Goal: Task Accomplishment & Management: Manage account settings

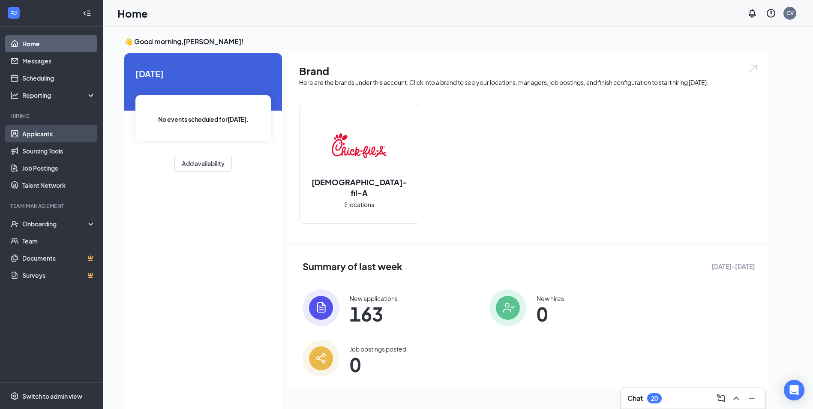
click at [54, 132] on link "Applicants" at bounding box center [58, 133] width 73 height 17
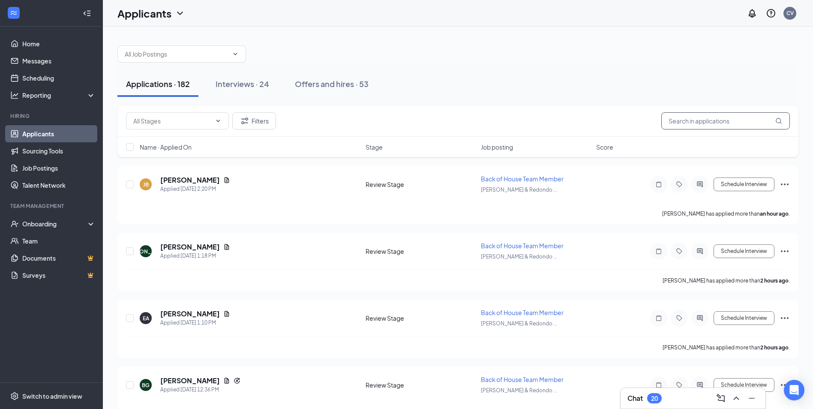
click at [699, 127] on input "text" at bounding box center [725, 120] width 129 height 17
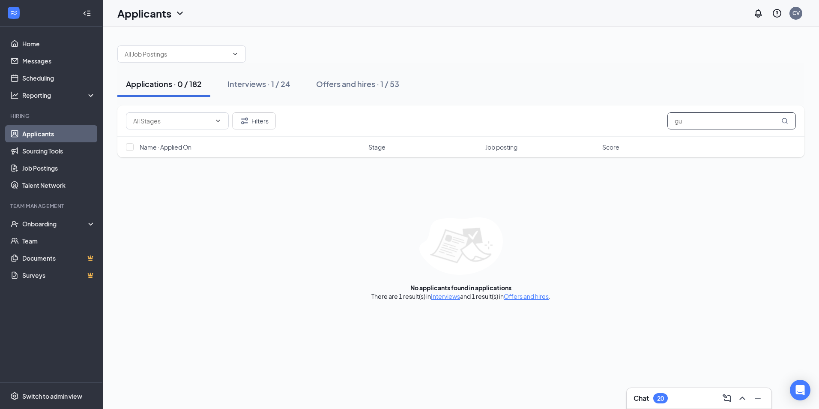
type input "g"
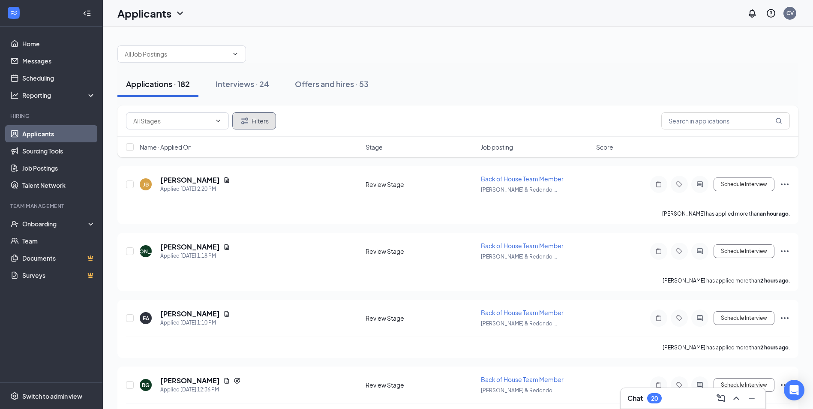
click at [272, 119] on button "Filters" at bounding box center [254, 120] width 44 height 17
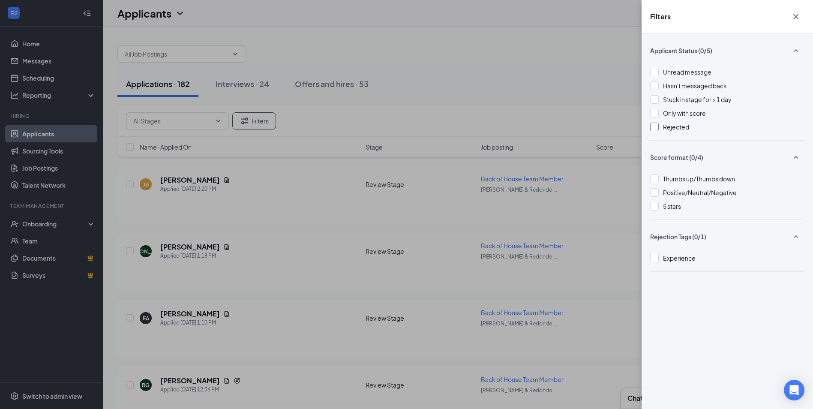
click at [671, 131] on div "Rejected" at bounding box center [676, 126] width 26 height 9
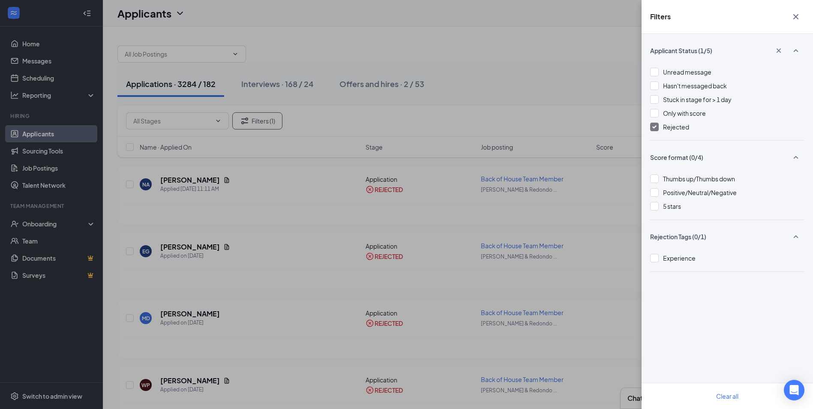
click at [589, 115] on div "Filters Applicant Status (1/5) Unread message Hasn't messaged back Stuck in sta…" at bounding box center [406, 204] width 813 height 409
click at [575, 120] on div "Filters Applicant Status (1/5) Unread message Hasn't messaged back Stuck in sta…" at bounding box center [406, 204] width 813 height 409
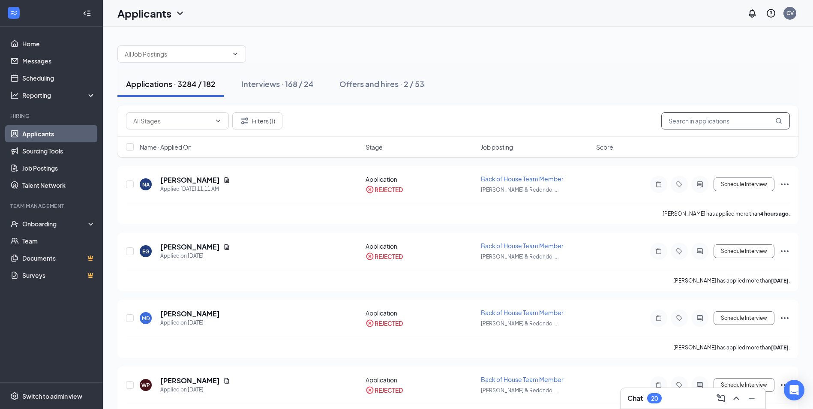
click at [690, 125] on input "text" at bounding box center [725, 120] width 129 height 17
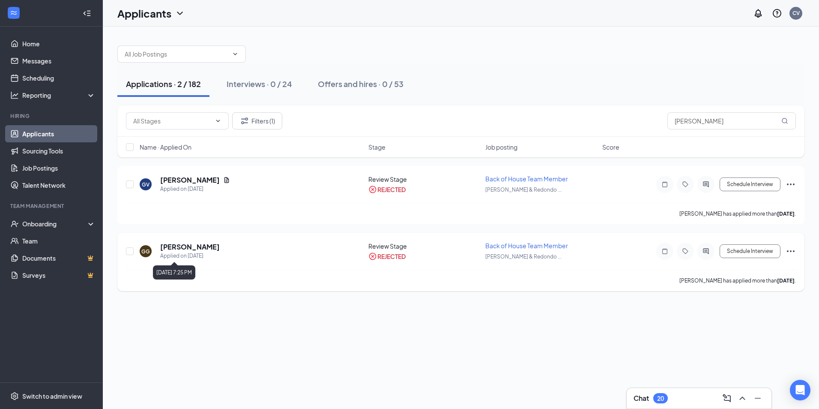
drag, startPoint x: 222, startPoint y: 258, endPoint x: 195, endPoint y: 256, distance: 26.2
click at [195, 256] on div "GG Gustavo Gonzales Applied on Dec 10, 2024" at bounding box center [252, 251] width 224 height 18
drag, startPoint x: 195, startPoint y: 256, endPoint x: 303, endPoint y: 313, distance: 121.5
click at [303, 316] on div "Applications · 2 / 182 Interviews · 0 / 24 Offers and hires · 0 / 53 Filters (1…" at bounding box center [461, 218] width 716 height 382
click at [716, 115] on input "gustavo" at bounding box center [732, 120] width 129 height 17
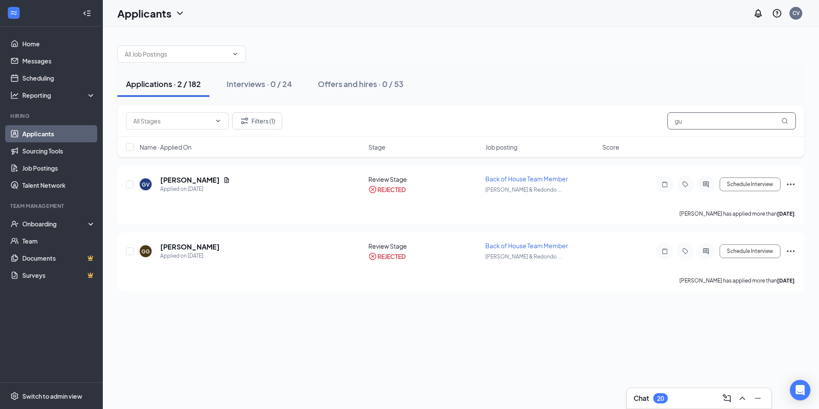
type input "g"
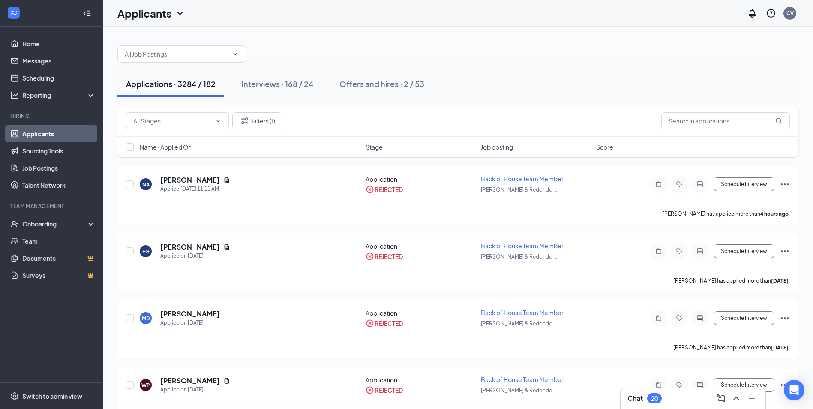
drag, startPoint x: 189, startPoint y: 84, endPoint x: 193, endPoint y: 86, distance: 4.4
click at [192, 87] on div "Applications · 3284 / 182" at bounding box center [171, 83] width 90 height 11
click at [273, 125] on button "Filters (1)" at bounding box center [257, 120] width 50 height 17
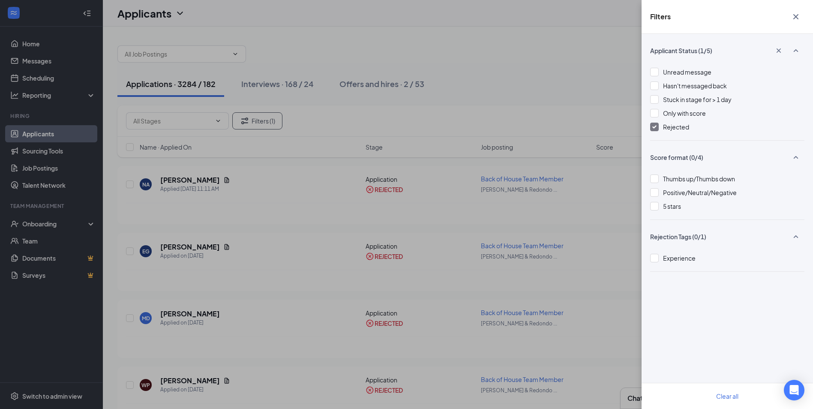
click at [674, 130] on span "Rejected" at bounding box center [676, 127] width 26 height 8
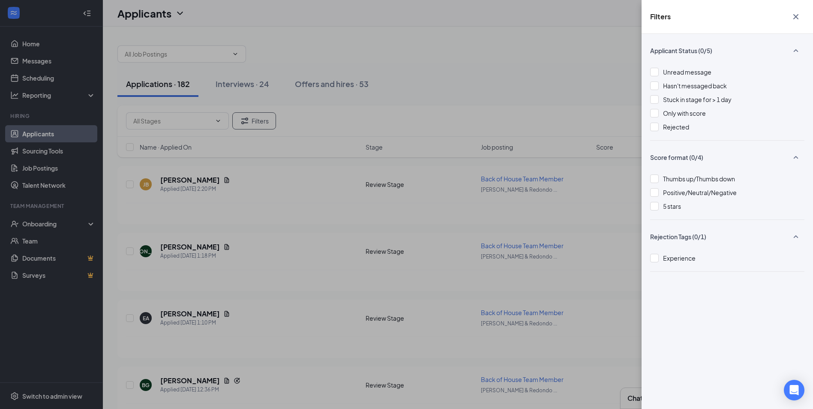
click at [427, 117] on div "Filters Applicant Status (0/5) Unread message Hasn't messaged back Stuck in sta…" at bounding box center [406, 204] width 813 height 409
click at [403, 117] on div "Filters Applicant Status (0/5) Unread message Hasn't messaged back Stuck in sta…" at bounding box center [406, 204] width 813 height 409
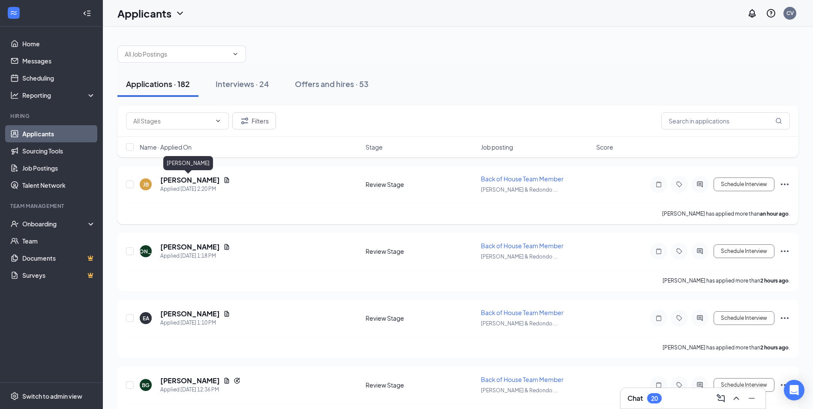
click at [192, 178] on h5 "[PERSON_NAME]" at bounding box center [190, 179] width 60 height 9
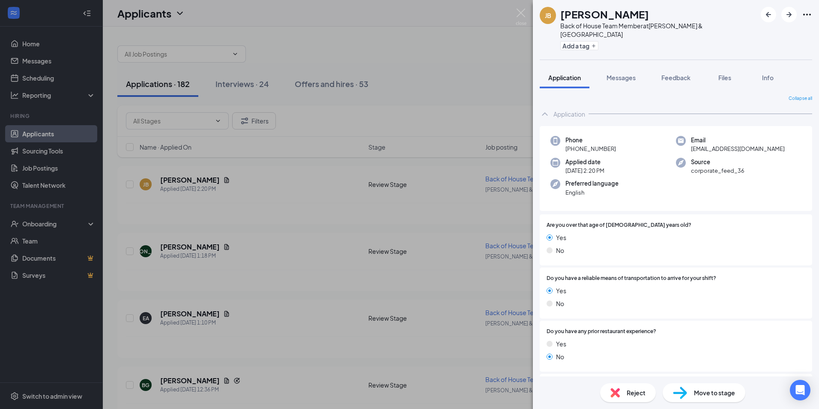
click at [631, 395] on span "Reject" at bounding box center [636, 392] width 19 height 9
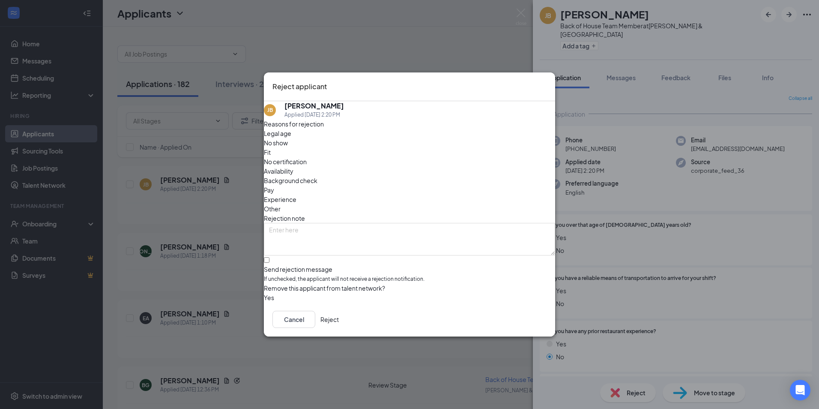
click at [339, 327] on button "Reject" at bounding box center [330, 319] width 18 height 17
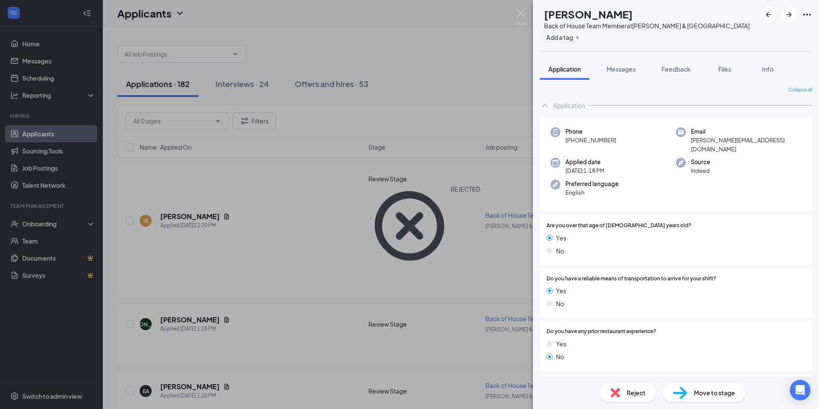
click at [627, 401] on div "Reject" at bounding box center [628, 392] width 56 height 19
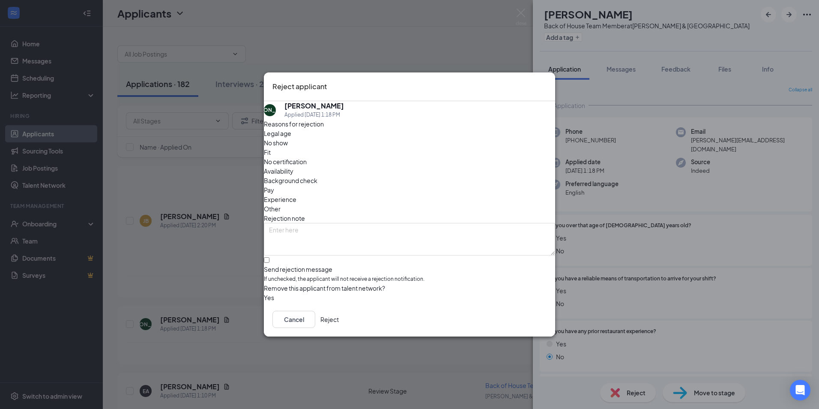
click at [339, 328] on button "Reject" at bounding box center [330, 319] width 18 height 17
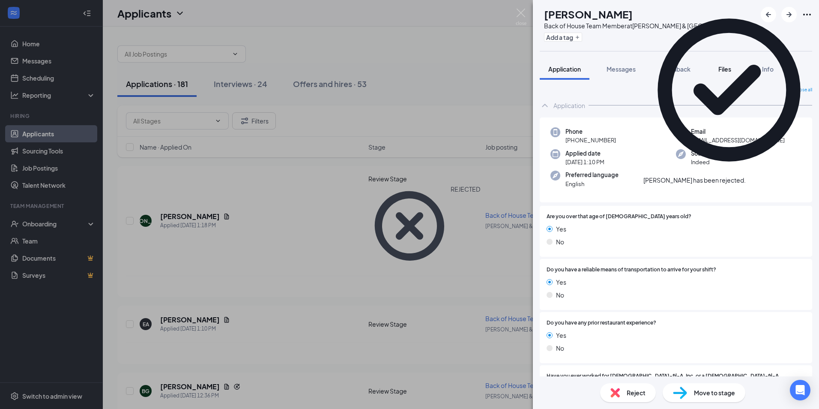
click at [723, 69] on span "Files" at bounding box center [725, 69] width 13 height 8
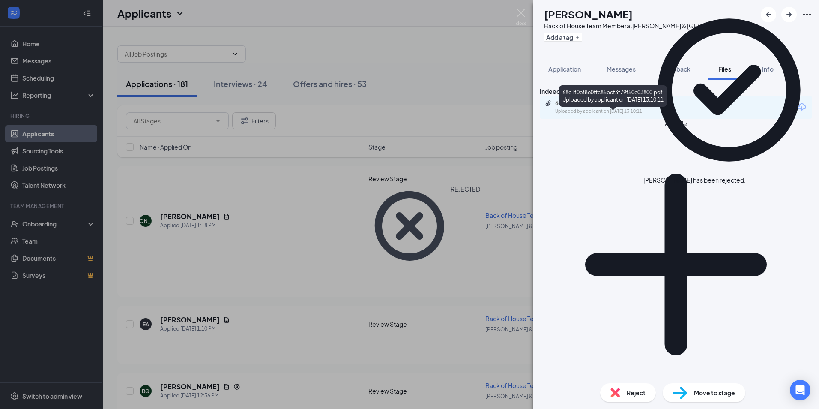
click at [645, 115] on div "68e1f0ef8e0ffc85bcf3f79f50e03800.pdf Uploaded by applicant on Sep 15, 2025 at 1…" at bounding box center [614, 107] width 139 height 15
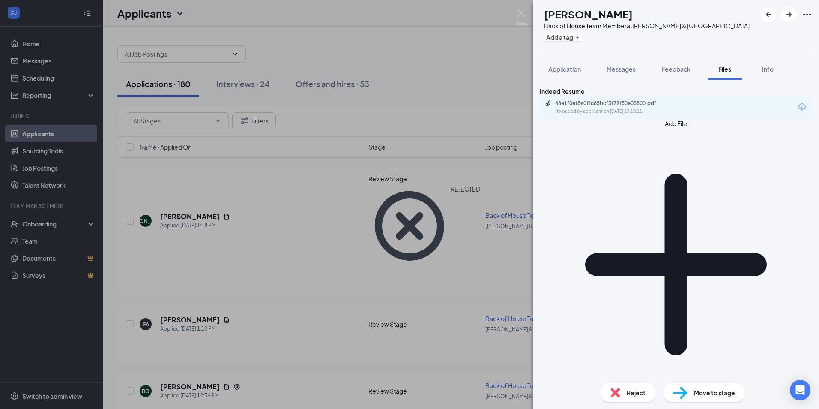
click at [624, 395] on div "Reject" at bounding box center [628, 392] width 56 height 19
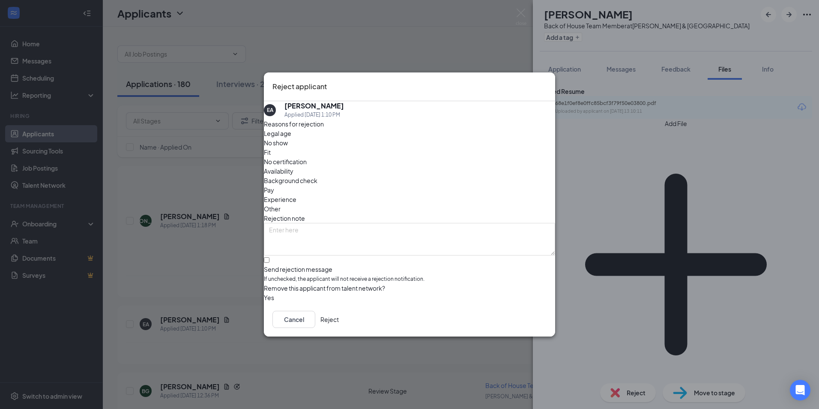
click at [339, 324] on button "Reject" at bounding box center [330, 319] width 18 height 17
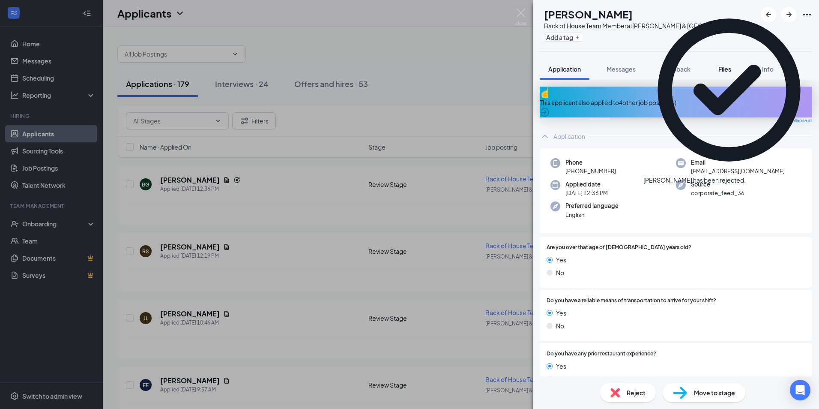
click at [728, 73] on button "Files" at bounding box center [725, 68] width 34 height 21
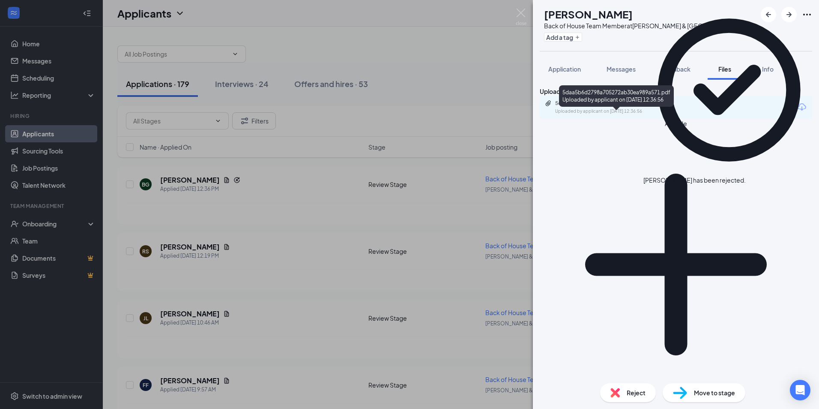
click at [629, 115] on div "Uploaded by applicant on Sep 15, 2025 at 12:36:56" at bounding box center [619, 111] width 129 height 7
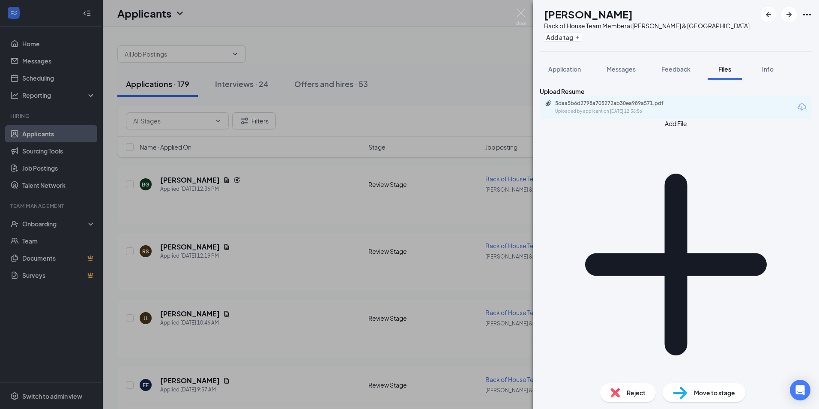
click at [626, 393] on div "Reject" at bounding box center [628, 392] width 56 height 19
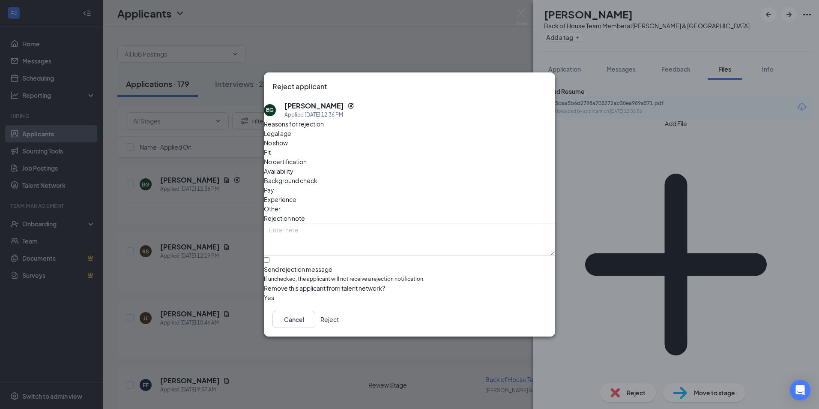
click at [339, 322] on button "Reject" at bounding box center [330, 319] width 18 height 17
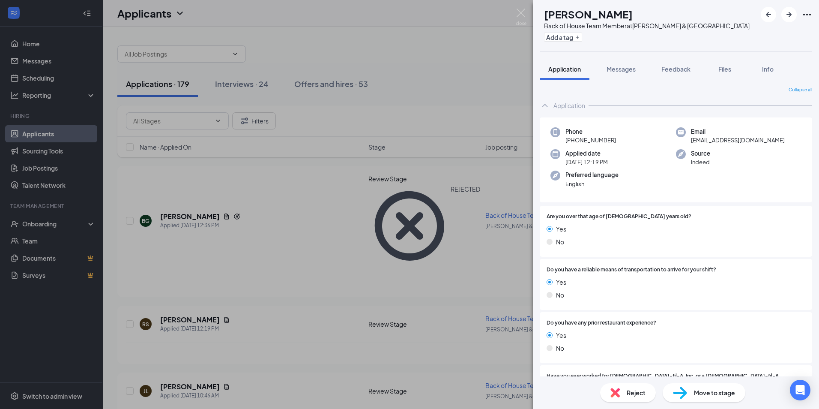
click at [475, 65] on div "RS Ricky Smith Back of House Team Member at Crenshaw & Redondo Beach Blvd Add a…" at bounding box center [409, 204] width 819 height 409
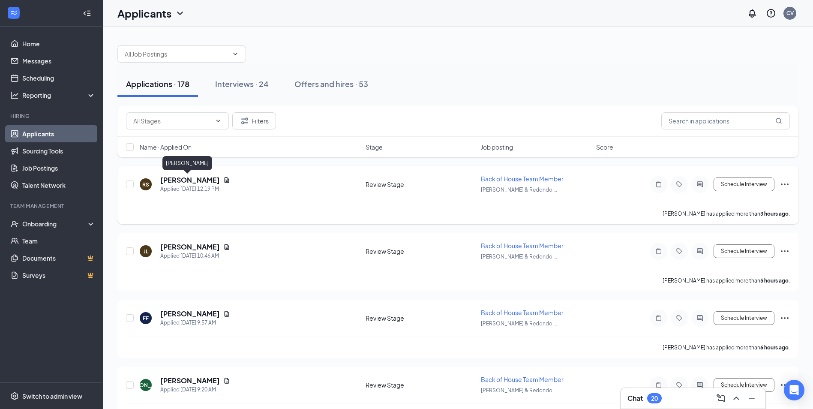
click at [182, 182] on h5 "[PERSON_NAME]" at bounding box center [190, 179] width 60 height 9
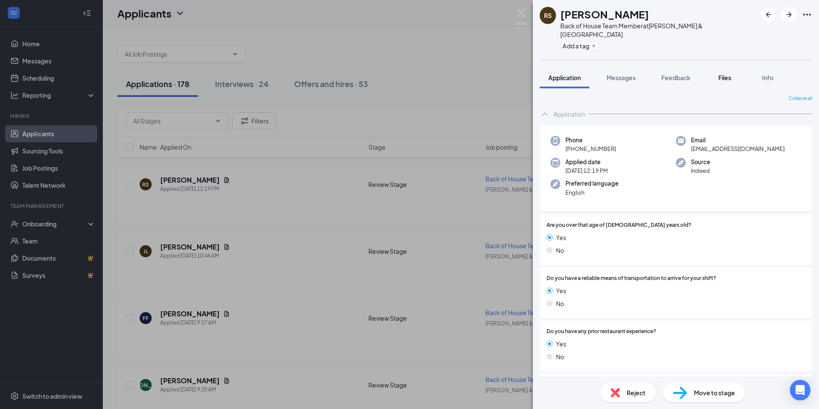
click at [731, 74] on span "Files" at bounding box center [725, 78] width 13 height 8
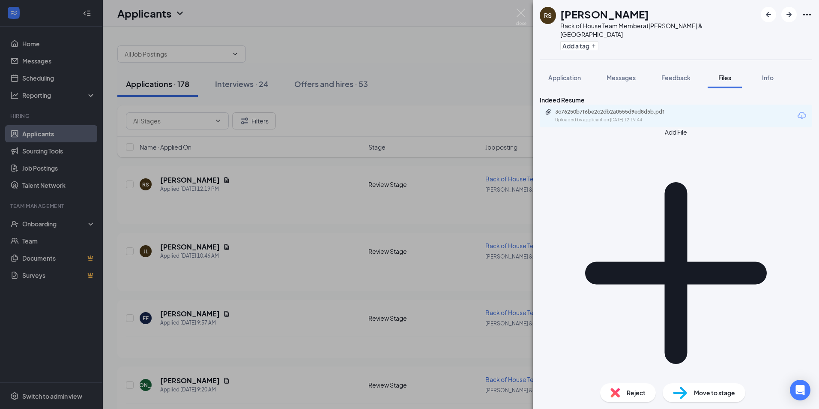
click at [614, 393] on img at bounding box center [615, 392] width 9 height 9
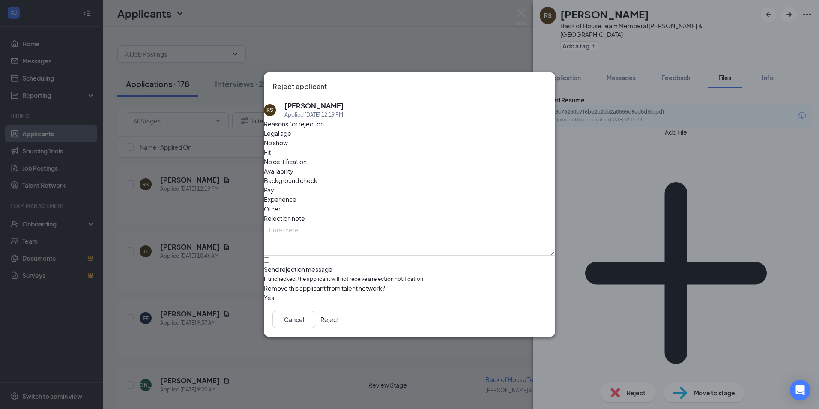
click at [339, 323] on button "Reject" at bounding box center [330, 319] width 18 height 17
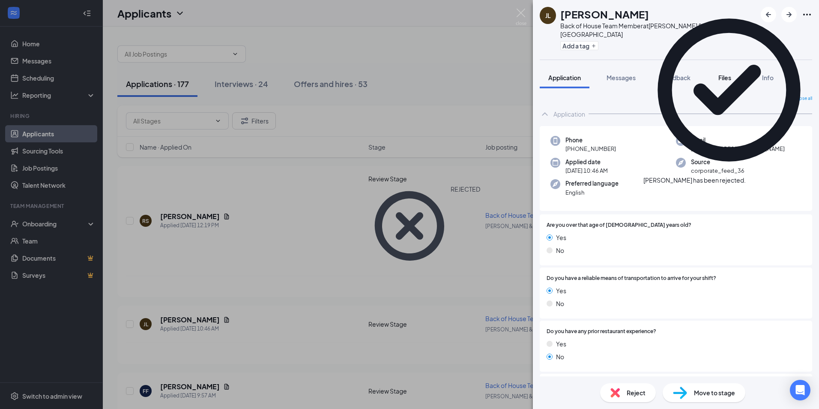
click at [734, 73] on div "Files" at bounding box center [724, 77] width 17 height 9
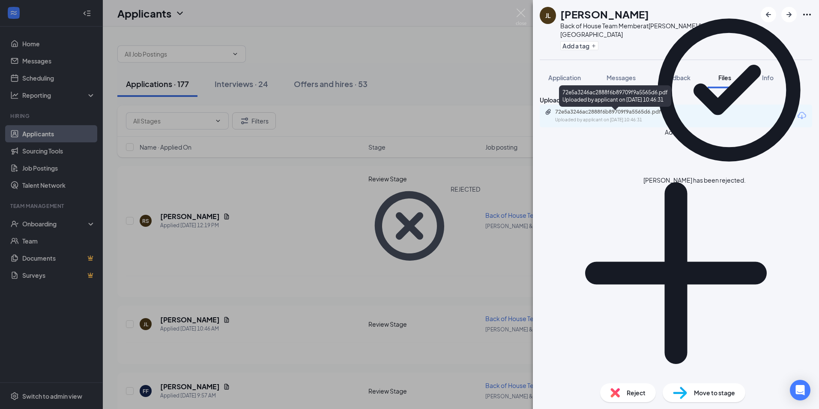
click at [649, 119] on div "72e5a3246ac2888f6b89709f9a5565d6.pdf Uploaded by applicant on Sep 15, 2025 at 1…" at bounding box center [614, 115] width 139 height 15
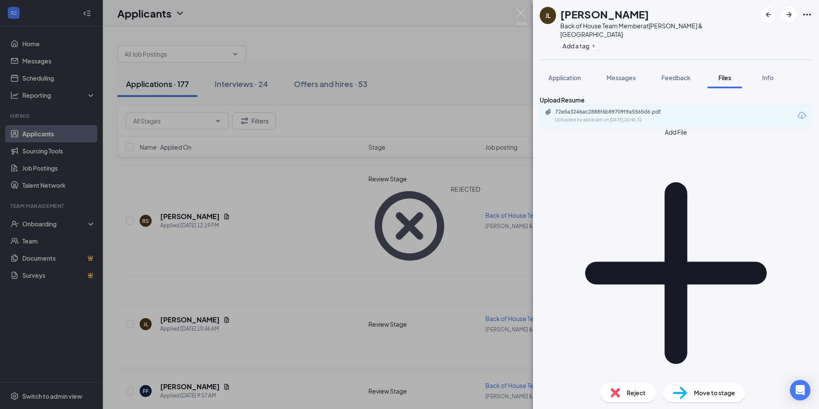
click at [625, 395] on div "Reject" at bounding box center [628, 392] width 56 height 19
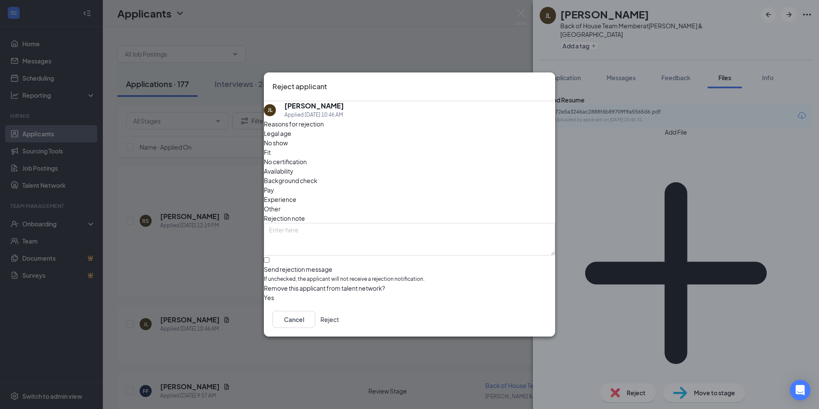
drag, startPoint x: 530, startPoint y: 321, endPoint x: 526, endPoint y: 320, distance: 4.5
click at [339, 321] on button "Reject" at bounding box center [330, 319] width 18 height 17
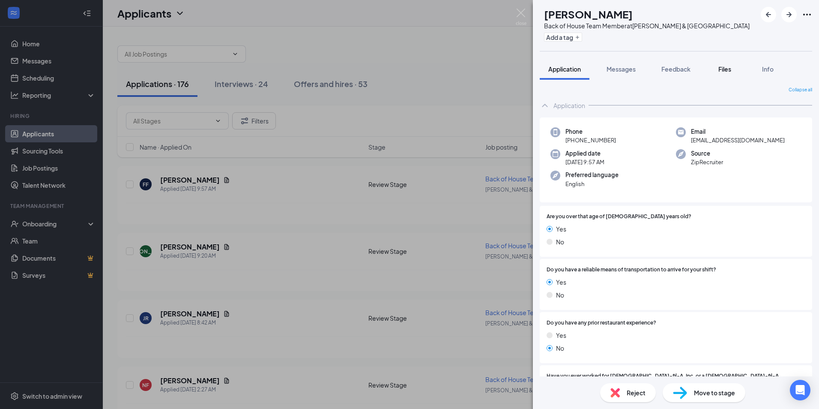
click at [722, 71] on span "Files" at bounding box center [725, 69] width 13 height 8
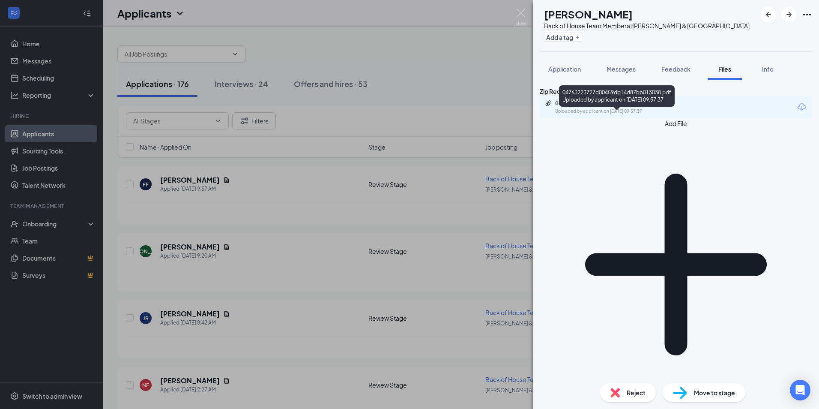
click at [647, 115] on div "Uploaded by applicant on Sep 15, 2025 at 09:57:37" at bounding box center [619, 111] width 129 height 7
click at [660, 115] on div "Uploaded by applicant on Sep 15, 2025 at 09:57:37" at bounding box center [619, 111] width 129 height 7
click at [625, 397] on div "Reject" at bounding box center [628, 392] width 56 height 19
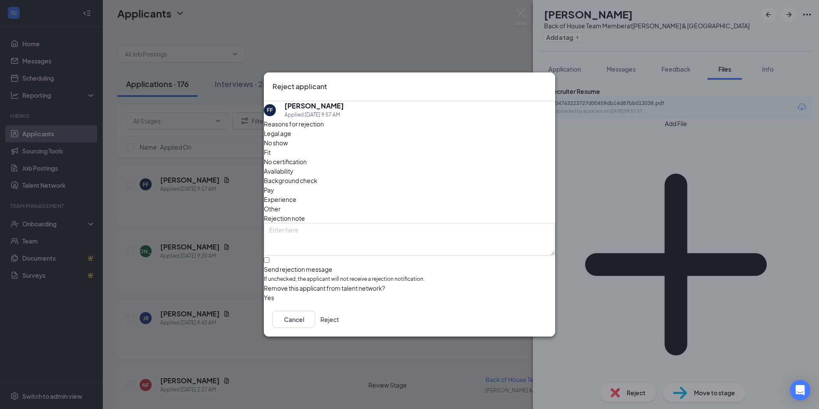
click at [339, 318] on button "Reject" at bounding box center [330, 319] width 18 height 17
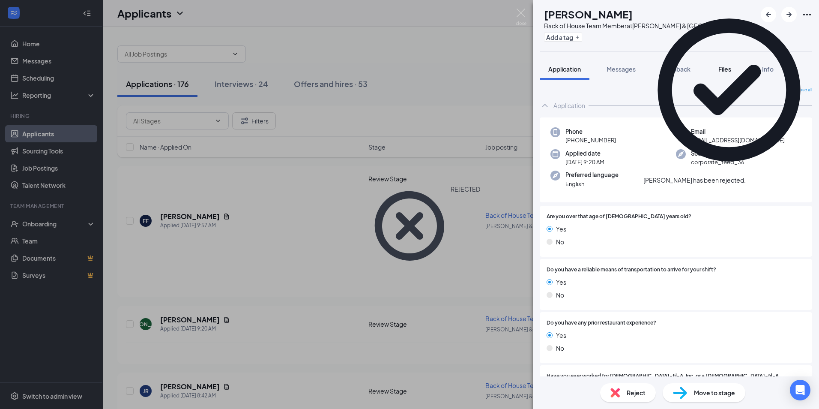
click at [721, 70] on span "Files" at bounding box center [725, 69] width 13 height 8
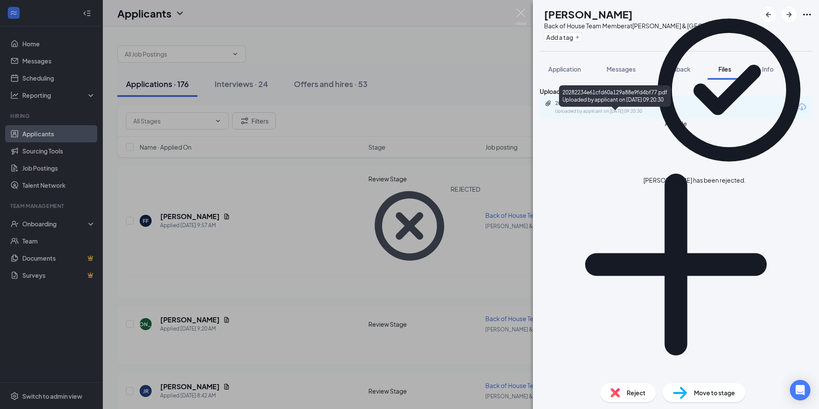
click at [647, 115] on div "20282234e61cfd60a129a88e9fd4bf77.pdf Uploaded by applicant on Sep 15, 2025 at 0…" at bounding box center [614, 107] width 139 height 15
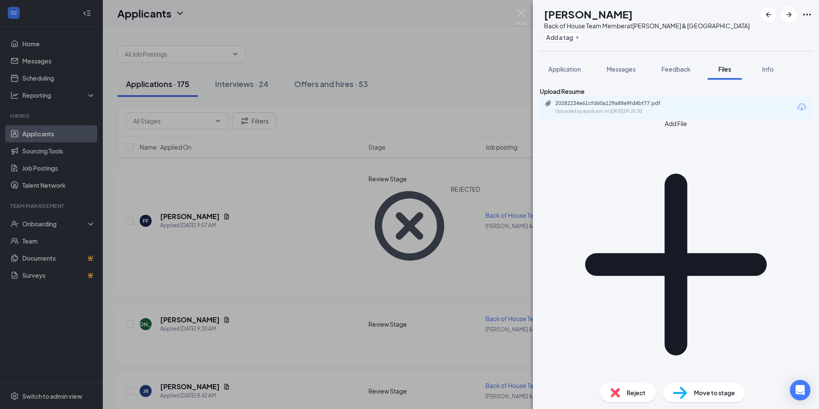
click at [629, 396] on span "Reject" at bounding box center [636, 392] width 19 height 9
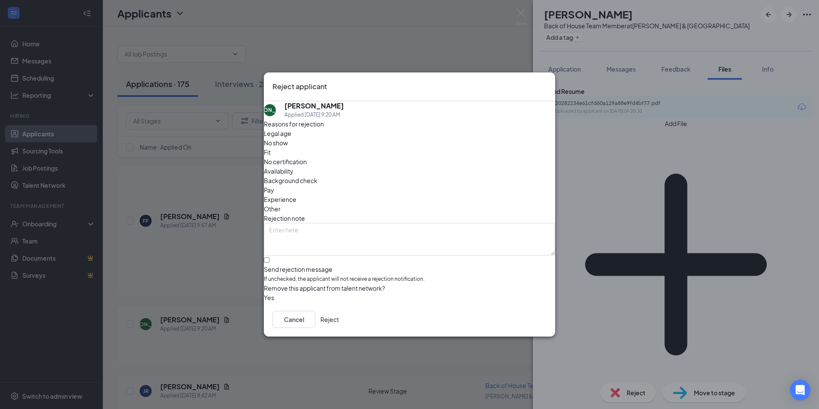
click at [339, 319] on button "Reject" at bounding box center [330, 319] width 18 height 17
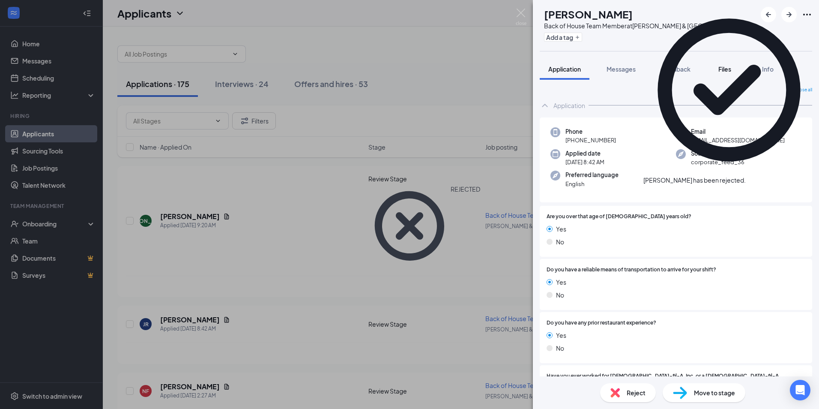
click at [720, 69] on span "Files" at bounding box center [725, 69] width 13 height 8
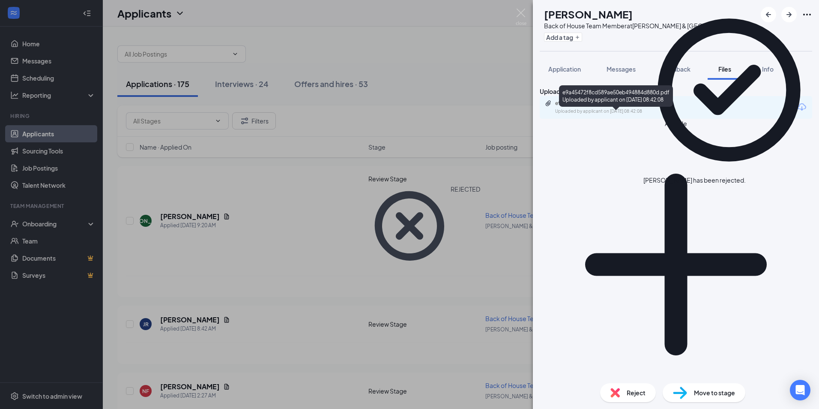
click at [646, 115] on div "Uploaded by applicant on Sep 15, 2025 at 08:42:08" at bounding box center [619, 111] width 129 height 7
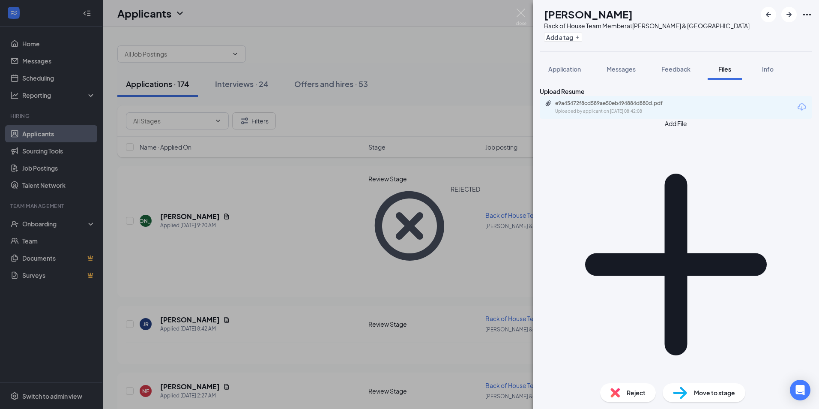
click at [624, 395] on div "Reject" at bounding box center [628, 392] width 56 height 19
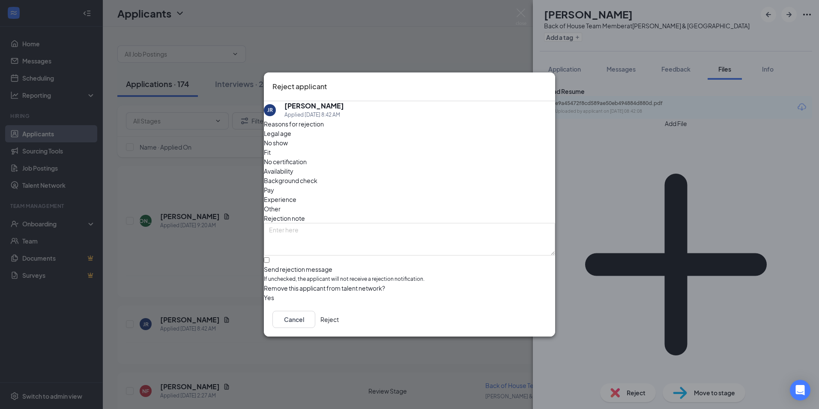
click at [339, 321] on button "Reject" at bounding box center [330, 319] width 18 height 17
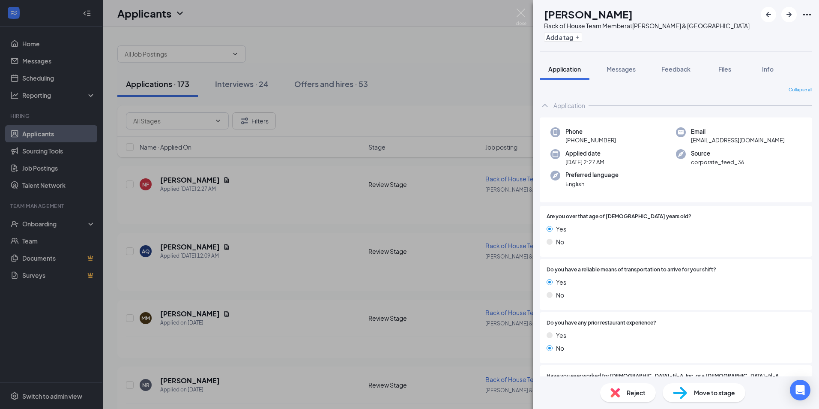
click at [468, 88] on div "NF Natalie Flores Back of House Team Member at Crenshaw & Redondo Beach Blvd Ad…" at bounding box center [409, 204] width 819 height 409
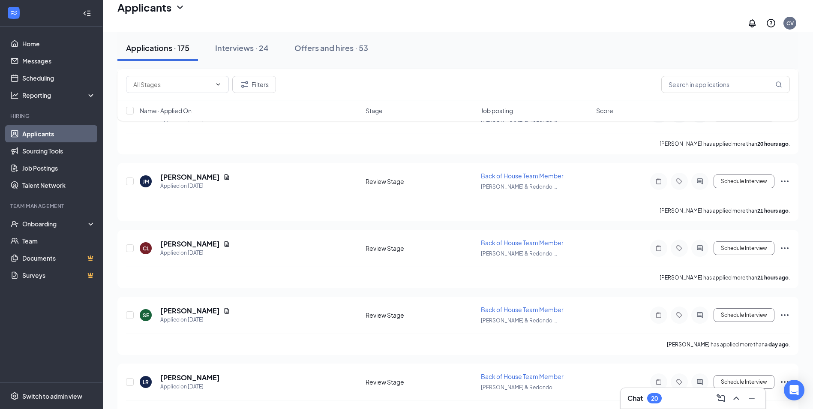
scroll to position [1096, 0]
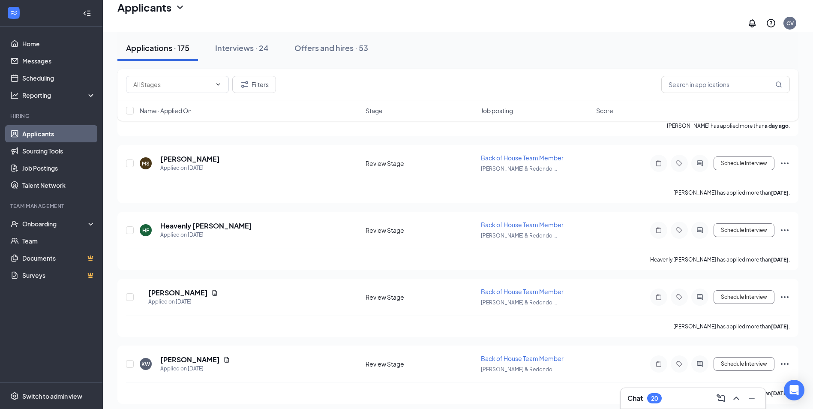
drag, startPoint x: 512, startPoint y: 72, endPoint x: 570, endPoint y: 261, distance: 198.1
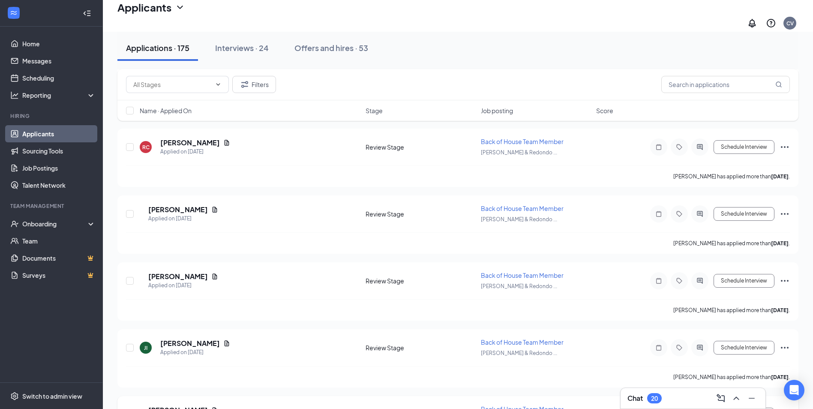
drag, startPoint x: 549, startPoint y: 189, endPoint x: 533, endPoint y: 309, distance: 120.6
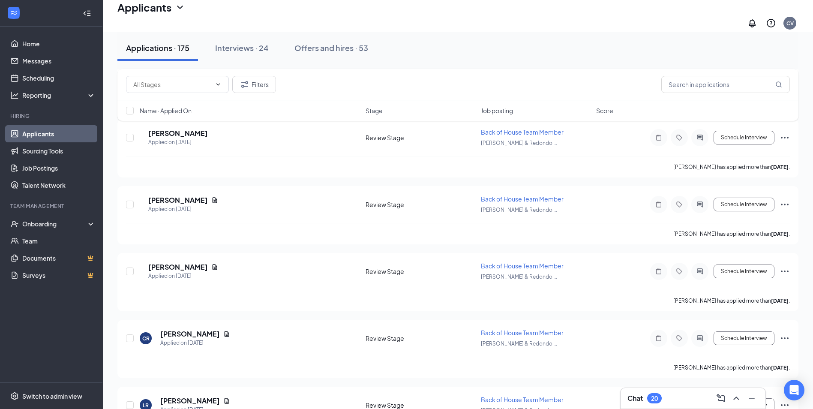
scroll to position [7946, 0]
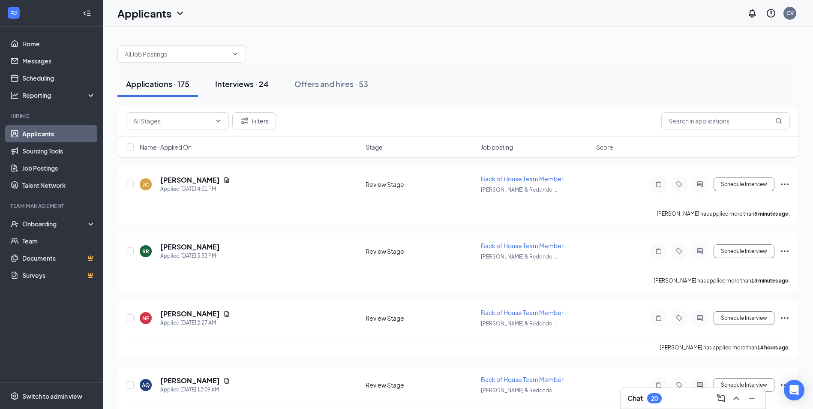
click at [235, 78] on div "Interviews · 24" at bounding box center [242, 83] width 54 height 11
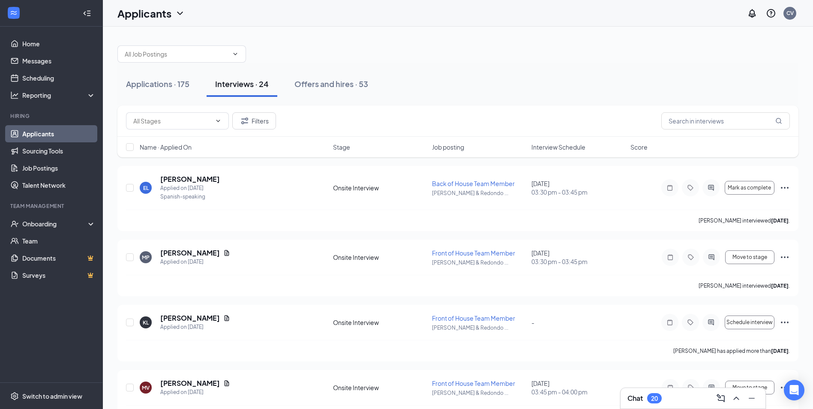
click at [457, 151] on span "Job posting" at bounding box center [448, 147] width 32 height 9
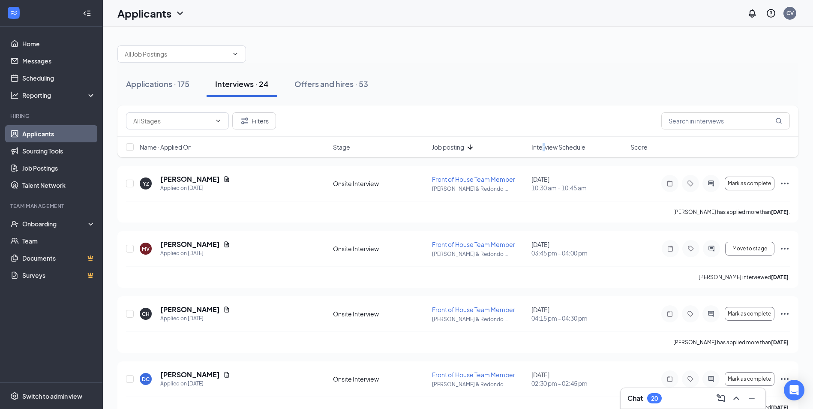
click at [543, 144] on span "Interview Schedule" at bounding box center [558, 147] width 54 height 9
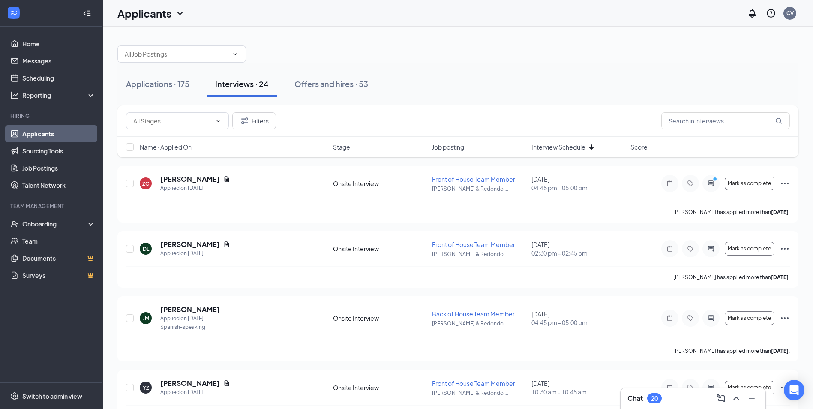
drag, startPoint x: 543, startPoint y: 144, endPoint x: 550, endPoint y: 149, distance: 7.7
click at [550, 149] on span "Interview Schedule" at bounding box center [558, 147] width 54 height 9
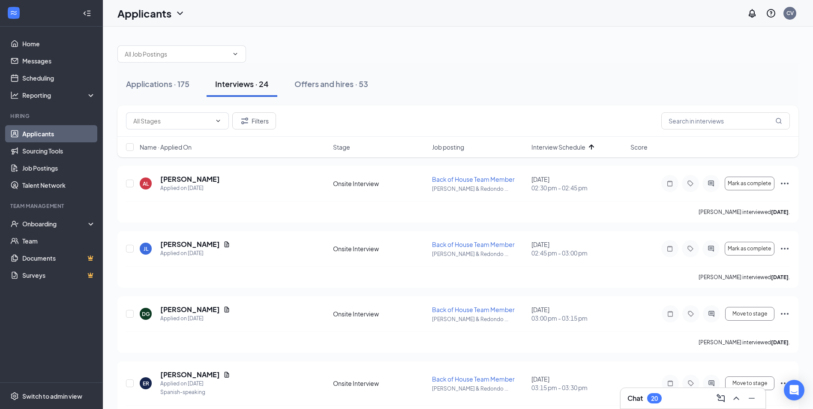
click at [551, 149] on span "Interview Schedule" at bounding box center [558, 147] width 54 height 9
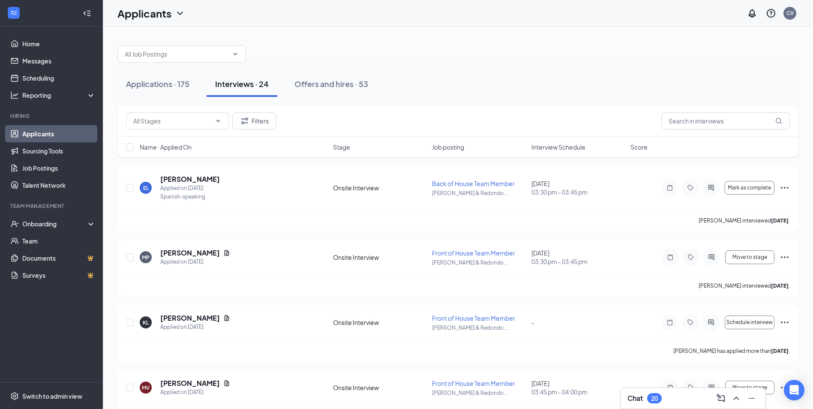
click at [551, 149] on span "Interview Schedule" at bounding box center [558, 147] width 54 height 9
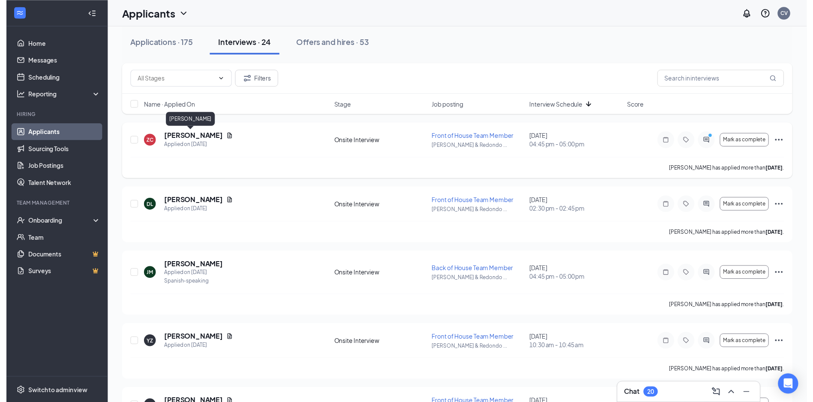
scroll to position [43, 0]
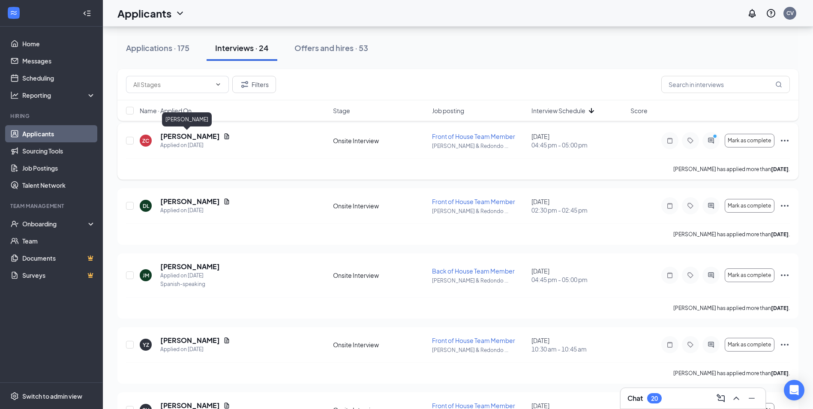
click at [175, 137] on h5 "[PERSON_NAME]" at bounding box center [190, 136] width 60 height 9
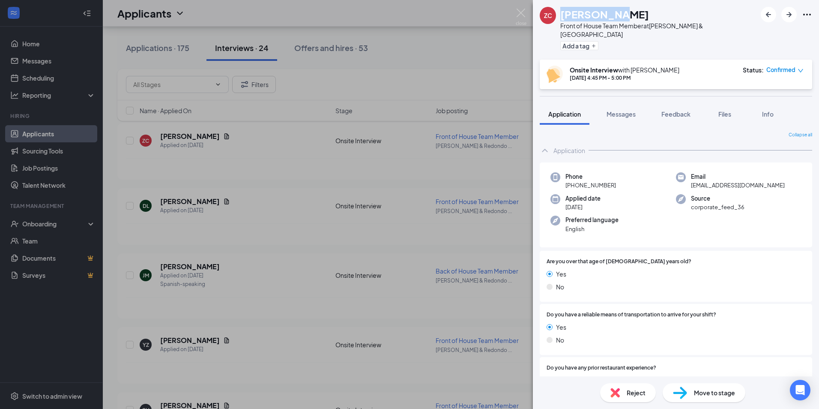
drag, startPoint x: 614, startPoint y: 9, endPoint x: 560, endPoint y: 15, distance: 54.7
click at [560, 15] on div "ZC [PERSON_NAME] Front of House Team Member at [PERSON_NAME][GEOGRAPHIC_DATA] A…" at bounding box center [648, 30] width 217 height 46
drag, startPoint x: 560, startPoint y: 15, endPoint x: 640, endPoint y: 14, distance: 79.7
click at [640, 14] on div "[PERSON_NAME]" at bounding box center [658, 14] width 196 height 15
click at [719, 103] on button "Files" at bounding box center [725, 113] width 34 height 21
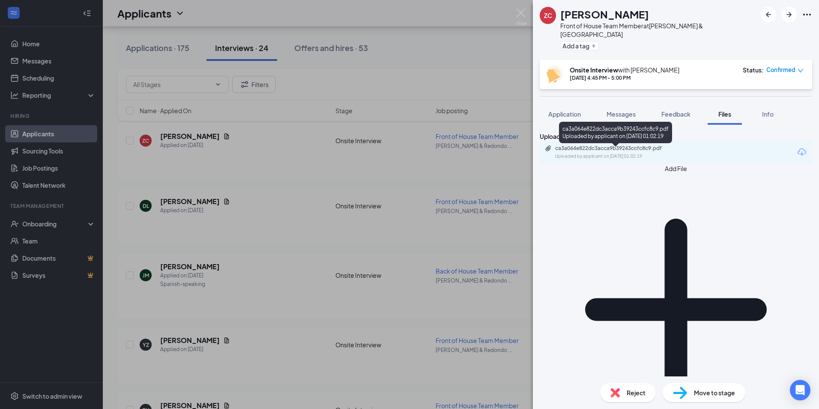
click at [638, 156] on div "ca3a064e822dc3acca9b39243ccfc8c9.pdf Uploaded by applicant on [DATE] 01:02:19" at bounding box center [614, 152] width 139 height 15
click at [307, 203] on div "ZC [PERSON_NAME] Front of House Team Member at [PERSON_NAME][GEOGRAPHIC_DATA] A…" at bounding box center [409, 204] width 819 height 409
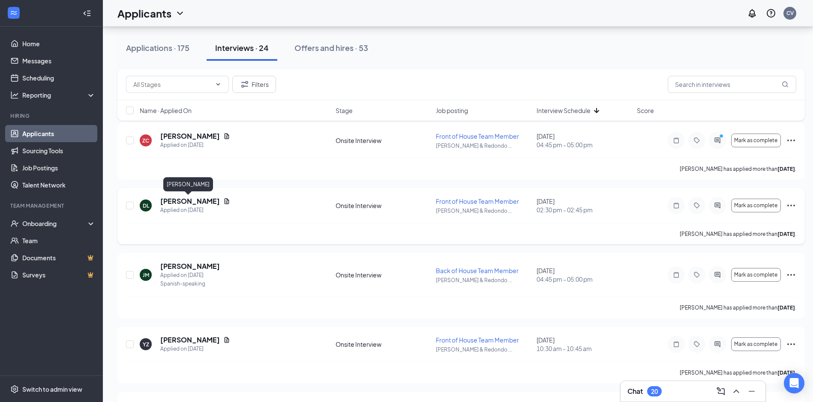
click at [195, 201] on h5 "[PERSON_NAME]" at bounding box center [190, 201] width 60 height 9
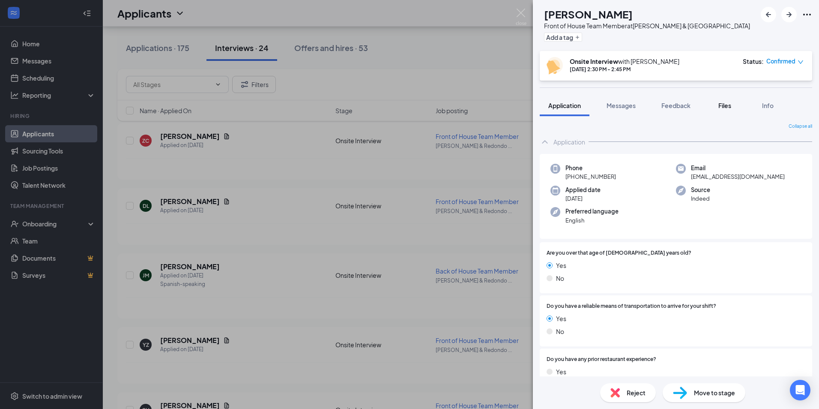
click at [720, 108] on span "Files" at bounding box center [725, 106] width 13 height 8
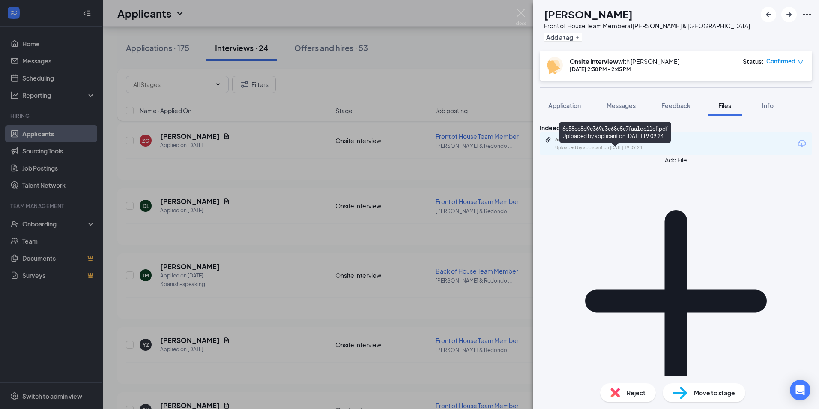
click at [640, 143] on div "6c58cc8d9c369a3c68e5e7faa1dc11ef.pdf" at bounding box center [615, 139] width 120 height 7
click at [289, 231] on div "DL [PERSON_NAME] Front of House Team Member at [PERSON_NAME] & [GEOGRAPHIC_DATA…" at bounding box center [409, 204] width 819 height 409
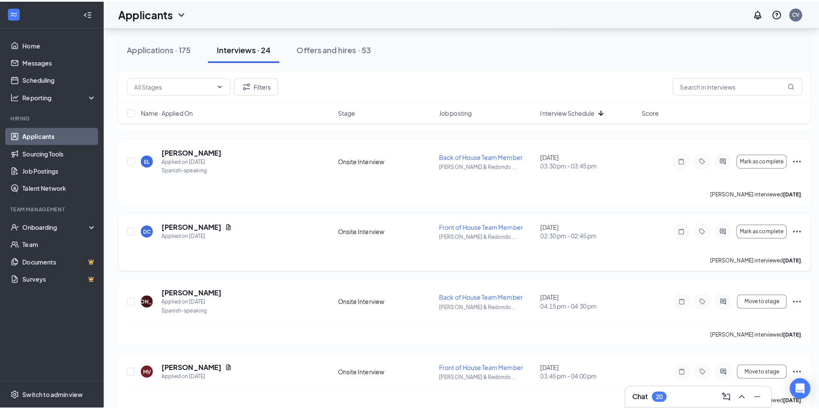
scroll to position [471, 0]
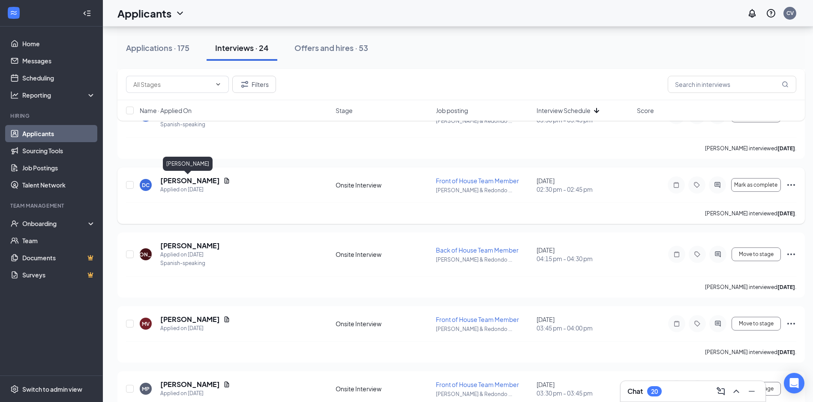
click at [196, 181] on h5 "[PERSON_NAME]" at bounding box center [190, 180] width 60 height 9
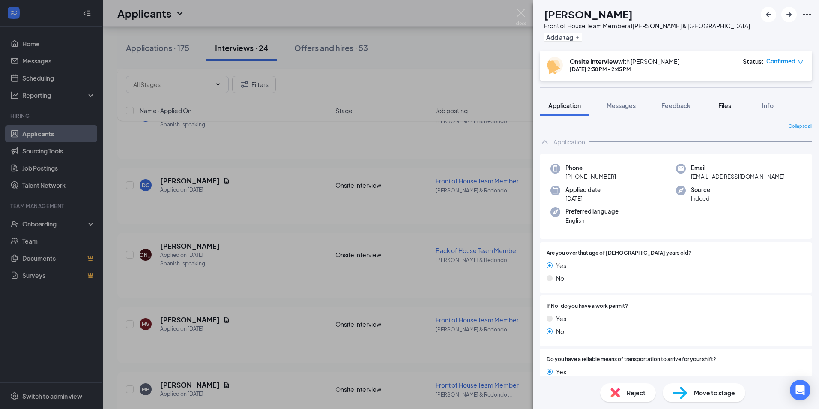
drag, startPoint x: 725, startPoint y: 105, endPoint x: 727, endPoint y: 115, distance: 10.4
click at [725, 105] on span "Files" at bounding box center [725, 106] width 13 height 8
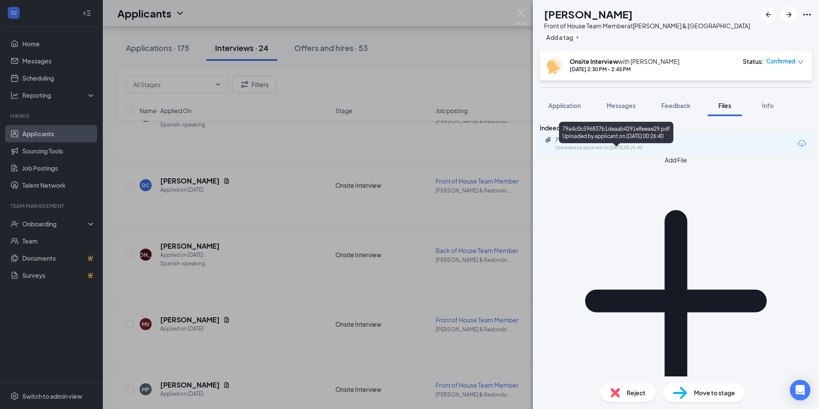
click at [641, 143] on div "79a4c0c596837b1deaab4291e8eeae29.pdf" at bounding box center [615, 139] width 120 height 7
click at [306, 269] on div "DC [PERSON_NAME] Front of House Team Member at [PERSON_NAME][GEOGRAPHIC_DATA] A…" at bounding box center [409, 204] width 819 height 409
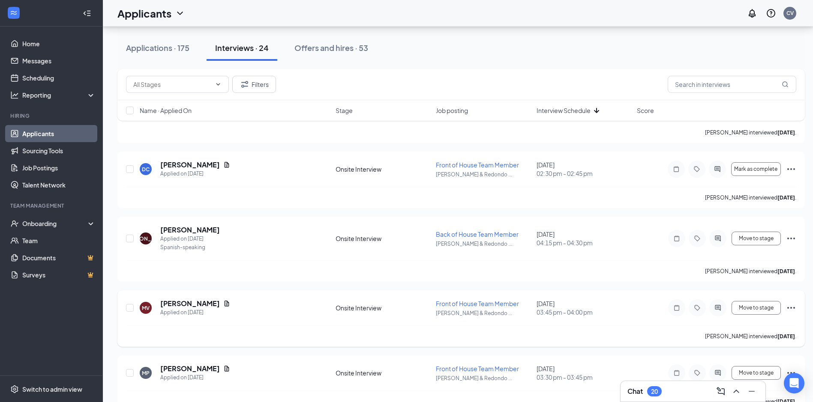
scroll to position [557, 0]
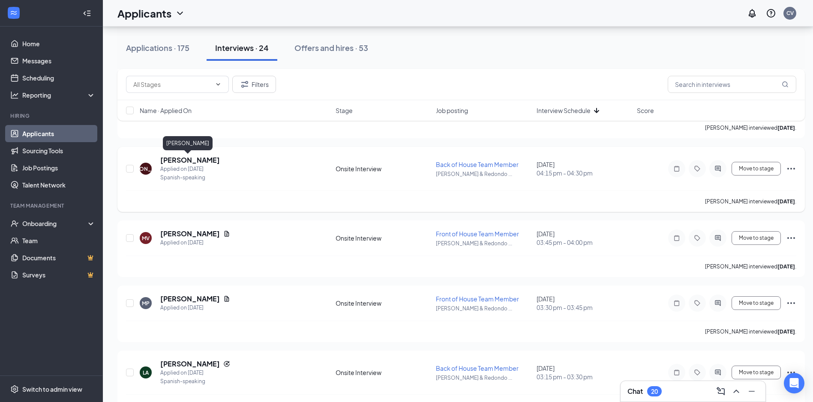
click at [187, 161] on h5 "[PERSON_NAME]" at bounding box center [190, 160] width 60 height 9
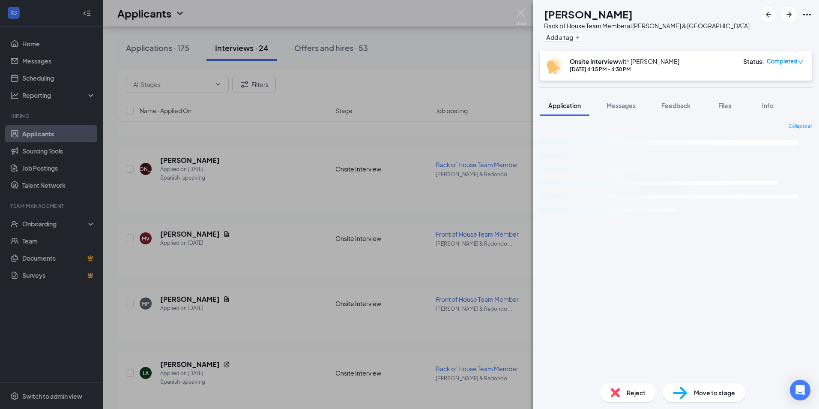
click at [220, 298] on div "JA [PERSON_NAME] Back of House Team Member at [PERSON_NAME][GEOGRAPHIC_DATA] Ad…" at bounding box center [409, 204] width 819 height 409
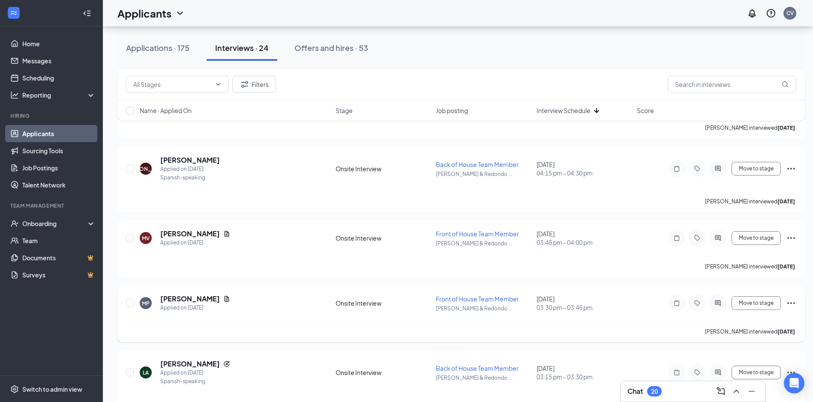
click at [193, 297] on h5 "[PERSON_NAME]" at bounding box center [190, 298] width 60 height 9
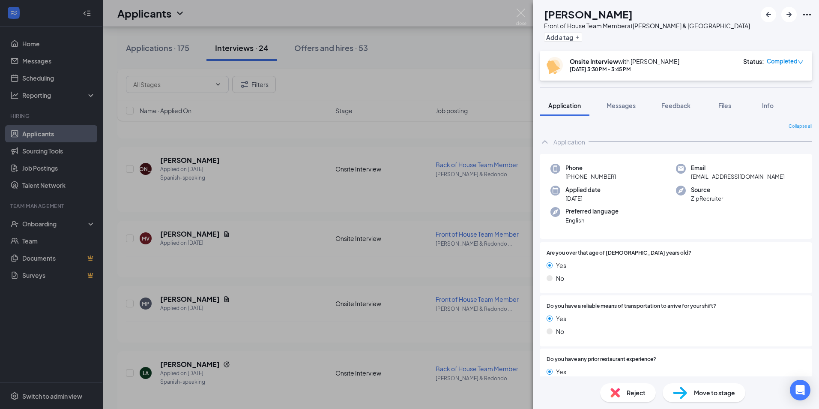
click at [722, 103] on span "Files" at bounding box center [725, 106] width 13 height 8
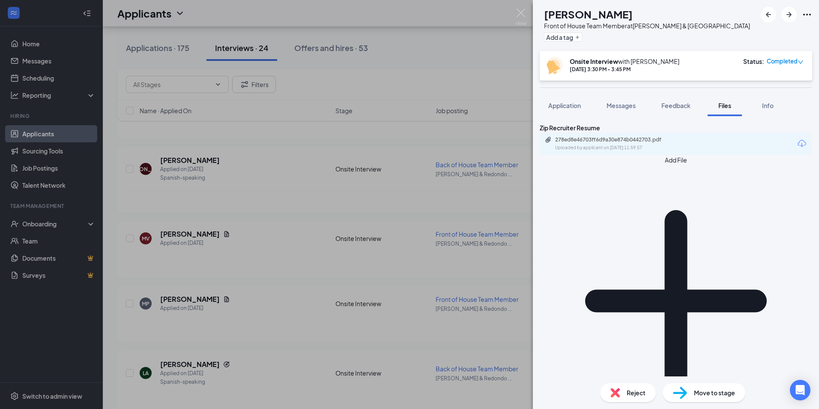
click at [623, 143] on div "278ed8e46703ff6d9a30e874b0442703.pdf" at bounding box center [615, 139] width 120 height 7
click at [226, 256] on div "MP [PERSON_NAME] Front of House Team Member at [PERSON_NAME][GEOGRAPHIC_DATA] A…" at bounding box center [409, 204] width 819 height 409
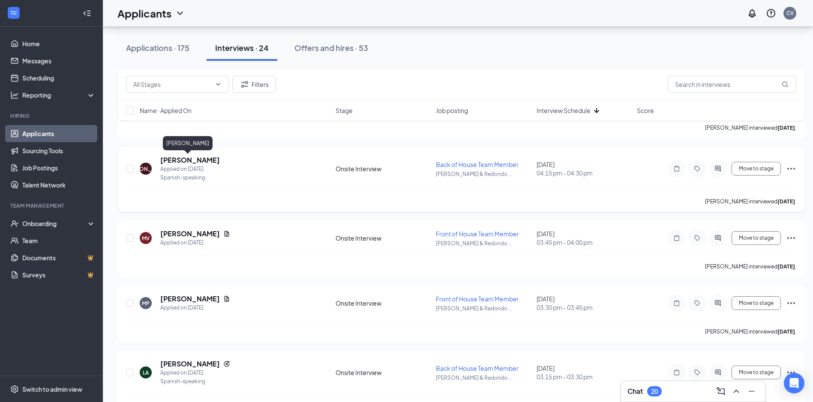
click at [193, 162] on h5 "[PERSON_NAME]" at bounding box center [190, 160] width 60 height 9
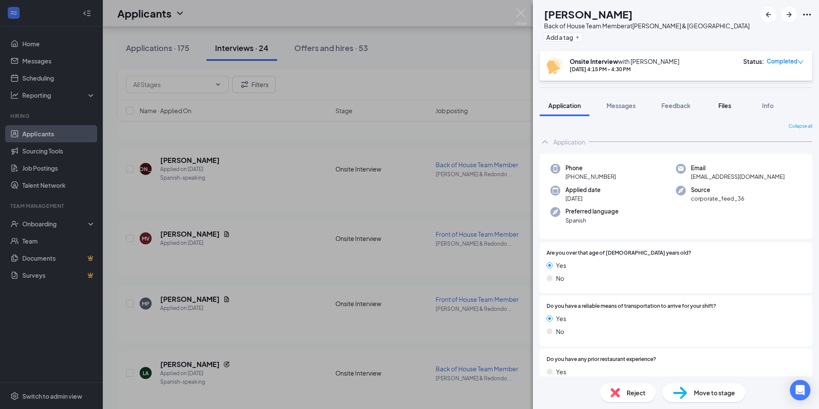
click at [731, 102] on span "Files" at bounding box center [725, 106] width 13 height 8
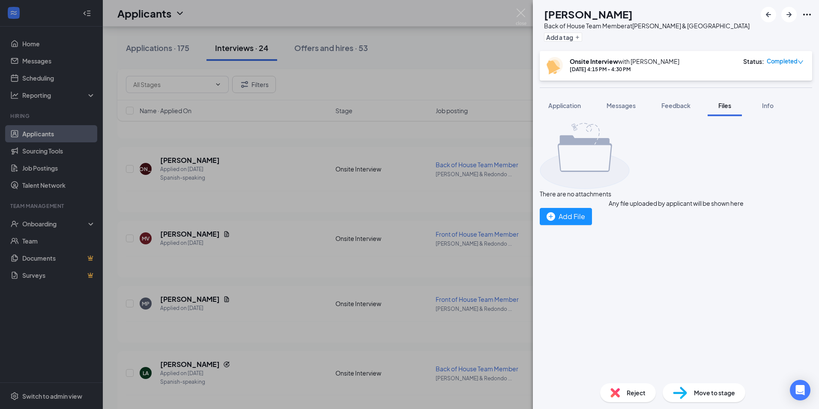
click at [315, 191] on div "JA [PERSON_NAME] Back of House Team Member at [PERSON_NAME][GEOGRAPHIC_DATA] Ad…" at bounding box center [409, 204] width 819 height 409
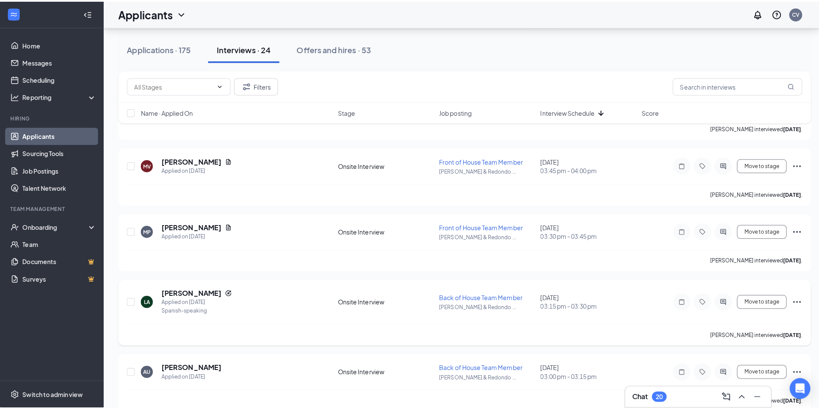
scroll to position [643, 0]
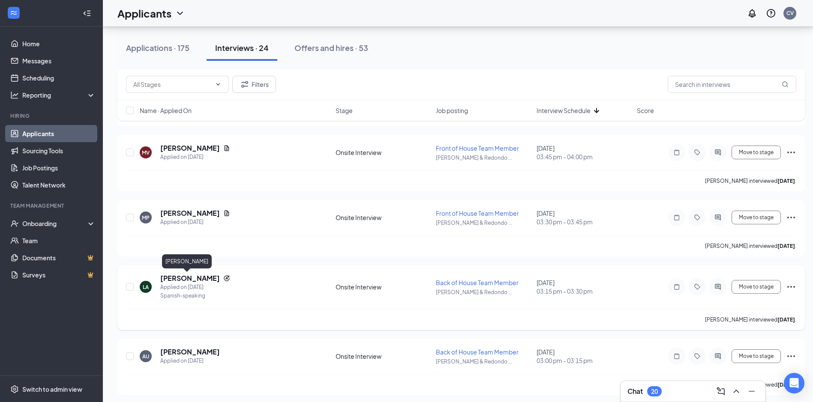
drag, startPoint x: 187, startPoint y: 279, endPoint x: 197, endPoint y: 274, distance: 11.3
click at [187, 279] on h5 "[PERSON_NAME]" at bounding box center [190, 278] width 60 height 9
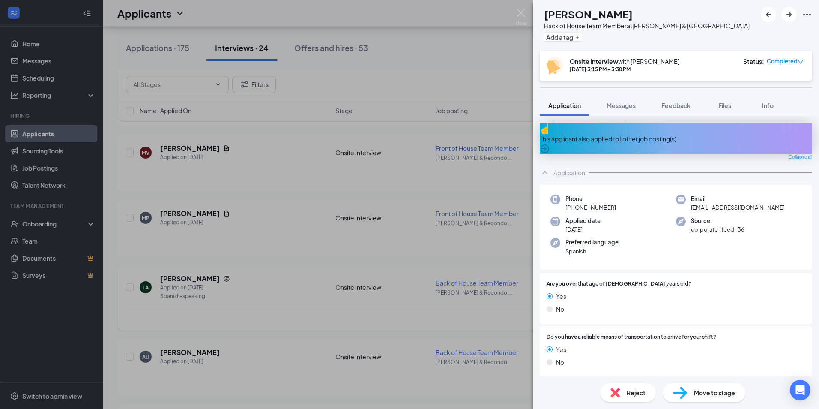
click at [303, 279] on div "LA [PERSON_NAME] Back of House Team Member at [PERSON_NAME][GEOGRAPHIC_DATA] Ad…" at bounding box center [409, 204] width 819 height 409
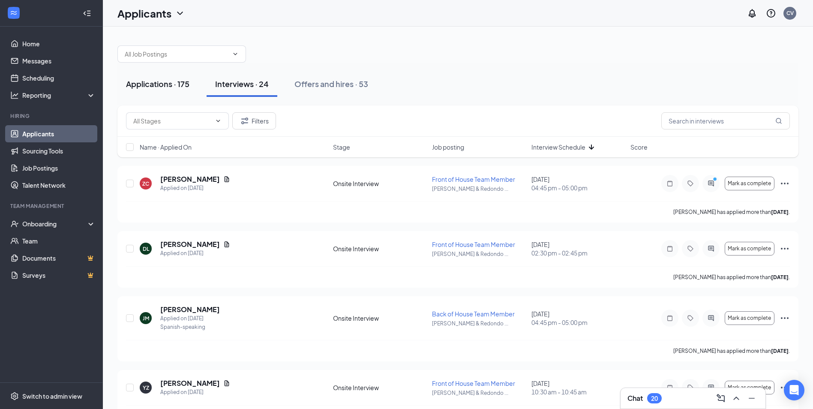
click at [185, 82] on div "Applications · 175" at bounding box center [157, 83] width 63 height 11
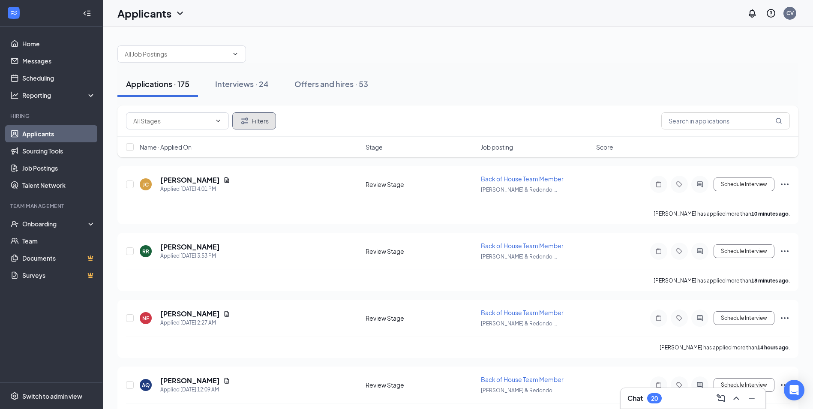
click at [270, 120] on button "Filters" at bounding box center [254, 120] width 44 height 17
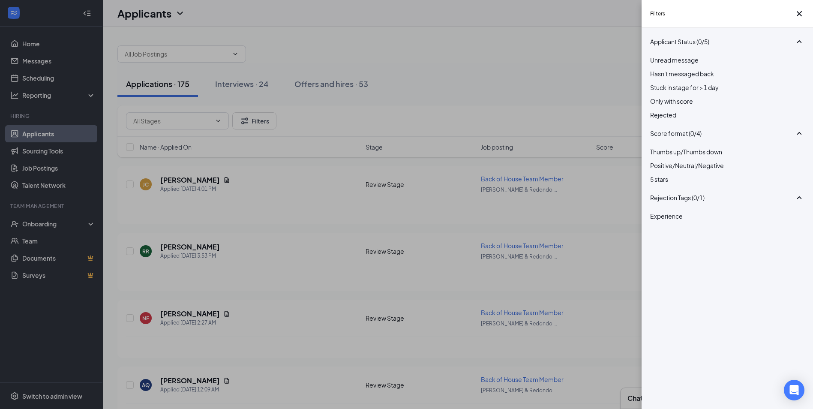
click at [662, 128] on div "Unread message Hasn't messaged back Stuck in stage for > 1 day Only with score …" at bounding box center [727, 91] width 154 height 73
click at [662, 120] on div "Rejected" at bounding box center [727, 114] width 154 height 9
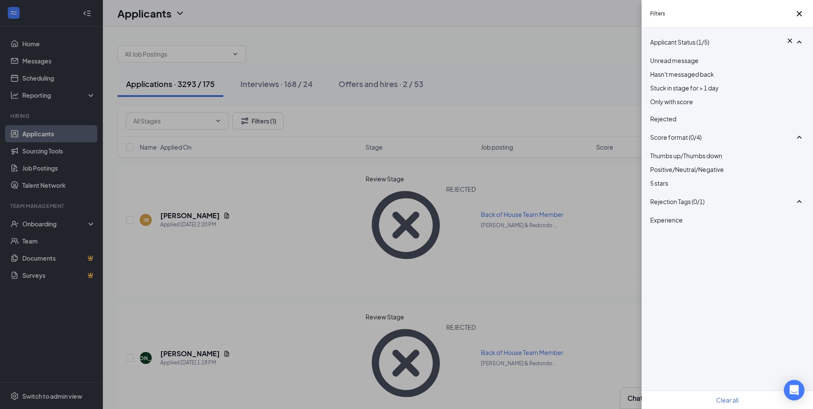
click at [549, 72] on div "Filters Applicant Status (1/5) Unread message Hasn't messaged back Stuck in sta…" at bounding box center [406, 204] width 813 height 409
click at [798, 18] on icon "Cross" at bounding box center [799, 14] width 10 height 10
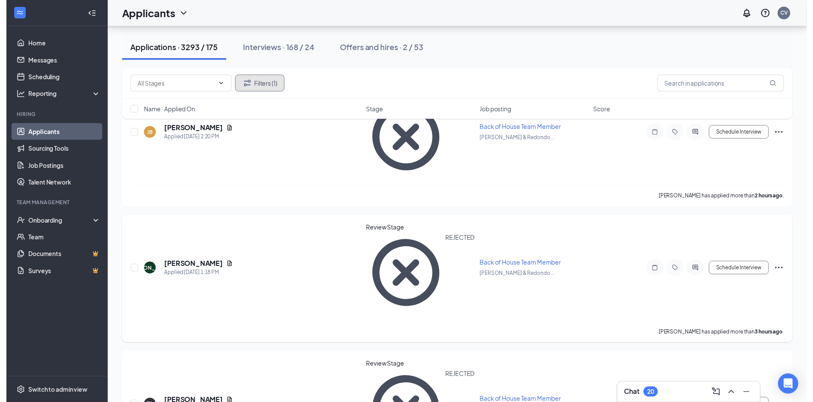
scroll to position [43, 0]
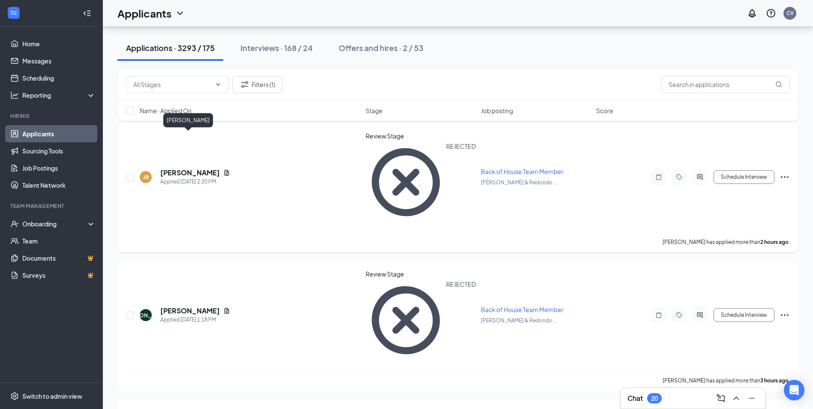
click at [200, 168] on h5 "[PERSON_NAME]" at bounding box center [190, 172] width 60 height 9
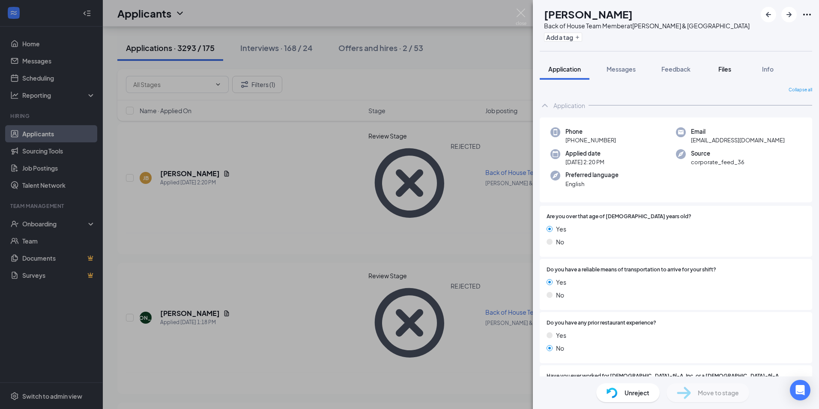
click at [731, 72] on span "Files" at bounding box center [725, 69] width 13 height 8
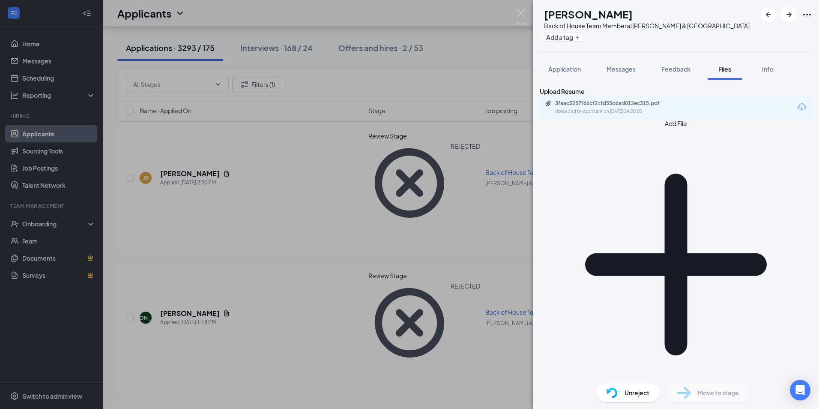
click at [277, 249] on div "[PERSON_NAME] Back of House Team Member at [PERSON_NAME][GEOGRAPHIC_DATA] Add a…" at bounding box center [409, 204] width 819 height 409
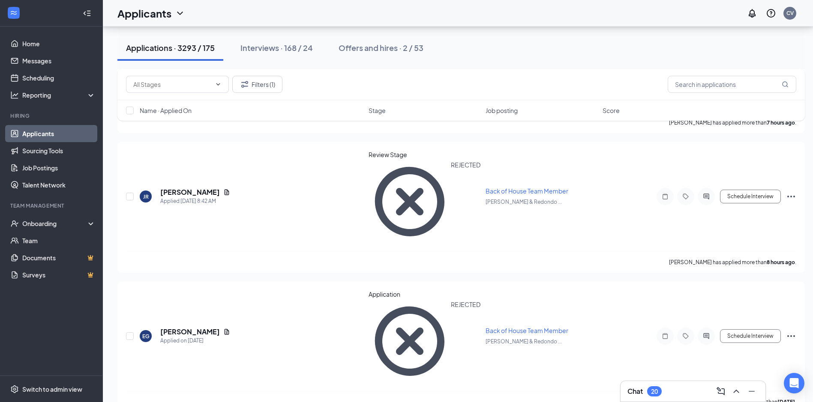
scroll to position [1285, 0]
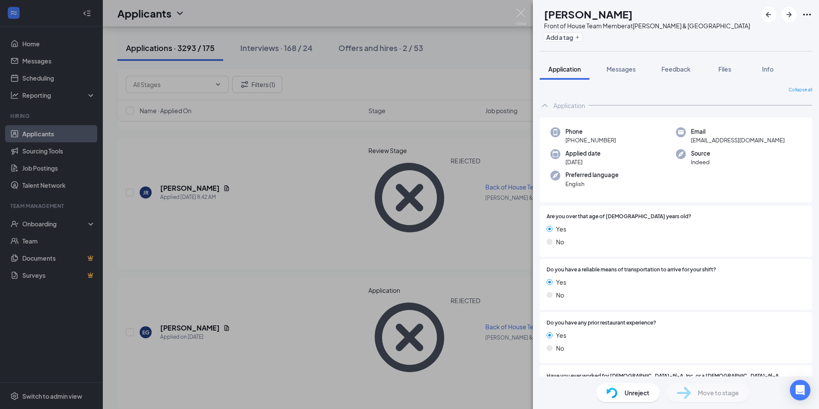
drag, startPoint x: 727, startPoint y: 72, endPoint x: 626, endPoint y: 45, distance: 104.8
click at [727, 72] on span "Files" at bounding box center [725, 69] width 13 height 8
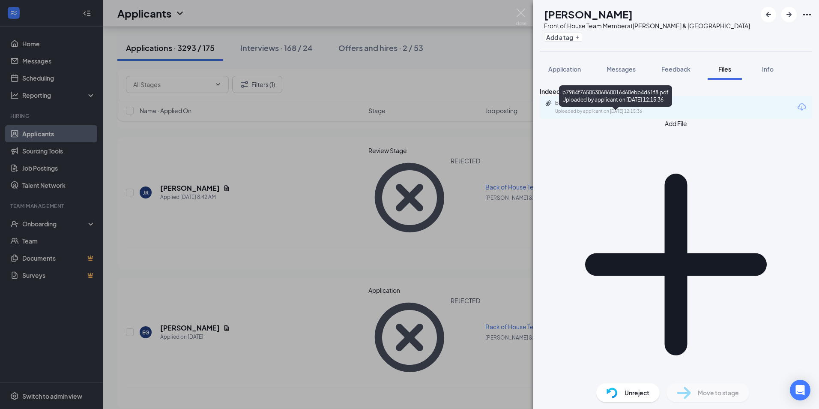
click at [642, 107] on div "b7984f76505306860016460ebb4d61f8.pdf" at bounding box center [615, 103] width 120 height 7
click at [339, 190] on div "SN [PERSON_NAME] Front of House Team Member at [PERSON_NAME][GEOGRAPHIC_DATA] A…" at bounding box center [409, 204] width 819 height 409
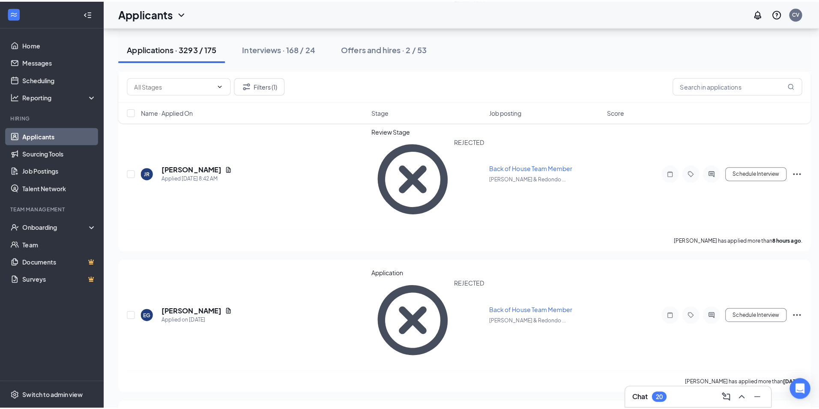
scroll to position [1328, 0]
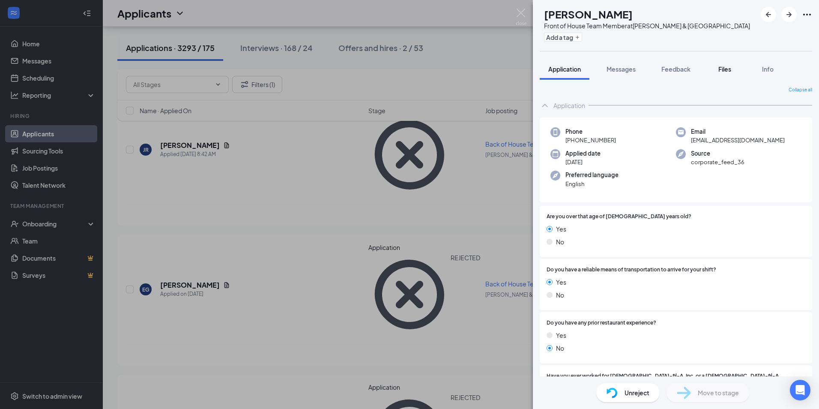
click at [731, 69] on span "Files" at bounding box center [725, 69] width 13 height 8
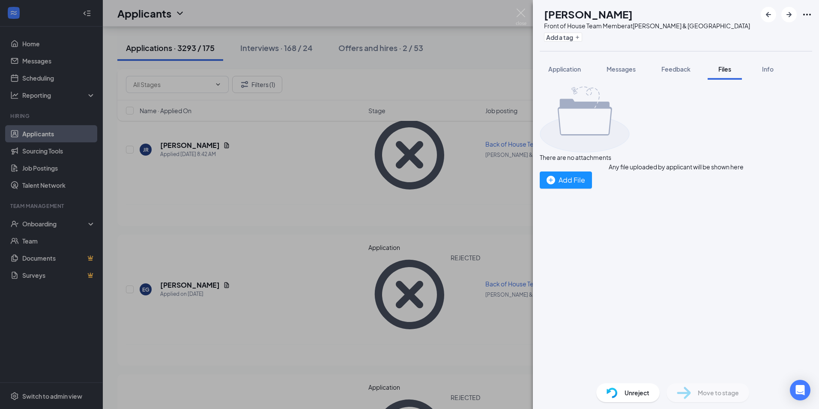
click at [459, 89] on div "WP [PERSON_NAME] Front of House Team Member at [PERSON_NAME][GEOGRAPHIC_DATA] A…" at bounding box center [409, 204] width 819 height 409
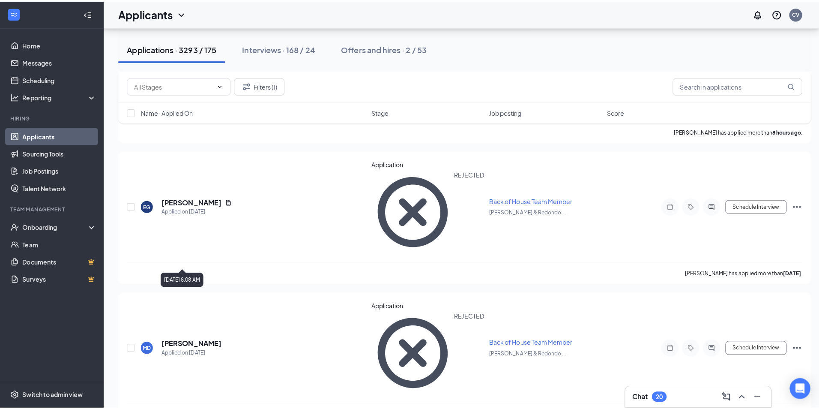
scroll to position [1500, 0]
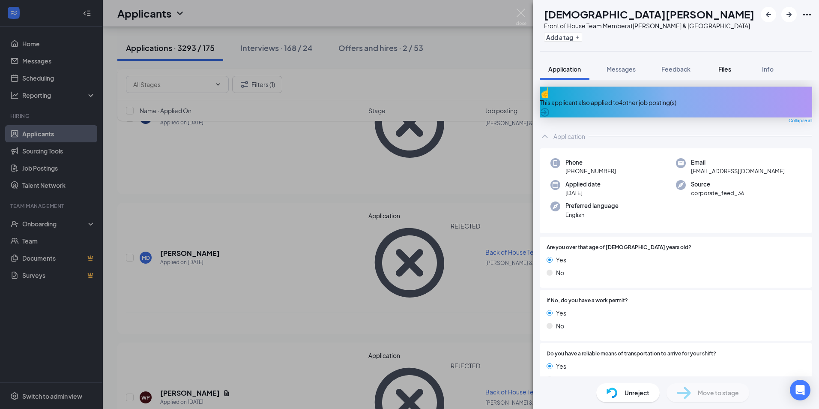
click at [721, 65] on div "Files" at bounding box center [724, 69] width 17 height 9
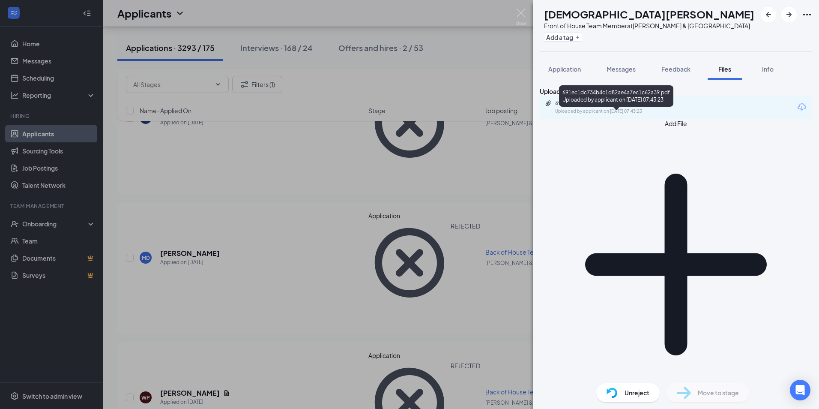
click at [631, 115] on div "Uploaded by applicant on [DATE] 07:43:23" at bounding box center [619, 111] width 129 height 7
click at [242, 297] on div "JS [PERSON_NAME] Front of House Team Member at [PERSON_NAME][GEOGRAPHIC_DATA] A…" at bounding box center [409, 204] width 819 height 409
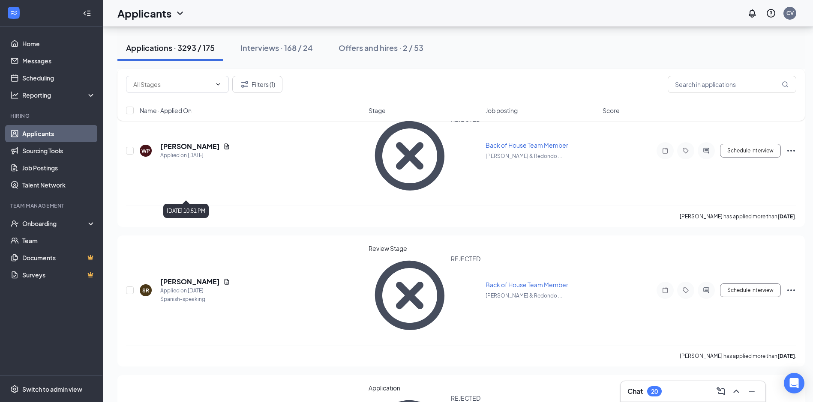
scroll to position [1757, 0]
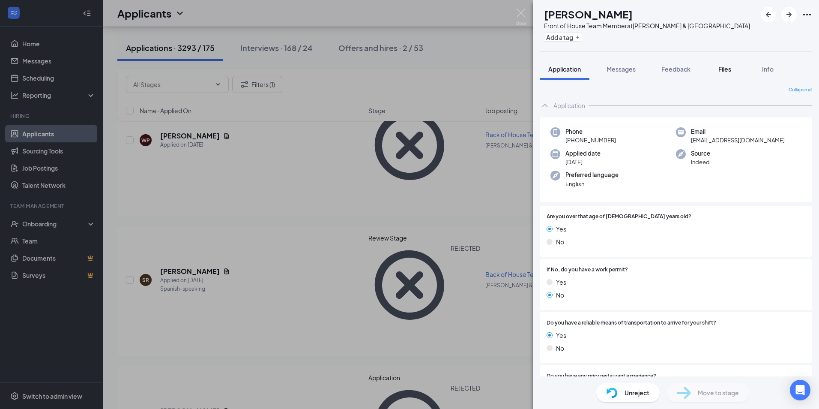
click at [725, 71] on span "Files" at bounding box center [725, 69] width 13 height 8
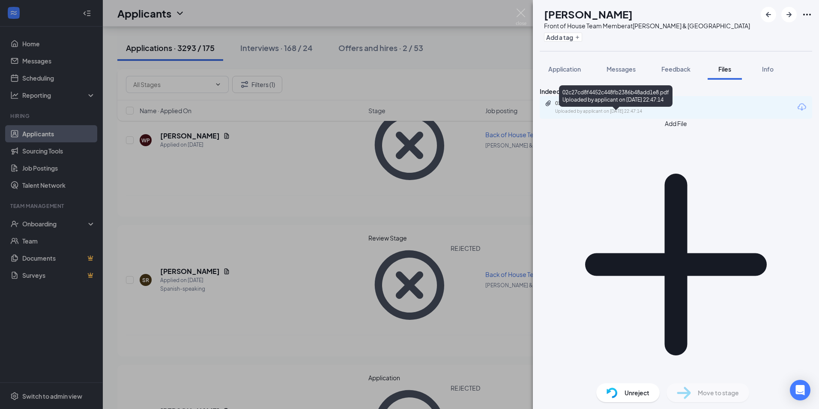
click at [627, 115] on div "02c27cd8f4452c448fb2386b48add1e8.pdf Uploaded by applicant on [DATE] 22:47:14" at bounding box center [614, 107] width 139 height 15
click at [243, 285] on div "VR [PERSON_NAME] Front of House Team Member at [PERSON_NAME][GEOGRAPHIC_DATA] A…" at bounding box center [409, 204] width 819 height 409
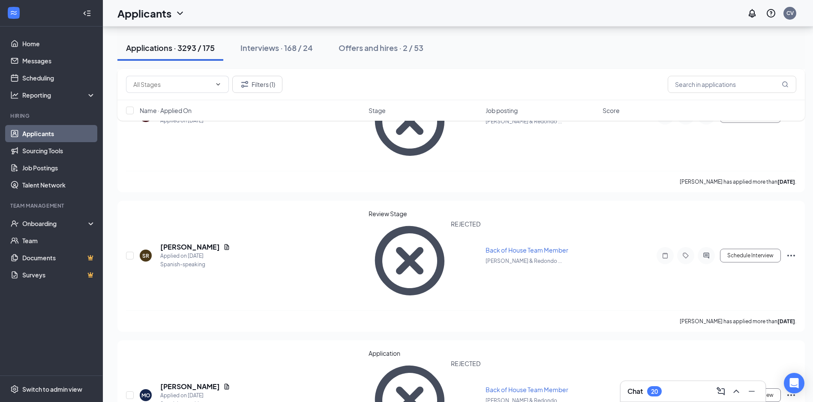
scroll to position [1842, 0]
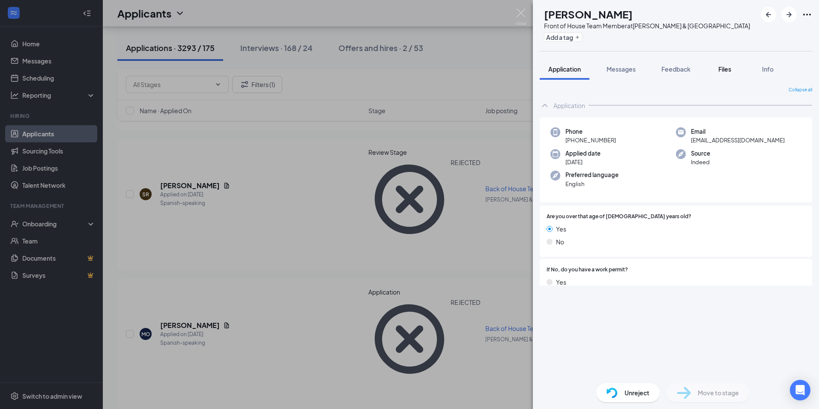
click at [721, 68] on span "Files" at bounding box center [725, 69] width 13 height 8
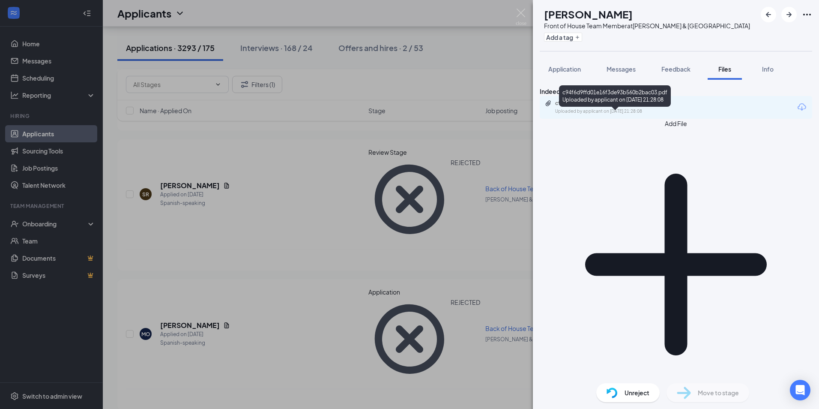
click at [610, 107] on div "c94f6d9ffd01e16f3de93b560b2bac03.pdf" at bounding box center [615, 103] width 120 height 7
click at [273, 272] on div "NC [PERSON_NAME] Front of House Team Member at [PERSON_NAME][GEOGRAPHIC_DATA] A…" at bounding box center [409, 204] width 819 height 409
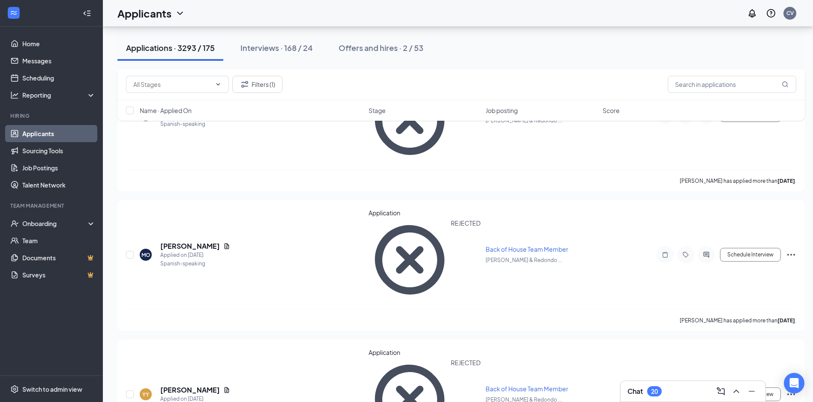
scroll to position [1928, 0]
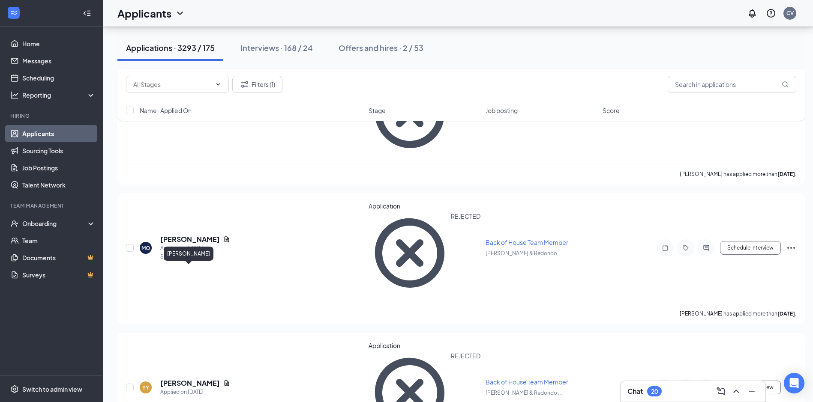
drag, startPoint x: 202, startPoint y: 274, endPoint x: 255, endPoint y: 265, distance: 53.5
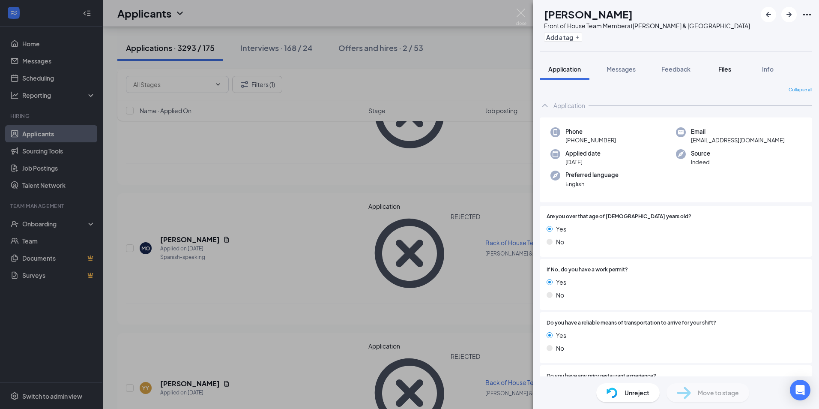
click at [727, 69] on span "Files" at bounding box center [725, 69] width 13 height 8
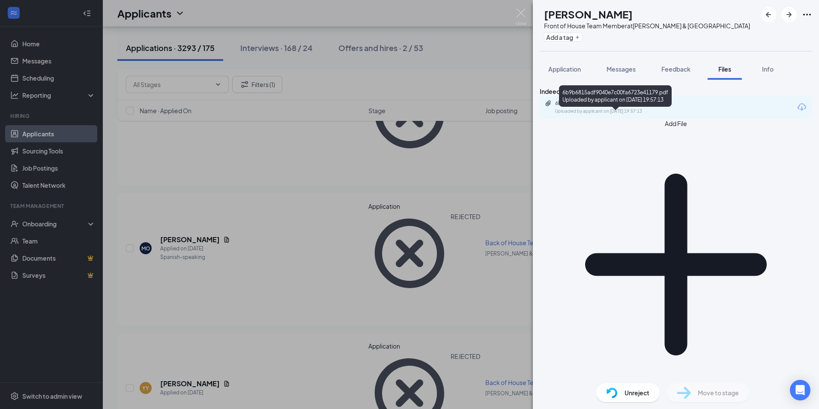
click at [644, 115] on div "Uploaded by applicant on [DATE] 19:57:13" at bounding box center [619, 111] width 129 height 7
click at [232, 307] on div "EP [PERSON_NAME] Front of House Team Member at [PERSON_NAME][GEOGRAPHIC_DATA] A…" at bounding box center [409, 204] width 819 height 409
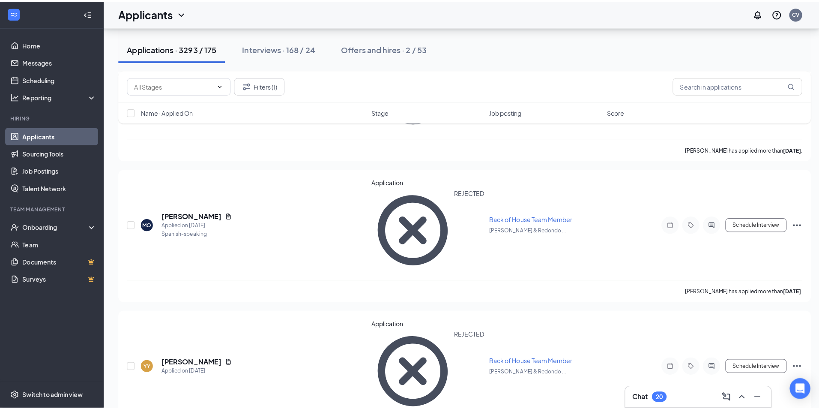
scroll to position [2014, 0]
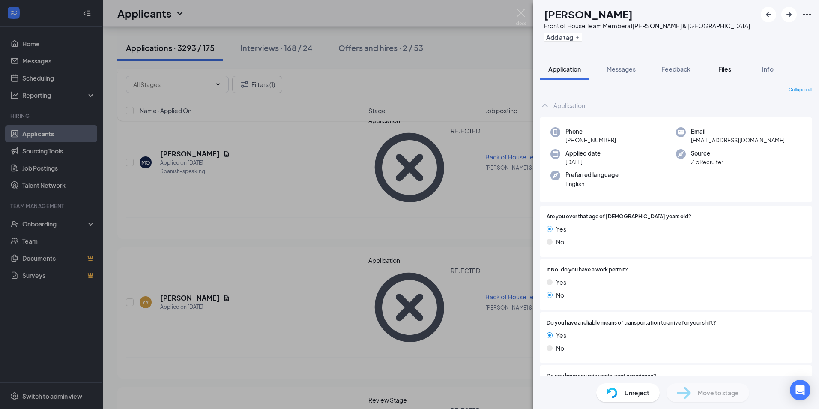
click at [724, 68] on span "Files" at bounding box center [725, 69] width 13 height 8
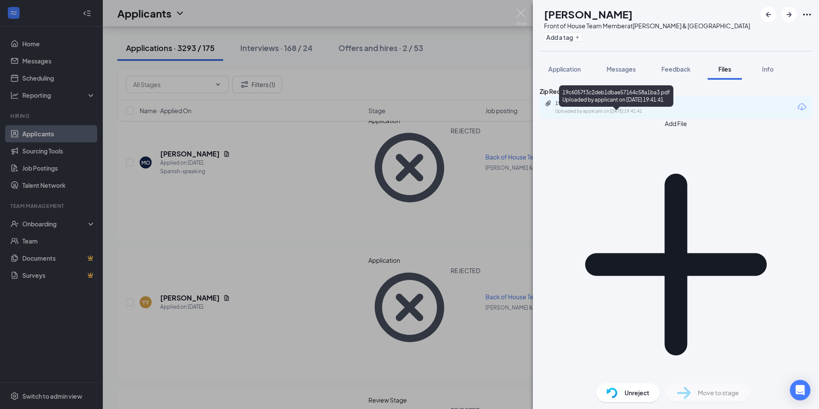
click at [646, 107] on div "19c6057f3c2deb1dbae57164c58a1ba3.pdf" at bounding box center [615, 103] width 120 height 7
click at [338, 176] on div "BC [PERSON_NAME] Front of House Team Member at [PERSON_NAME][GEOGRAPHIC_DATA] A…" at bounding box center [409, 204] width 819 height 409
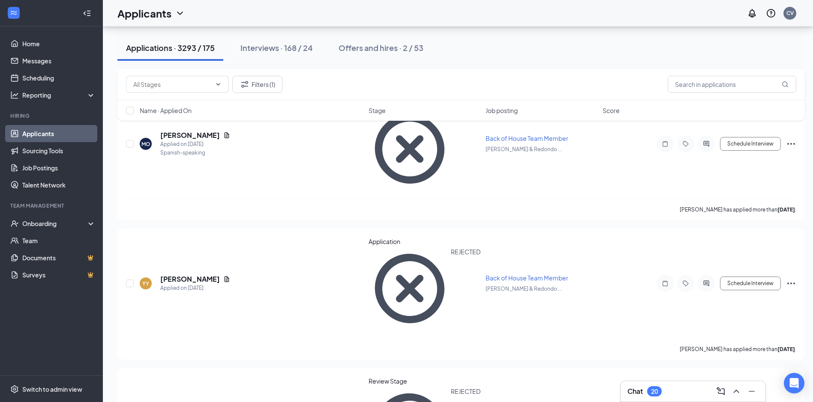
scroll to position [2142, 0]
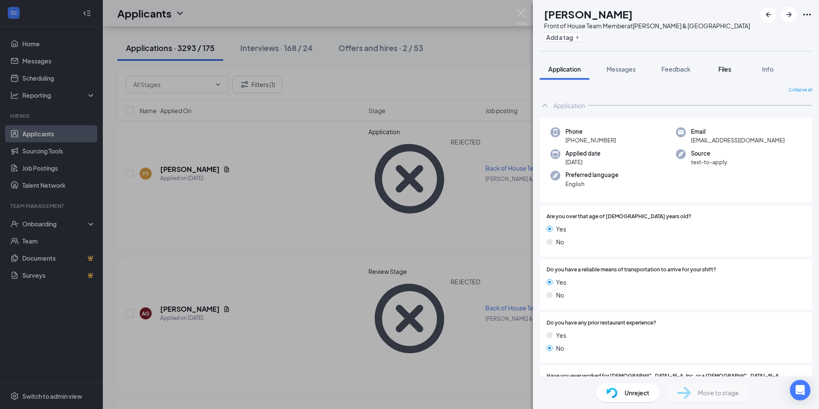
click at [730, 72] on span "Files" at bounding box center [725, 69] width 13 height 8
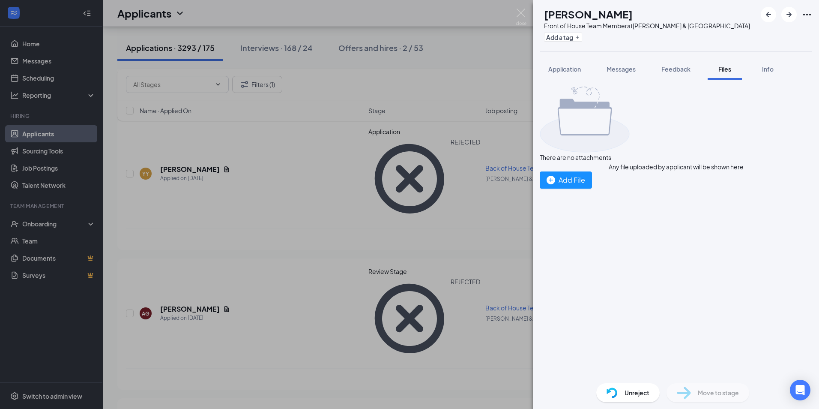
drag, startPoint x: 255, startPoint y: 285, endPoint x: 211, endPoint y: 323, distance: 58.0
click at [256, 285] on div "SO [PERSON_NAME] Front of House Team Member at [PERSON_NAME][GEOGRAPHIC_DATA] A…" at bounding box center [409, 204] width 819 height 409
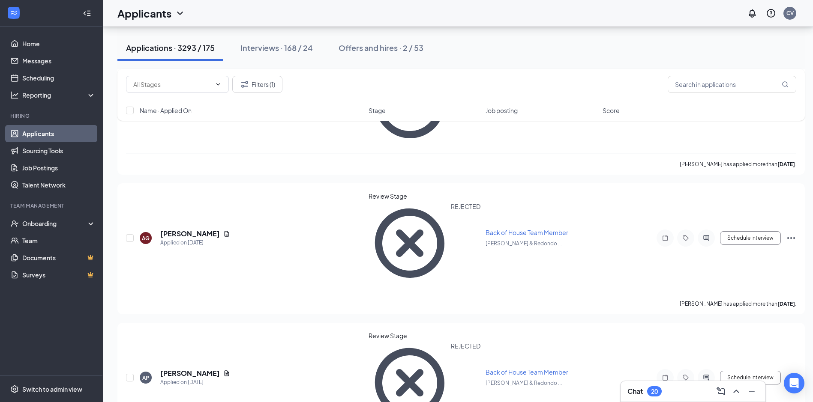
scroll to position [2228, 0]
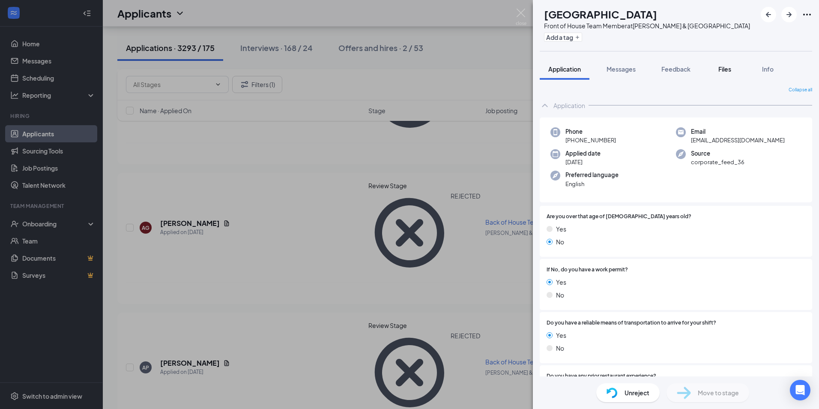
click at [722, 69] on span "Files" at bounding box center [725, 69] width 13 height 8
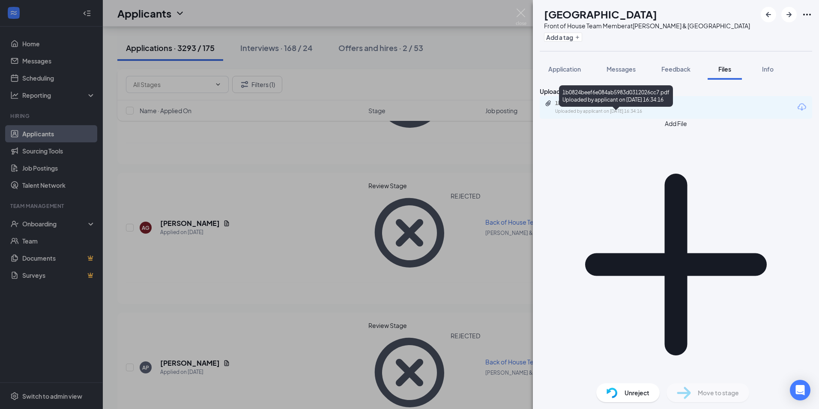
click at [638, 107] on div "1b0824beef6e084ab5983d0312026cc7.pdf" at bounding box center [615, 103] width 120 height 7
click at [288, 180] on div "[PERSON_NAME] Loop Front of House Team Member at [PERSON_NAME][GEOGRAPHIC_DATA]…" at bounding box center [409, 204] width 819 height 409
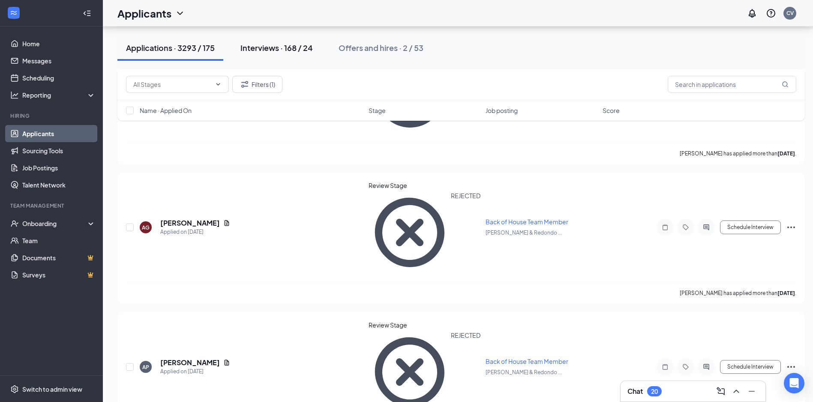
click at [264, 44] on div "Interviews · 168 / 24" at bounding box center [276, 47] width 72 height 11
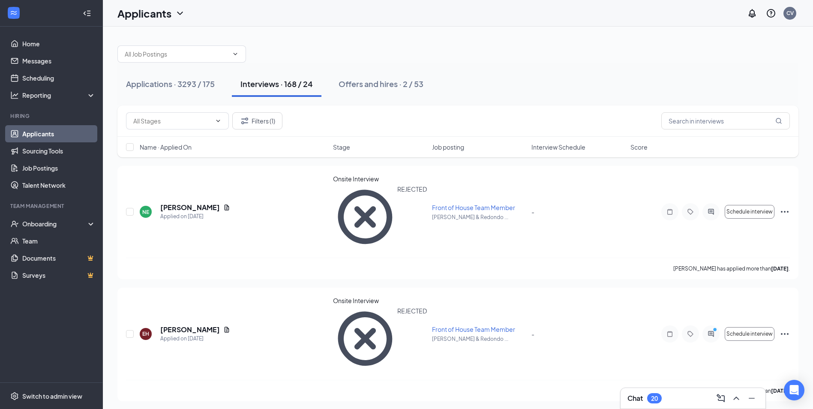
click at [547, 149] on span "Interview Schedule" at bounding box center [558, 147] width 54 height 9
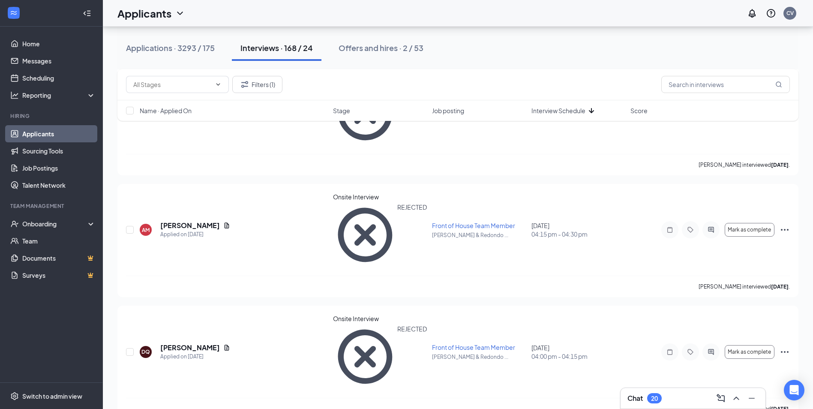
scroll to position [2261, 0]
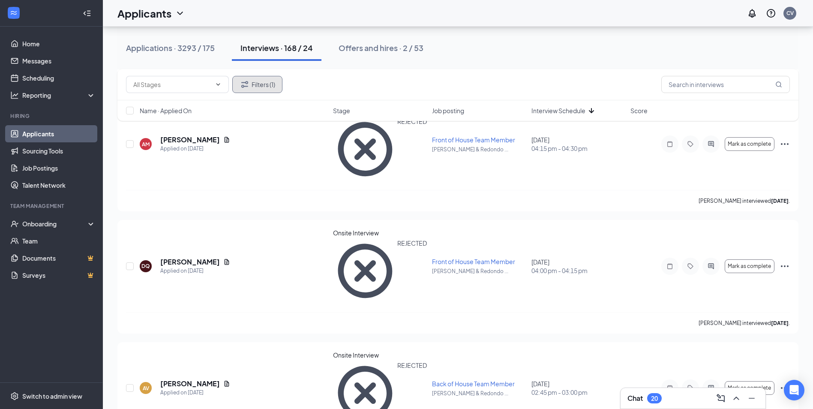
click at [270, 85] on button "Filters (1)" at bounding box center [257, 84] width 50 height 17
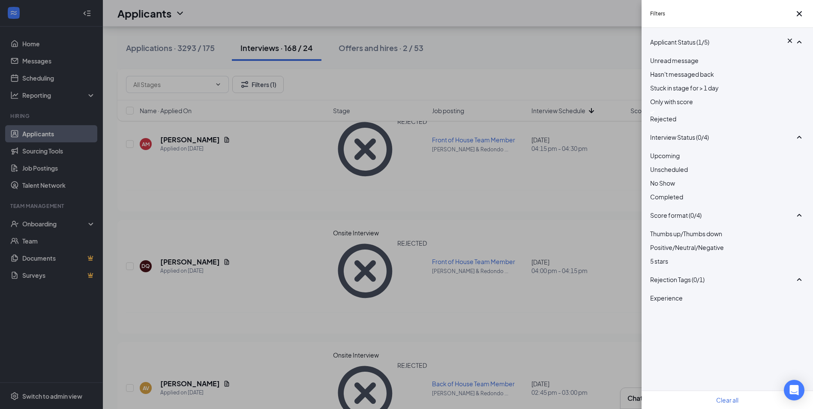
drag, startPoint x: 656, startPoint y: 125, endPoint x: 526, endPoint y: 80, distance: 136.9
click at [655, 114] on div at bounding box center [727, 112] width 154 height 3
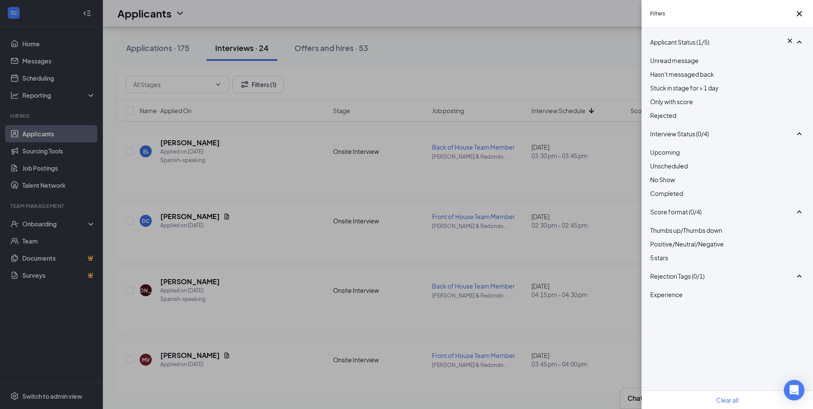
scroll to position [436, 0]
click at [507, 74] on div "Filters Applicant Status (0/5) Unread message Hasn't messaged back Stuck in sta…" at bounding box center [406, 204] width 813 height 409
click at [544, 114] on div "Filters Applicant Status (0/5) Unread message Hasn't messaged back Stuck in sta…" at bounding box center [406, 204] width 813 height 409
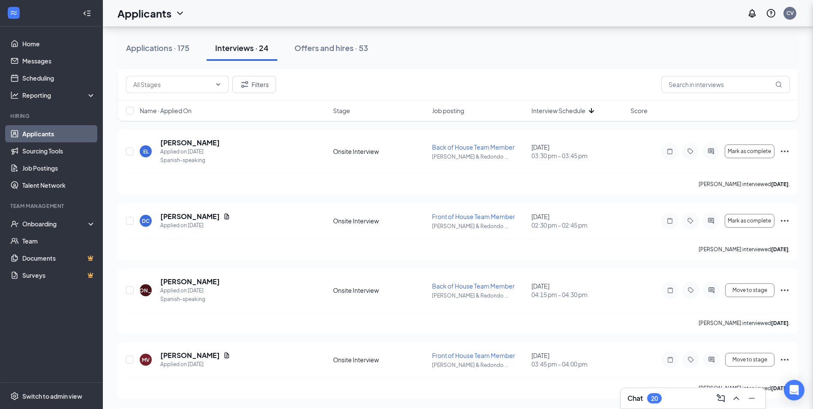
click at [547, 111] on div "Filters Applicant Status (0/5) Unread message Hasn't messaged back Stuck in sta…" at bounding box center [406, 204] width 813 height 409
click at [552, 108] on span "Interview Schedule" at bounding box center [558, 110] width 54 height 9
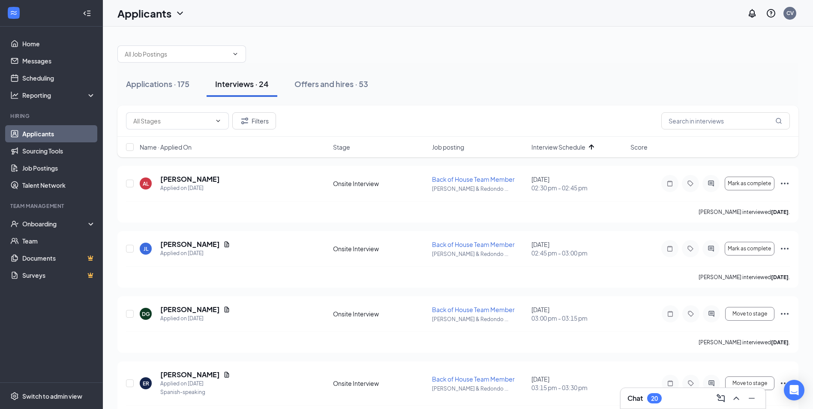
click at [559, 151] on span "Interview Schedule" at bounding box center [558, 147] width 54 height 9
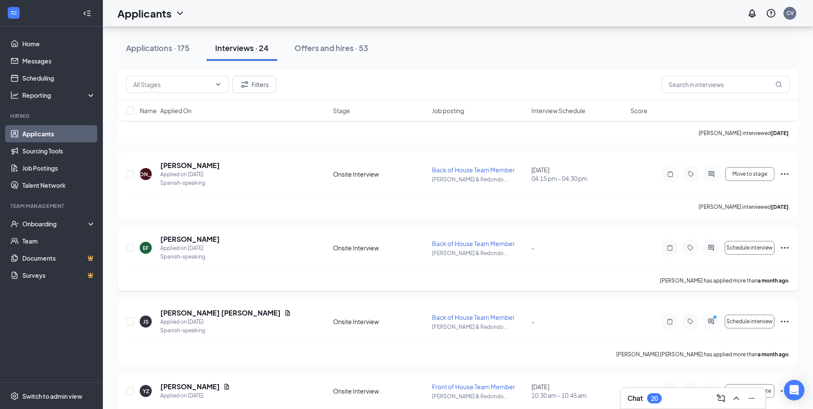
scroll to position [1382, 0]
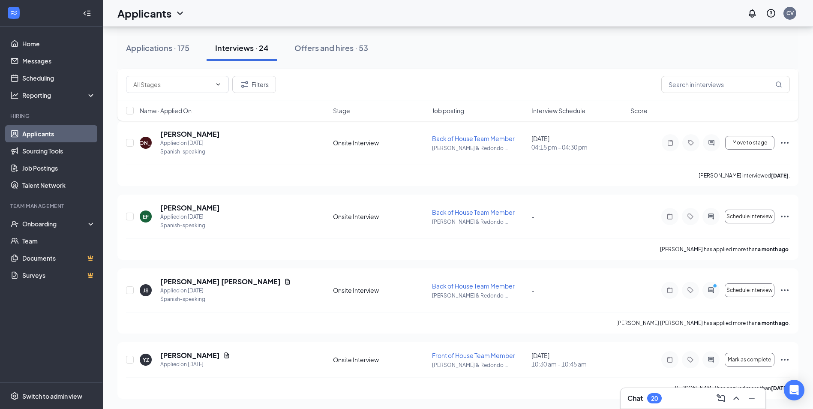
drag, startPoint x: 599, startPoint y: 79, endPoint x: 605, endPoint y: 192, distance: 112.5
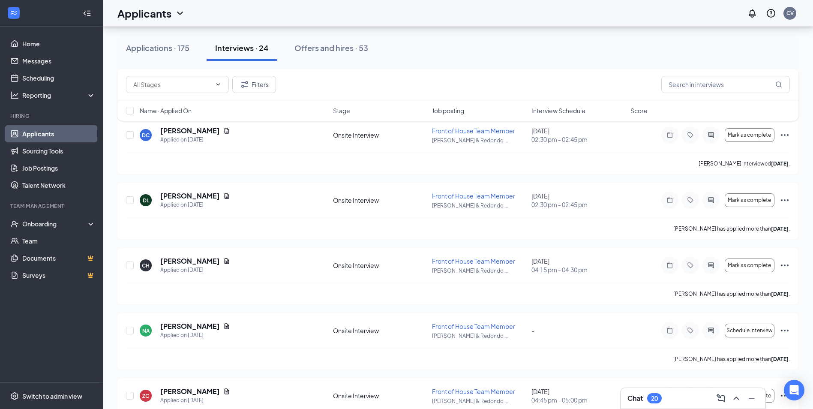
scroll to position [0, 0]
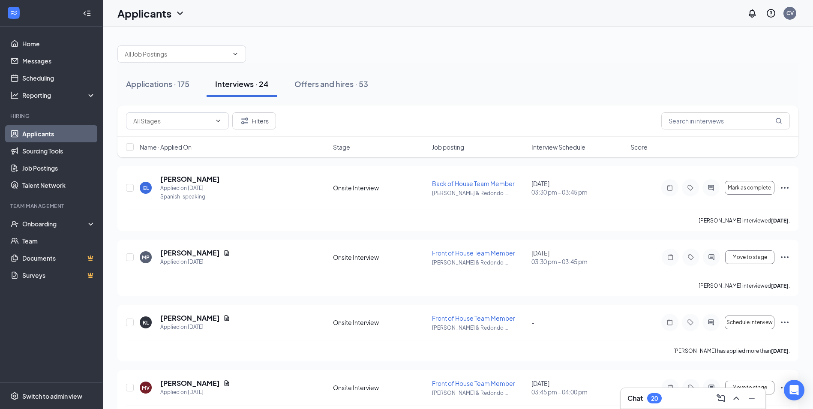
drag, startPoint x: 422, startPoint y: 317, endPoint x: 411, endPoint y: 183, distance: 134.6
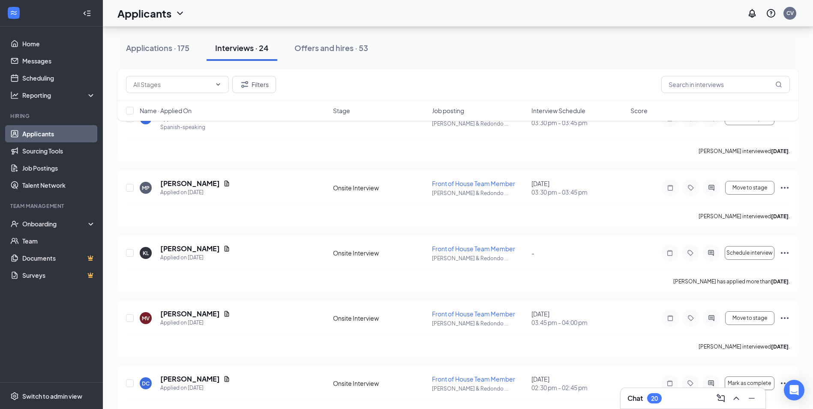
scroll to position [1382, 0]
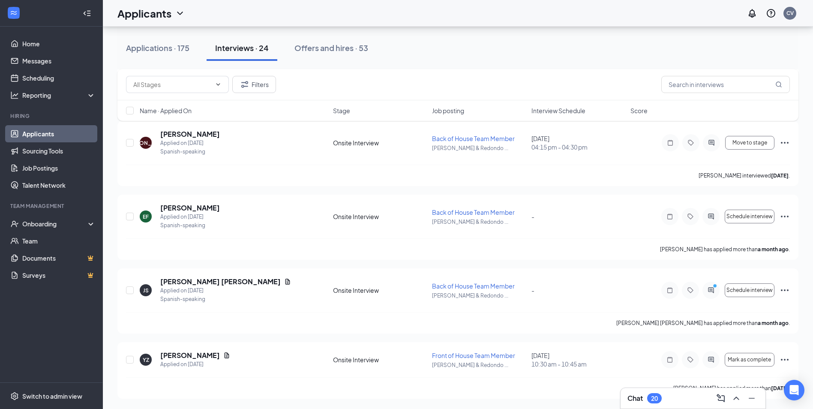
drag, startPoint x: 412, startPoint y: 225, endPoint x: 447, endPoint y: 410, distance: 188.8
click at [755, 400] on icon "Minimize" at bounding box center [751, 398] width 10 height 10
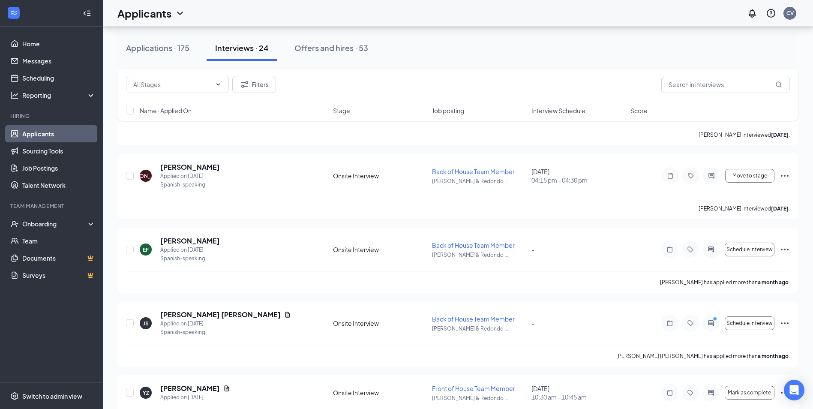
scroll to position [0, 0]
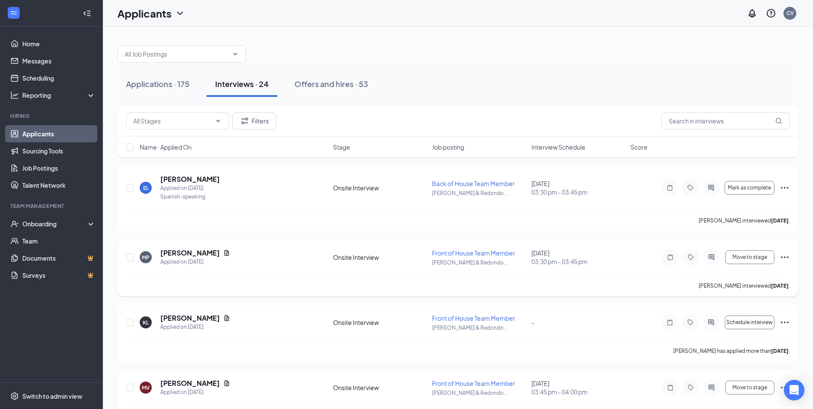
drag, startPoint x: 301, startPoint y: 368, endPoint x: 318, endPoint y: 157, distance: 211.0
click at [543, 144] on span "Interview Schedule" at bounding box center [558, 147] width 54 height 9
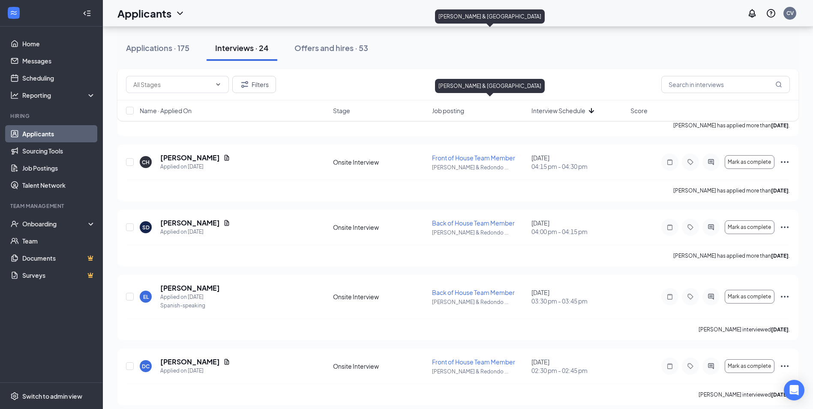
scroll to position [1113, 0]
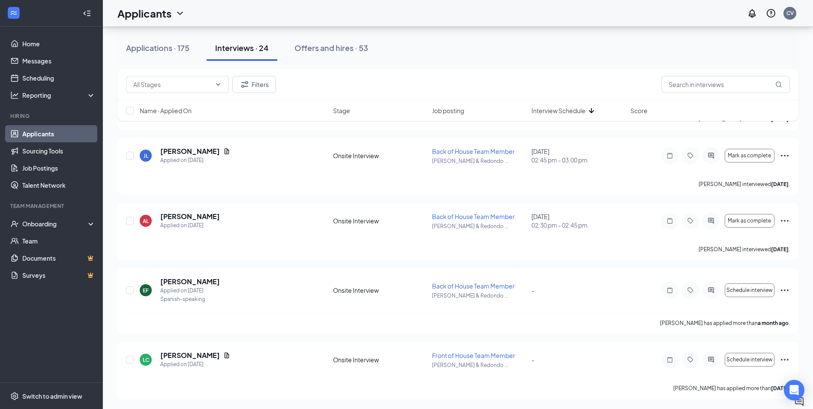
drag, startPoint x: 433, startPoint y: 273, endPoint x: 457, endPoint y: 429, distance: 158.2
click at [260, 84] on button "Filters" at bounding box center [254, 84] width 44 height 17
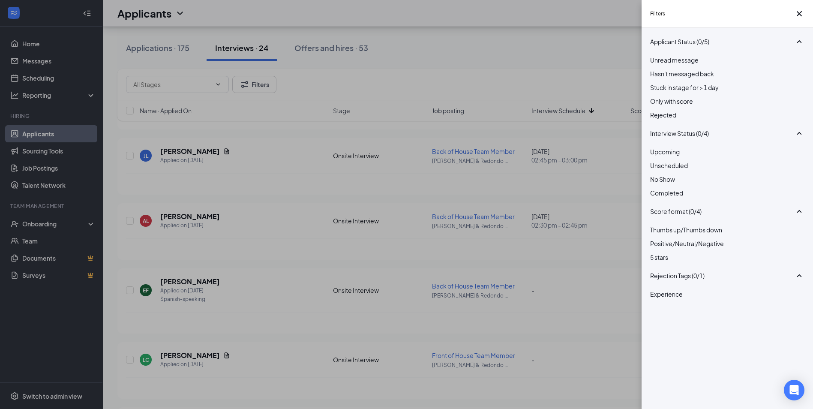
click at [393, 71] on div "Filters Applicant Status (0/5) Unread message Hasn't messaged back Stuck in sta…" at bounding box center [406, 204] width 813 height 409
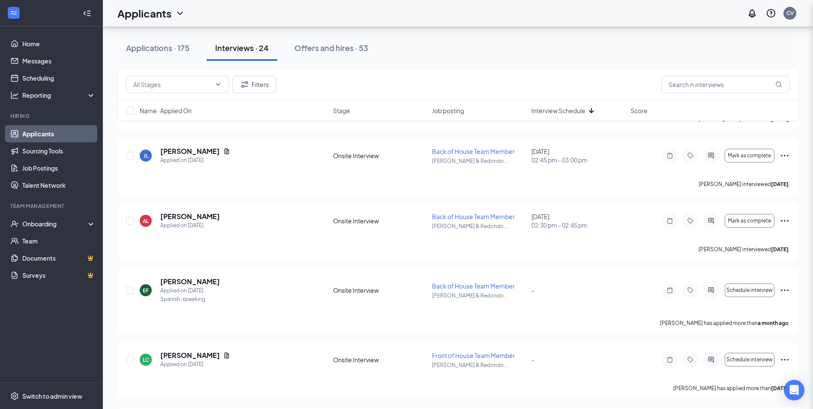
click at [340, 47] on div "Filters Applicant Status (0/5) Unread message Hasn't messaged back Stuck in sta…" at bounding box center [406, 204] width 813 height 409
click at [338, 48] on div "Offers and hires · 53" at bounding box center [331, 47] width 74 height 11
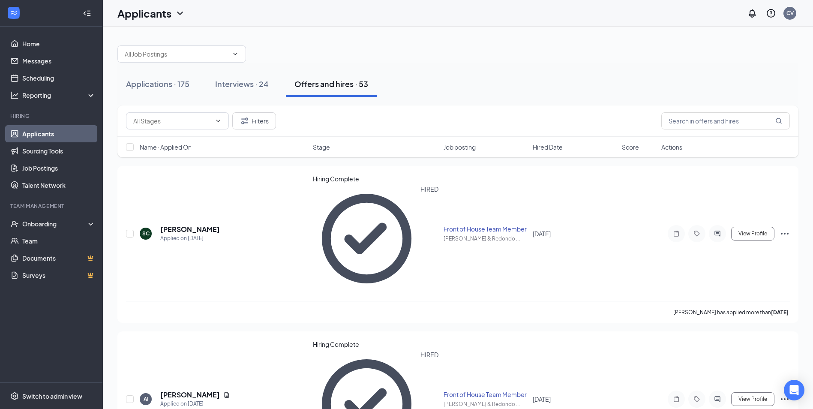
click at [466, 148] on span "Job posting" at bounding box center [459, 147] width 32 height 9
click at [465, 148] on span "Job posting" at bounding box center [459, 147] width 32 height 9
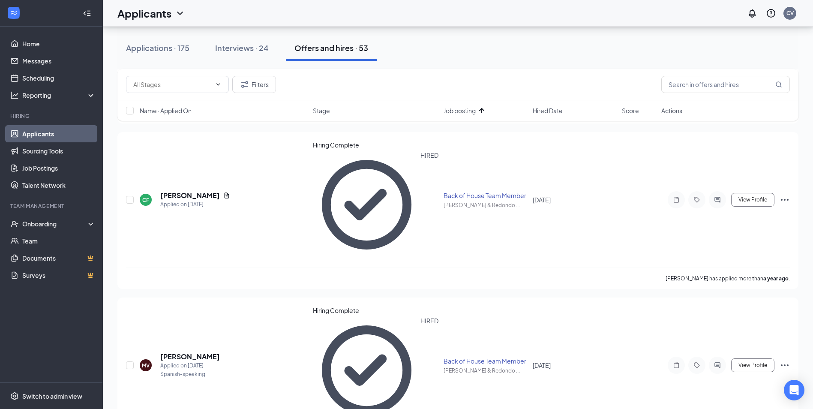
scroll to position [386, 0]
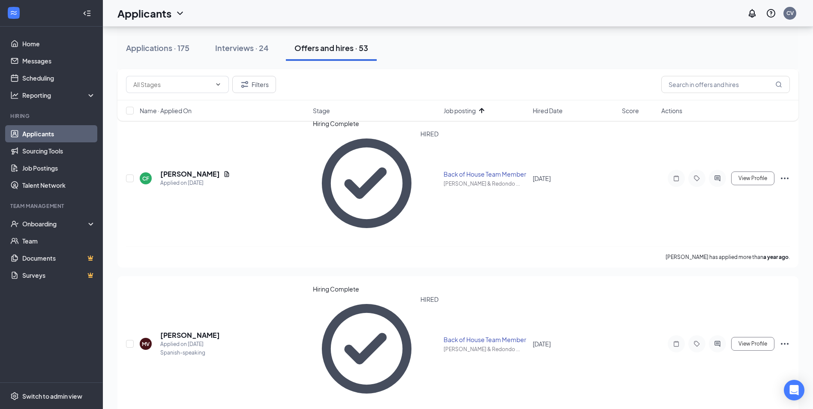
click at [544, 108] on span "Hired Date" at bounding box center [548, 110] width 30 height 9
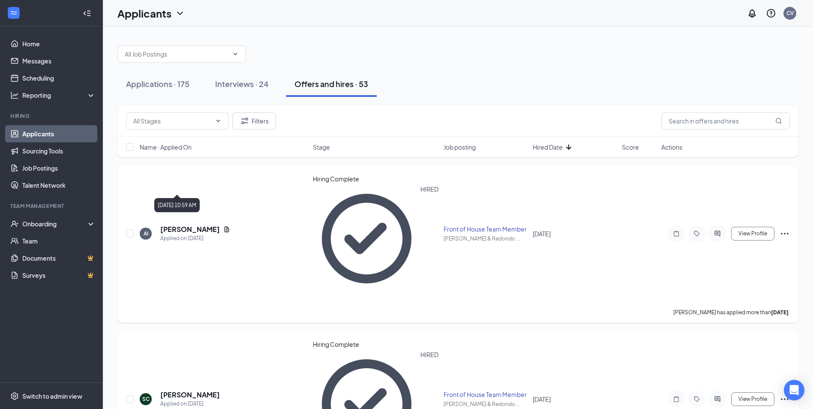
click at [189, 225] on h5 "[PERSON_NAME]" at bounding box center [190, 229] width 60 height 9
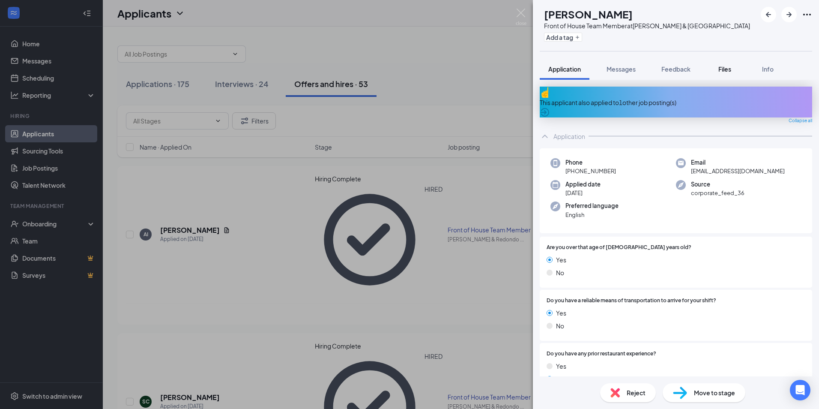
click at [727, 65] on div "Files" at bounding box center [724, 69] width 17 height 9
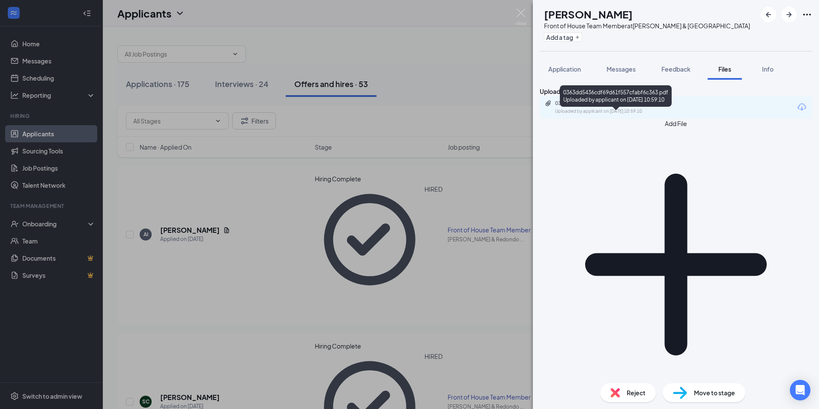
click at [606, 115] on div "Uploaded by applicant on [DATE] 10:59:10" at bounding box center [619, 111] width 129 height 7
click at [403, 232] on div "AI [PERSON_NAME] Front of House Team Member at [PERSON_NAME][GEOGRAPHIC_DATA] A…" at bounding box center [409, 204] width 819 height 409
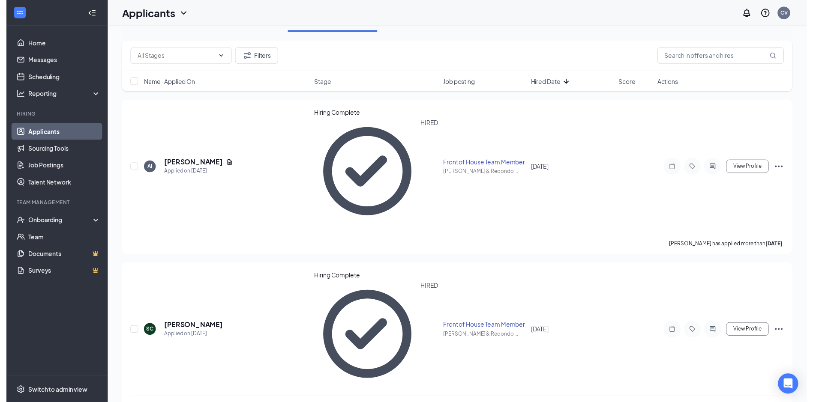
scroll to position [86, 0]
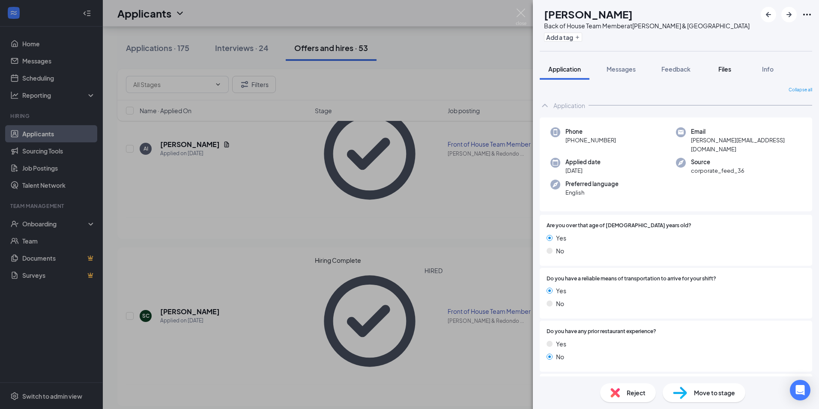
click at [721, 75] on button "Files" at bounding box center [725, 68] width 34 height 21
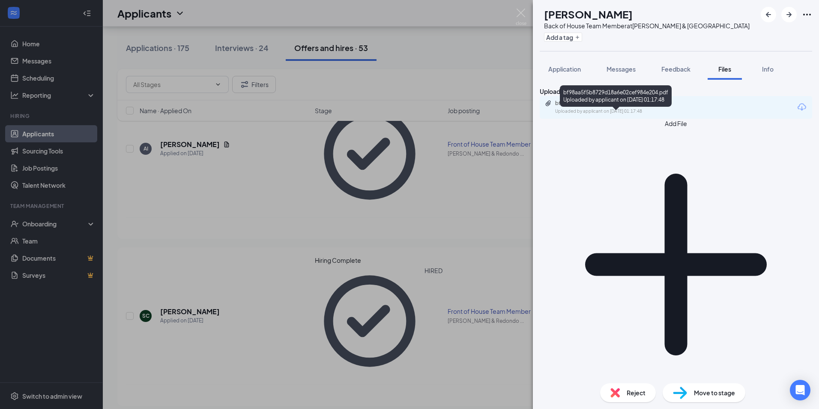
click at [624, 107] on div "bf98aa5f5b8729d18a6e02cef984e204.pdf" at bounding box center [615, 103] width 120 height 7
click at [310, 225] on div "IV [PERSON_NAME] Back of House Team Member at [PERSON_NAME][GEOGRAPHIC_DATA] Ad…" at bounding box center [409, 204] width 819 height 409
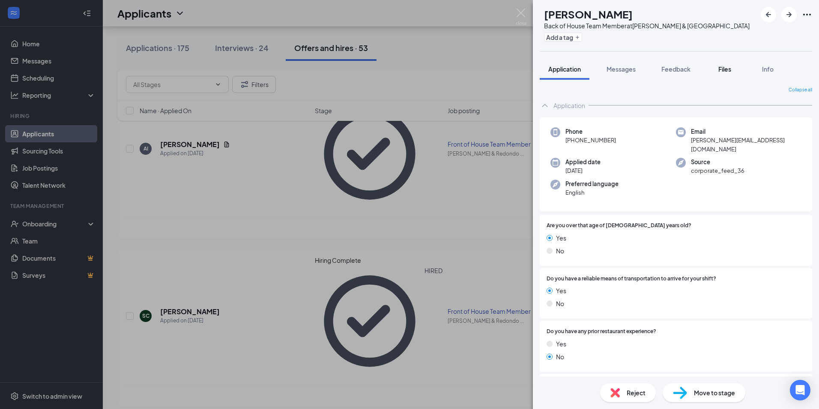
click at [725, 70] on span "Files" at bounding box center [725, 69] width 13 height 8
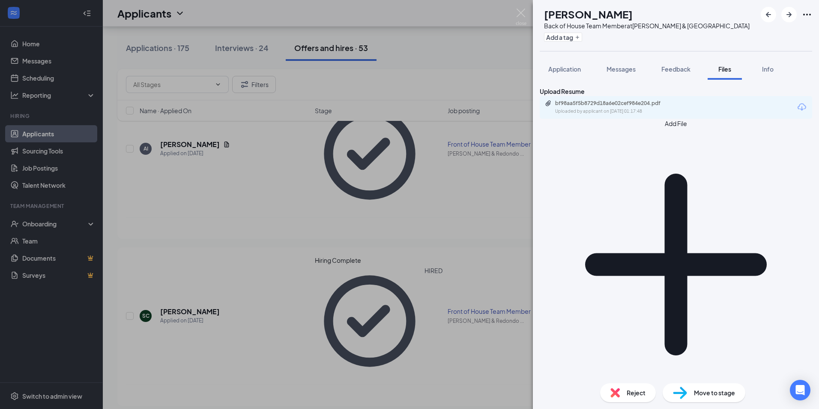
click at [631, 107] on div "bf98aa5f5b8729d18a6e02cef984e204.pdf" at bounding box center [615, 103] width 120 height 7
click at [245, 217] on div "IV [PERSON_NAME] Back of House Team Member at [PERSON_NAME][GEOGRAPHIC_DATA] Ad…" at bounding box center [409, 204] width 819 height 409
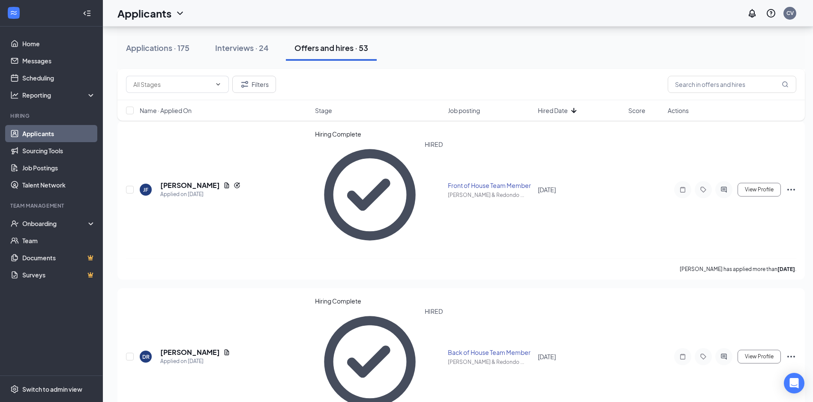
scroll to position [557, 0]
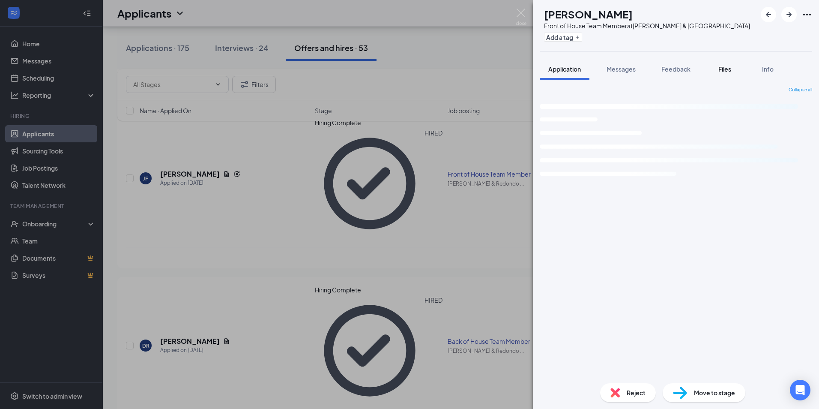
click at [731, 69] on span "Files" at bounding box center [725, 69] width 13 height 8
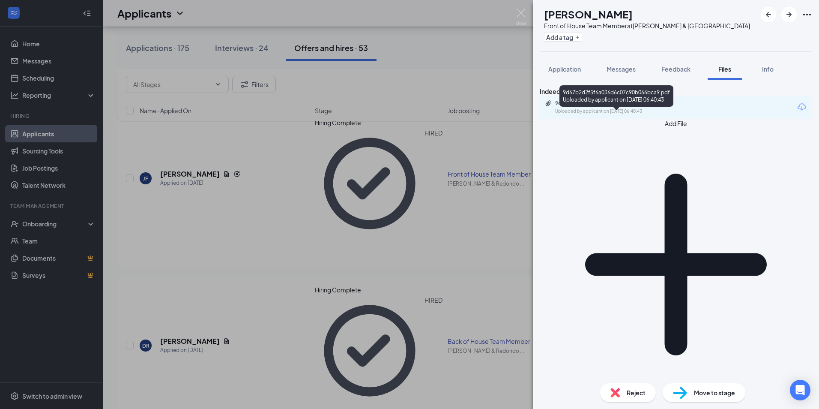
drag, startPoint x: 636, startPoint y: 105, endPoint x: 632, endPoint y: 115, distance: 11.1
click at [632, 107] on div "9d67b2d2f5f6a036d6c07c90b066bca9.pdf" at bounding box center [615, 103] width 120 height 7
click at [322, 255] on div "AG [PERSON_NAME] Front of House Team Member at [PERSON_NAME][GEOGRAPHIC_DATA] A…" at bounding box center [409, 204] width 819 height 409
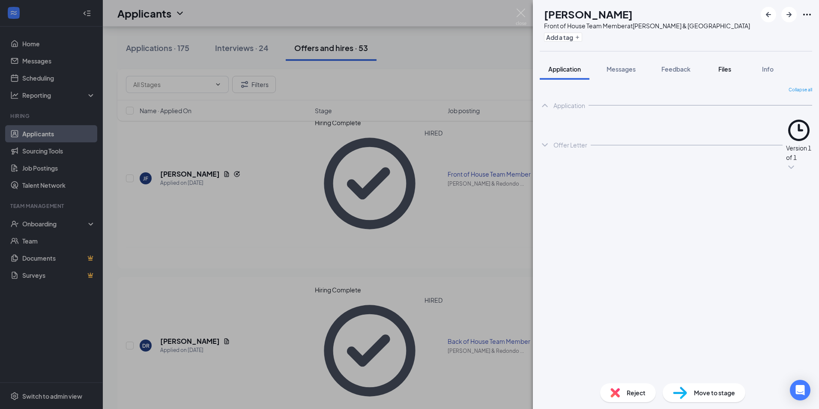
click at [734, 65] on div "Files" at bounding box center [724, 69] width 17 height 9
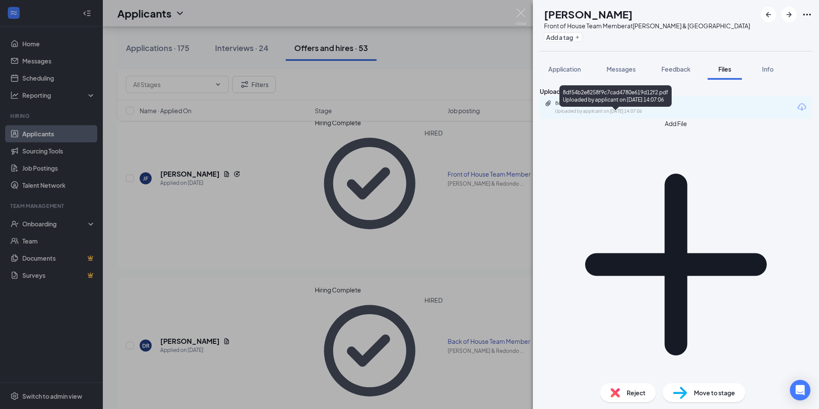
click at [622, 107] on div "8df54b2e8258f9c7cad4780e619d12f2.pdf" at bounding box center [615, 103] width 120 height 7
click at [303, 237] on div "SB [PERSON_NAME] Front of House Team Member at [PERSON_NAME][GEOGRAPHIC_DATA] A…" at bounding box center [409, 204] width 819 height 409
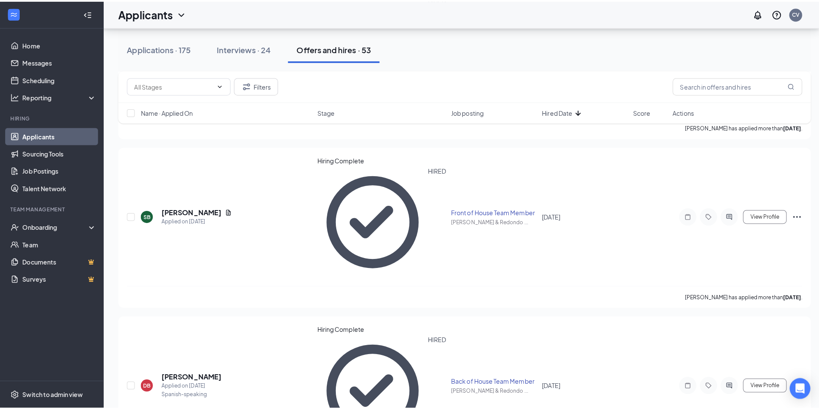
scroll to position [1543, 0]
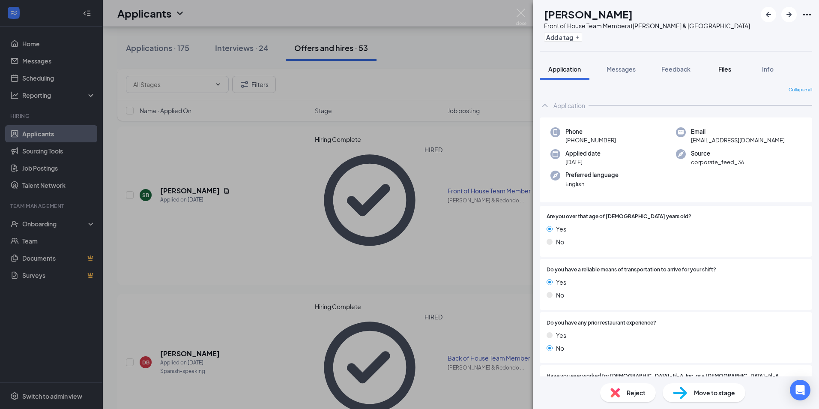
click at [721, 66] on span "Files" at bounding box center [725, 69] width 13 height 8
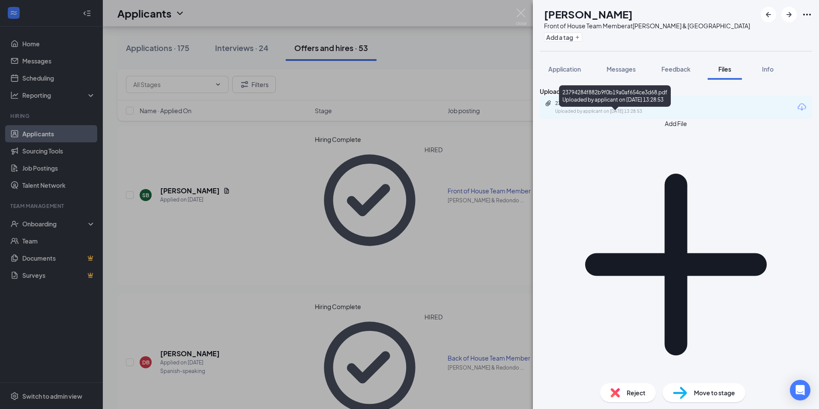
click at [632, 115] on div "23794284f882b9f0b19a0af654ce3d68.pdf Uploaded by applicant on [DATE] 13:28:53" at bounding box center [614, 107] width 139 height 15
click at [222, 249] on div "GM [PERSON_NAME] Front of House Team Member at [PERSON_NAME][GEOGRAPHIC_DATA] A…" at bounding box center [409, 204] width 819 height 409
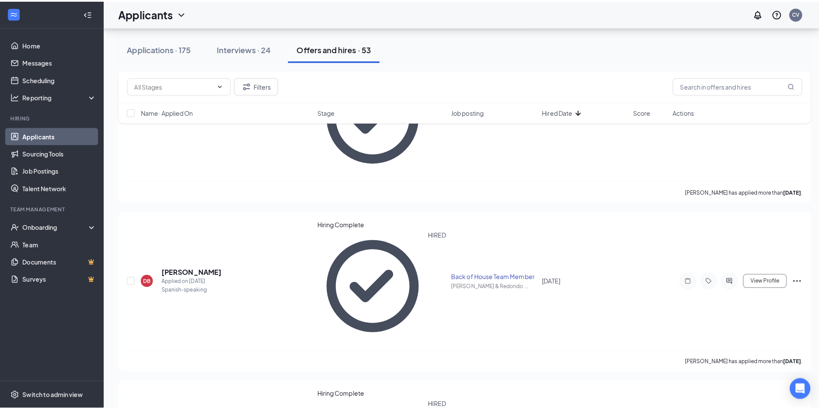
scroll to position [1628, 0]
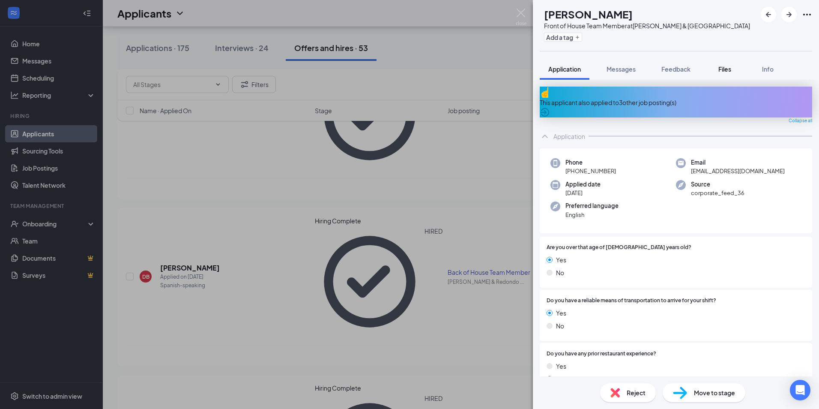
click at [730, 71] on span "Files" at bounding box center [725, 69] width 13 height 8
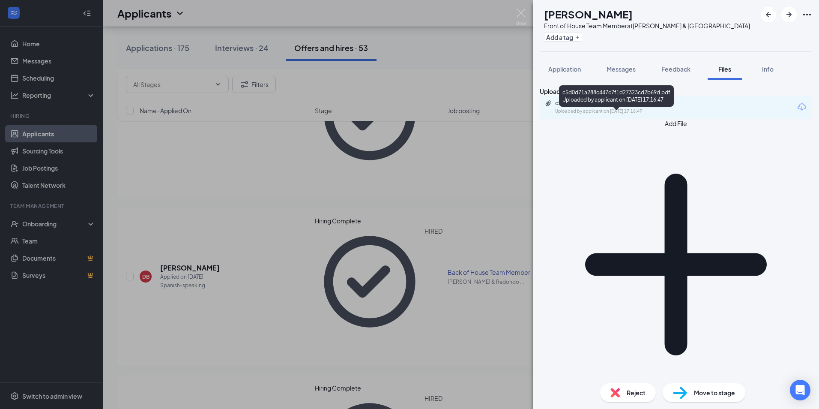
click at [650, 107] on div "c5d0d71a288c447c7f1d27323cd2b69d.pdf" at bounding box center [615, 103] width 120 height 7
click at [564, 72] on span "Application" at bounding box center [564, 69] width 33 height 8
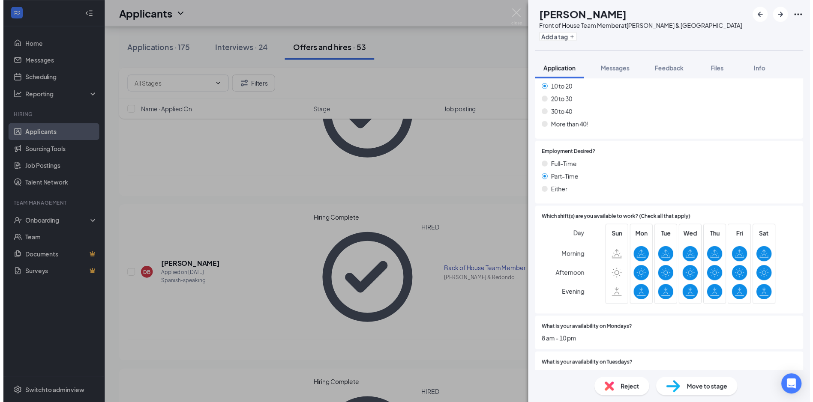
scroll to position [514, 0]
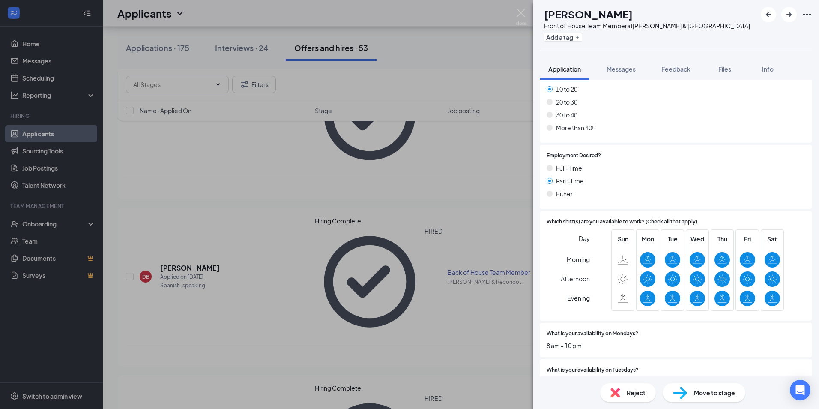
click at [419, 154] on div "SS [PERSON_NAME] Front of House Team Member at [PERSON_NAME][GEOGRAPHIC_DATA] A…" at bounding box center [409, 204] width 819 height 409
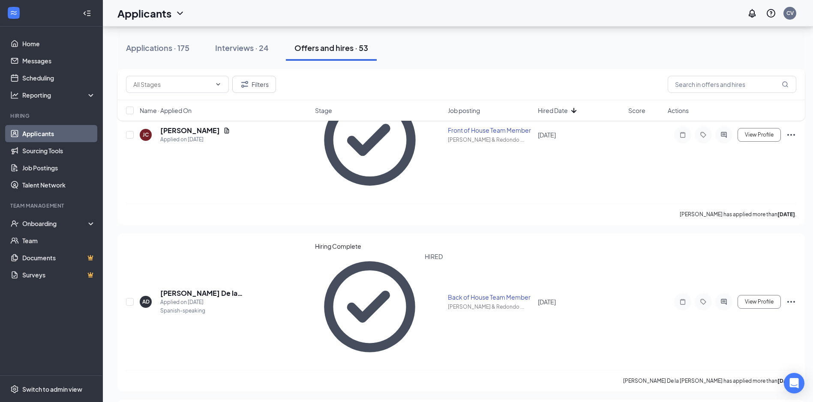
scroll to position [2228, 0]
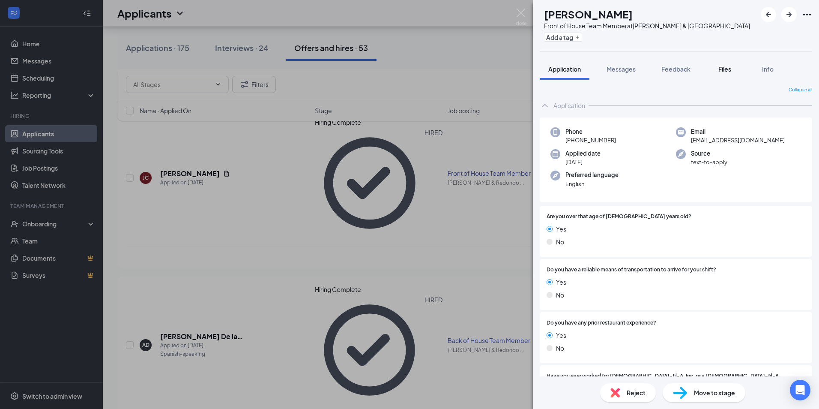
click at [723, 66] on span "Files" at bounding box center [725, 69] width 13 height 8
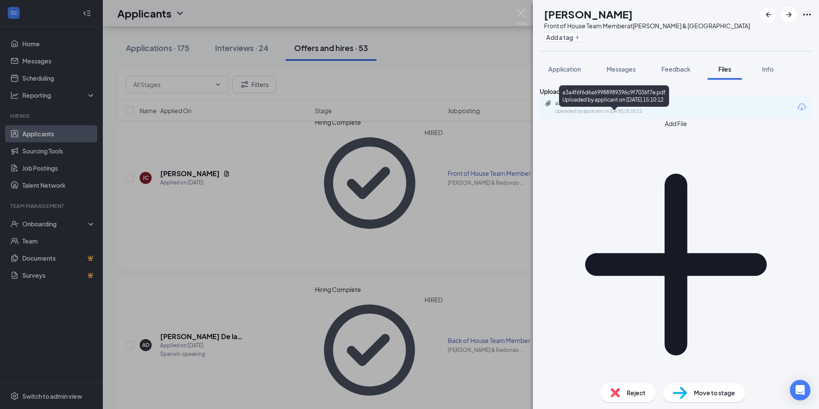
click at [618, 107] on div "a3a4f6f6d6a69988989396c9f7036f7e.pdf" at bounding box center [615, 103] width 120 height 7
click at [444, 170] on div "DL [PERSON_NAME] Front of House Team Member at [PERSON_NAME][GEOGRAPHIC_DATA] B…" at bounding box center [409, 204] width 819 height 409
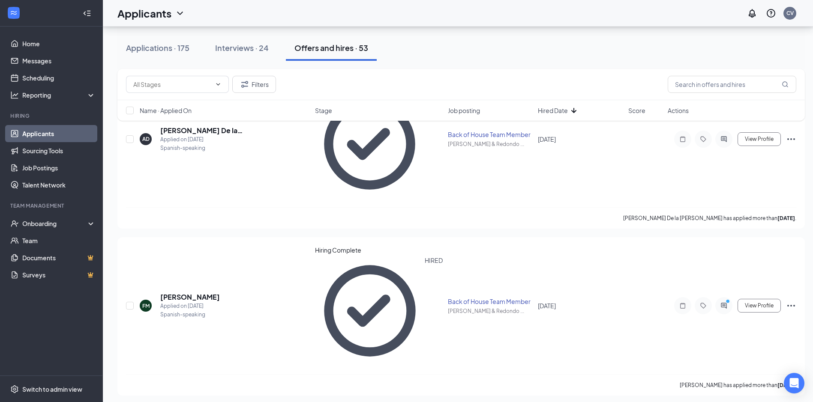
scroll to position [2442, 0]
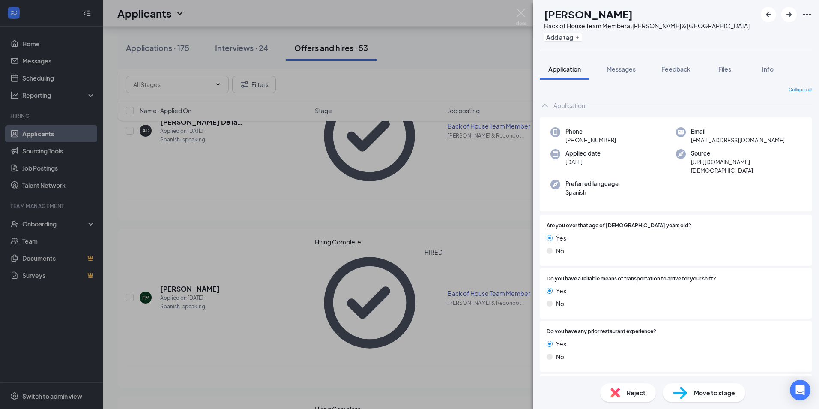
click at [296, 188] on div "AC [PERSON_NAME] Back of House Team Member at [PERSON_NAME][GEOGRAPHIC_DATA] Ad…" at bounding box center [409, 204] width 819 height 409
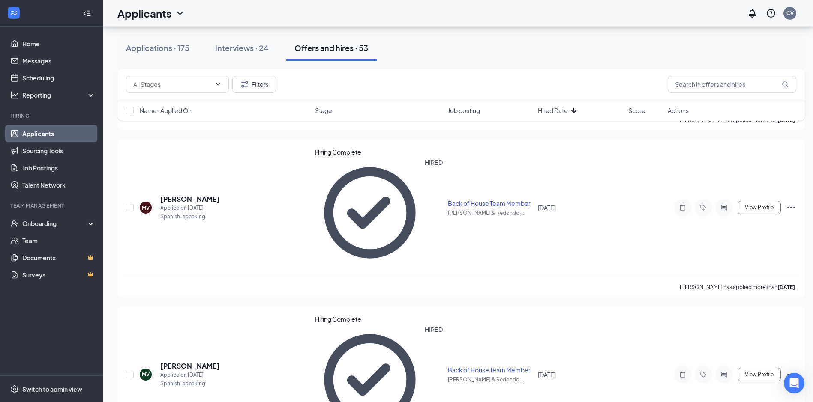
scroll to position [2699, 0]
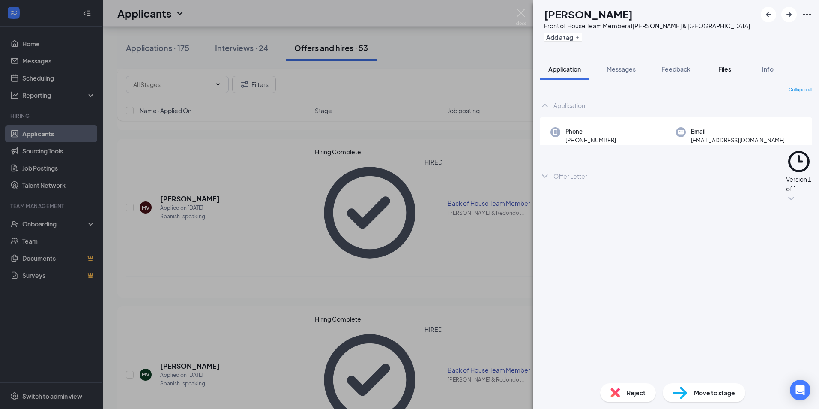
click at [738, 66] on button "Files" at bounding box center [725, 68] width 34 height 21
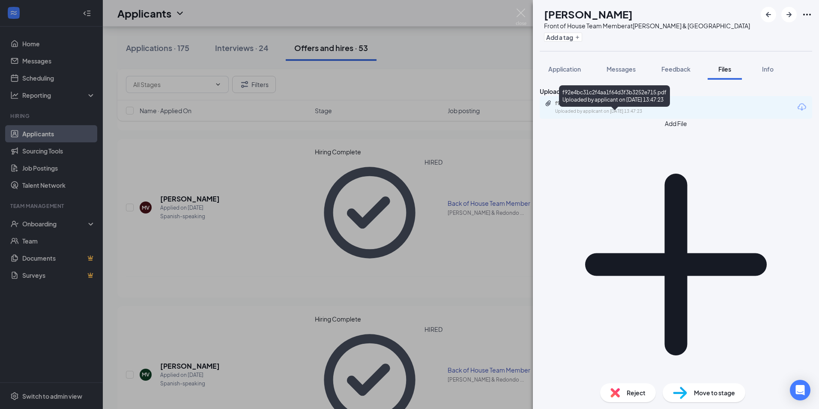
click at [646, 115] on div "f92e4bc31c2f4aa1f64d3f3b3252e715.pdf Uploaded by applicant on [DATE] 13:47:23" at bounding box center [614, 107] width 139 height 15
click at [265, 225] on div "AH [PERSON_NAME] Front of House Team Member at [PERSON_NAME] & [GEOGRAPHIC_DATA…" at bounding box center [409, 204] width 819 height 409
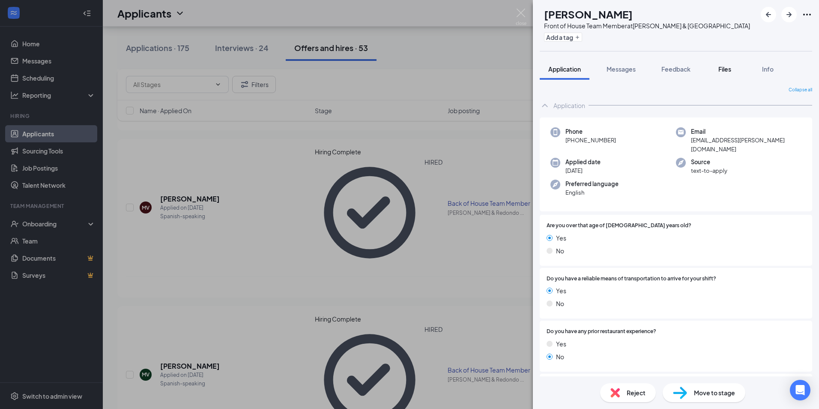
click at [729, 69] on span "Files" at bounding box center [725, 69] width 13 height 8
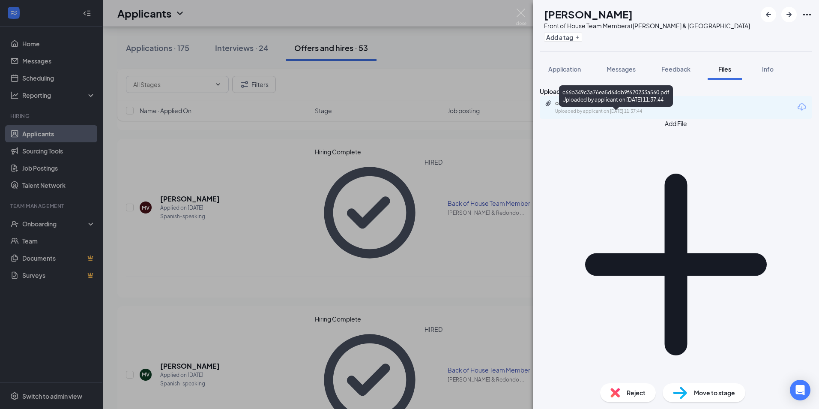
click at [625, 107] on div "c66b349c3a76ea5d64db9f620233a560.pdf" at bounding box center [615, 103] width 120 height 7
click at [300, 252] on div "AL [PERSON_NAME] Front of House Team Member at [PERSON_NAME] & [GEOGRAPHIC_DATA…" at bounding box center [409, 204] width 819 height 409
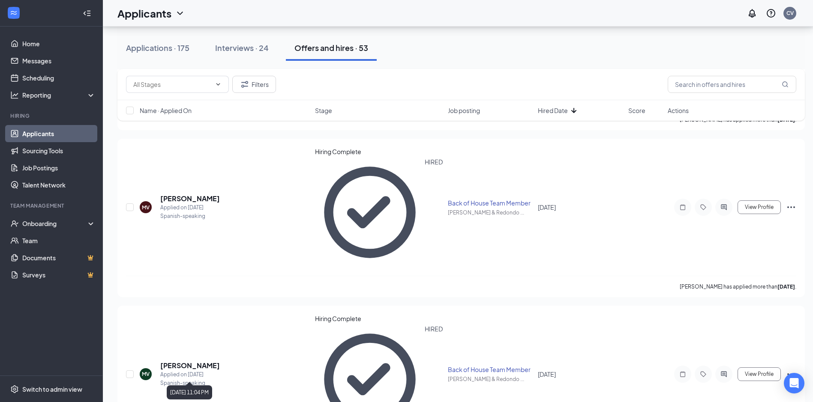
drag, startPoint x: 210, startPoint y: 370, endPoint x: 214, endPoint y: 368, distance: 4.8
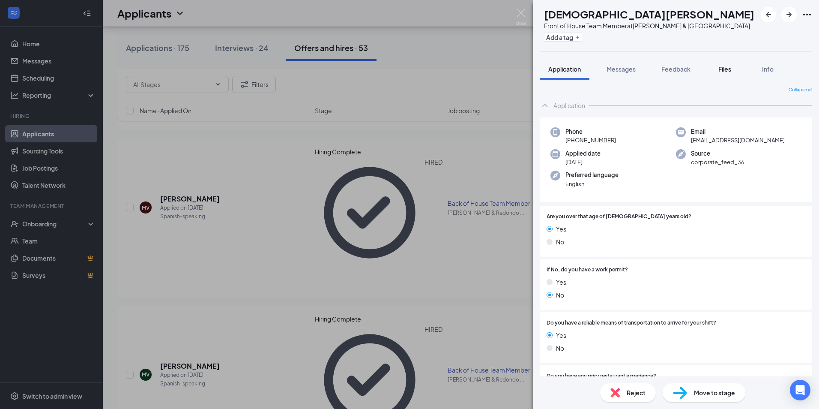
click at [724, 63] on button "Files" at bounding box center [725, 68] width 34 height 21
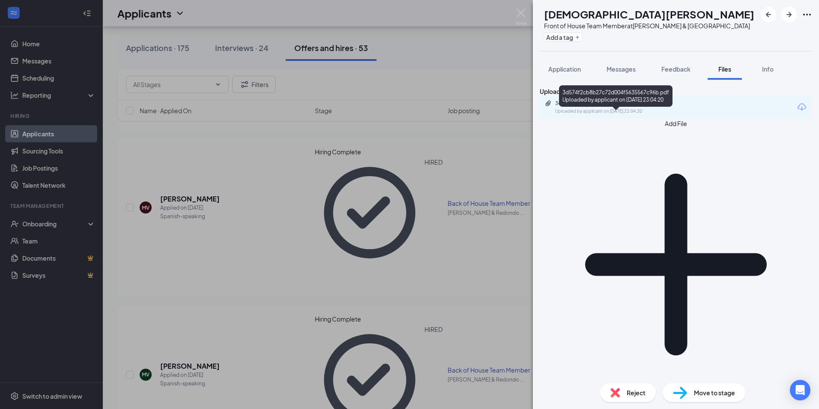
click at [611, 107] on div "3d574f2cb8b27c72d004f5635567c96b.pdf" at bounding box center [615, 103] width 120 height 7
click at [338, 145] on div "CC [DEMOGRAPHIC_DATA][PERSON_NAME] Front of House Team Member at [PERSON_NAME][…" at bounding box center [409, 204] width 819 height 409
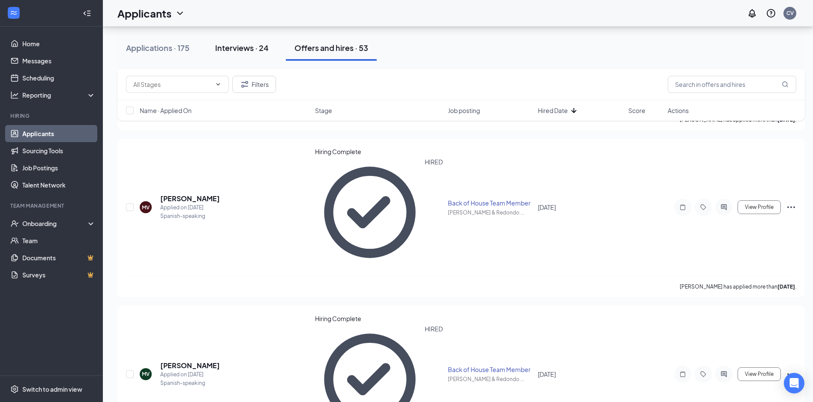
click at [251, 48] on div "Interviews · 24" at bounding box center [242, 47] width 54 height 11
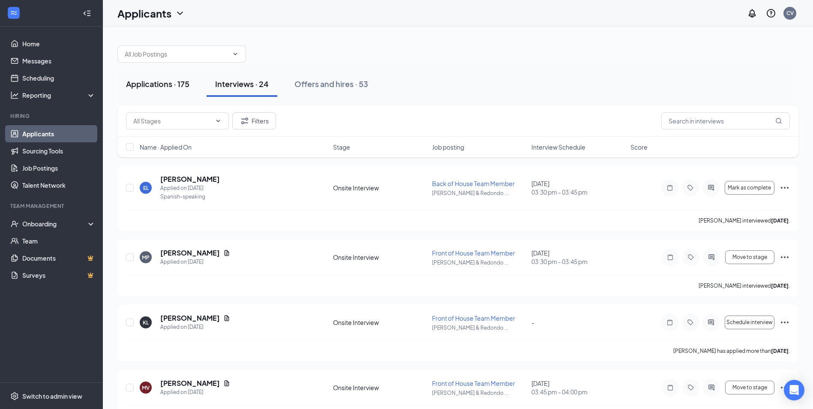
click at [177, 86] on div "Applications · 175" at bounding box center [157, 83] width 63 height 11
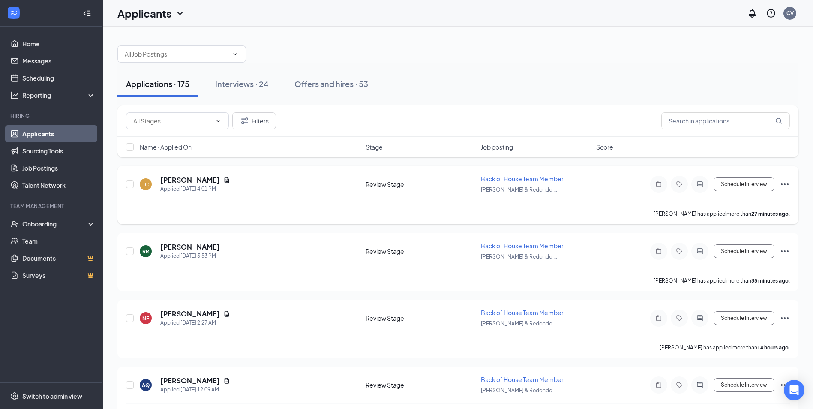
click at [782, 184] on icon "Ellipses" at bounding box center [785, 184] width 8 height 2
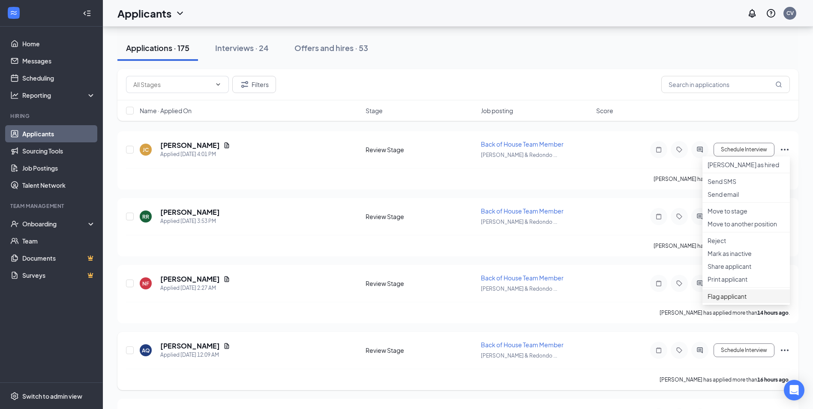
scroll to position [129, 0]
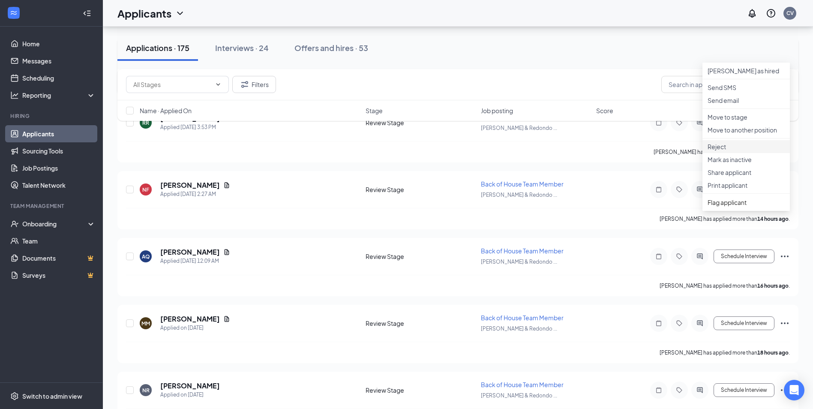
click at [730, 151] on p "Reject" at bounding box center [745, 146] width 77 height 9
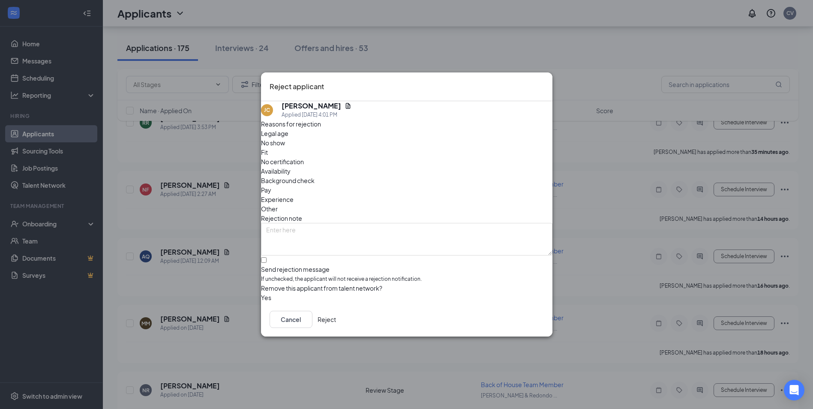
click at [336, 320] on button "Reject" at bounding box center [327, 319] width 18 height 17
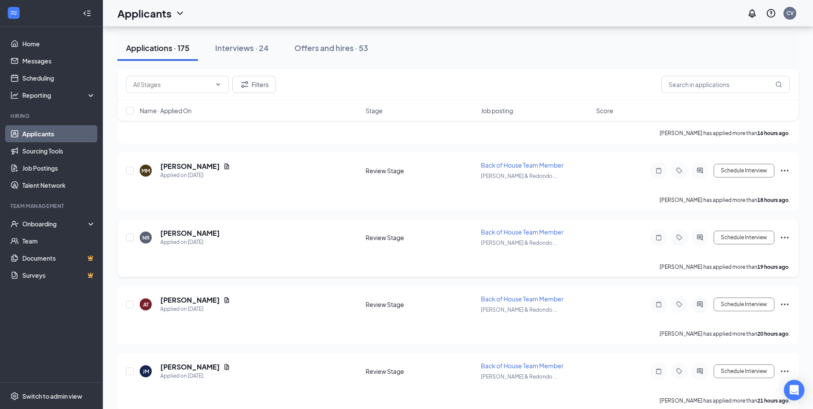
scroll to position [0, 0]
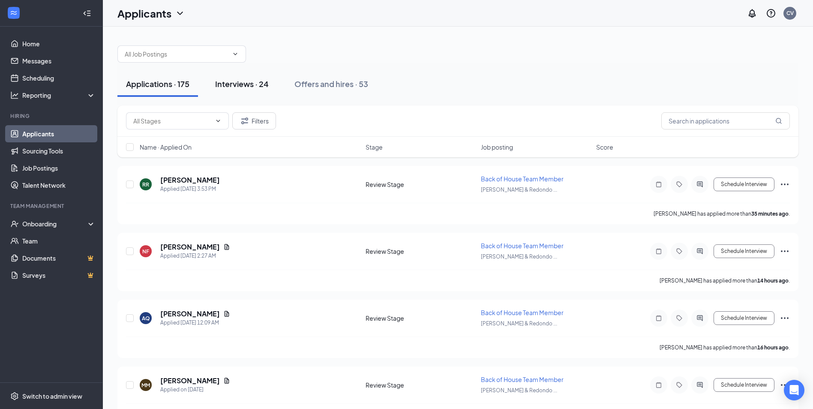
click at [257, 84] on div "Interviews · 24" at bounding box center [242, 83] width 54 height 11
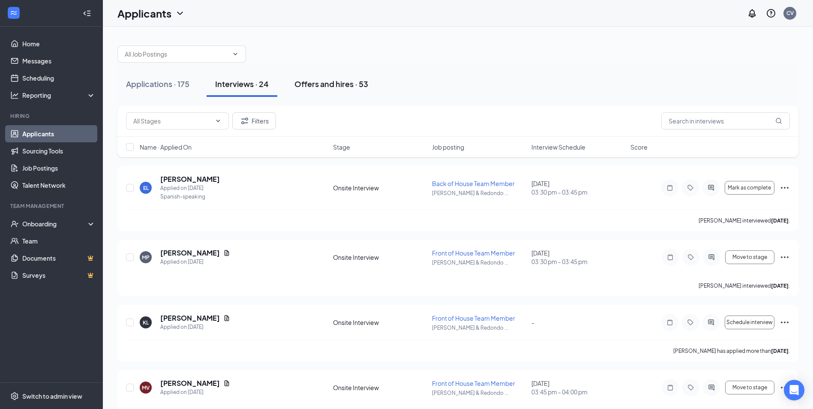
click at [336, 86] on div "Offers and hires · 53" at bounding box center [331, 83] width 74 height 11
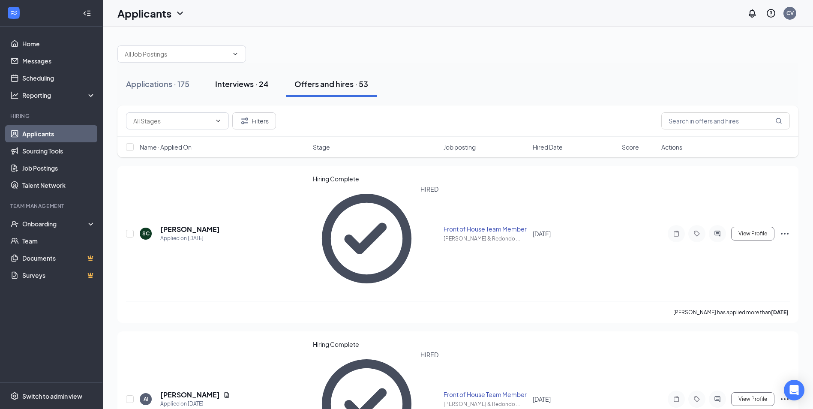
click at [260, 85] on div "Interviews · 24" at bounding box center [242, 83] width 54 height 11
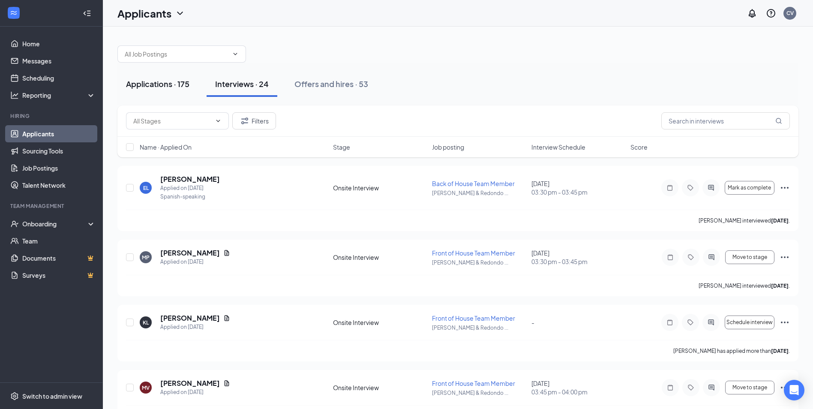
click at [191, 90] on button "Applications · 175" at bounding box center [157, 84] width 81 height 26
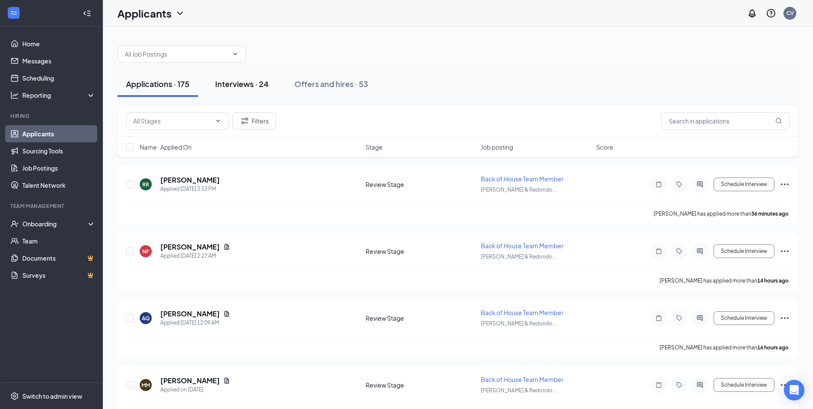
click at [240, 83] on div "Interviews · 24" at bounding box center [242, 83] width 54 height 11
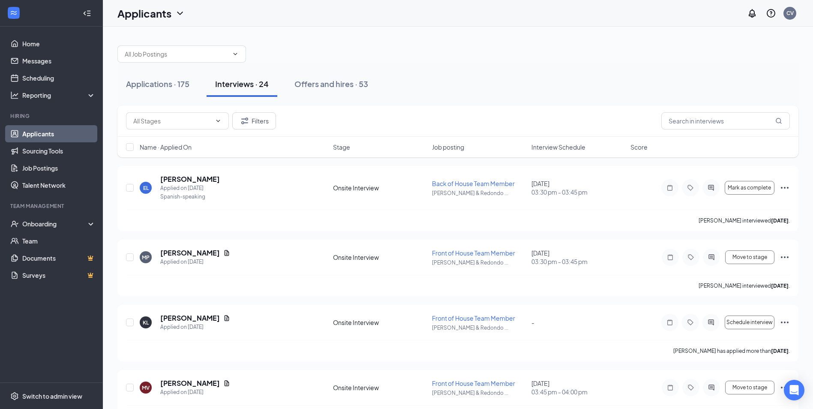
click at [682, 110] on div "Filters" at bounding box center [457, 120] width 681 height 31
click at [682, 117] on input "text" at bounding box center [725, 120] width 129 height 17
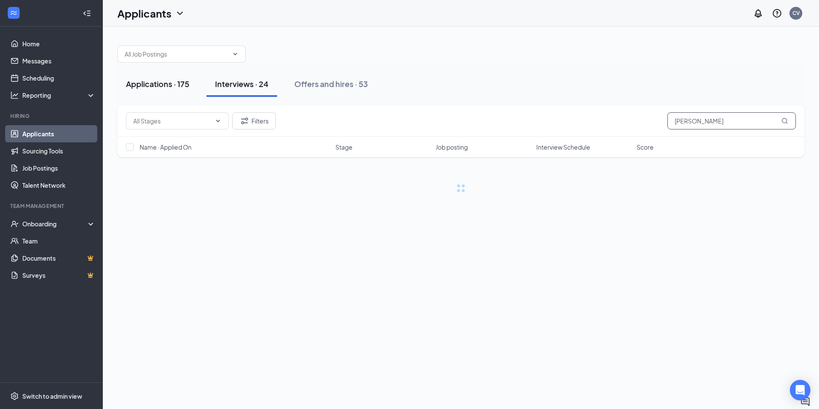
type input "[PERSON_NAME]"
click at [143, 85] on div "Applications · 175" at bounding box center [157, 83] width 63 height 11
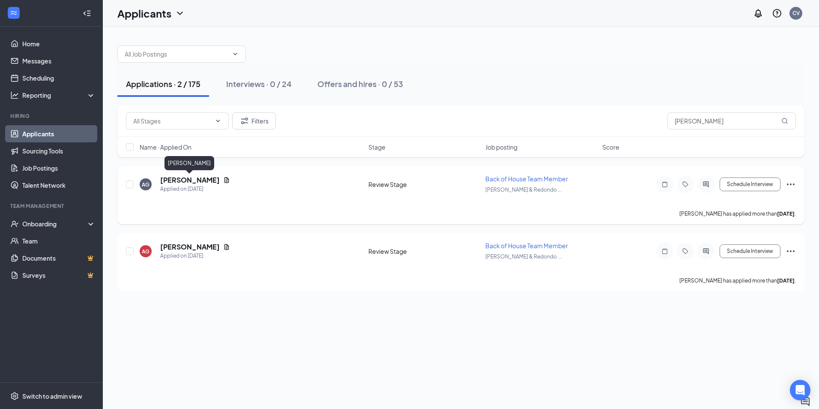
click at [201, 177] on h5 "[PERSON_NAME]" at bounding box center [190, 179] width 60 height 9
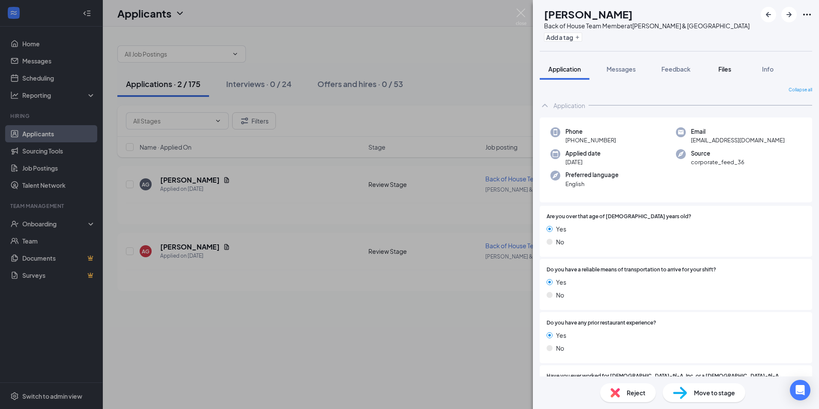
click at [720, 70] on span "Files" at bounding box center [725, 69] width 13 height 8
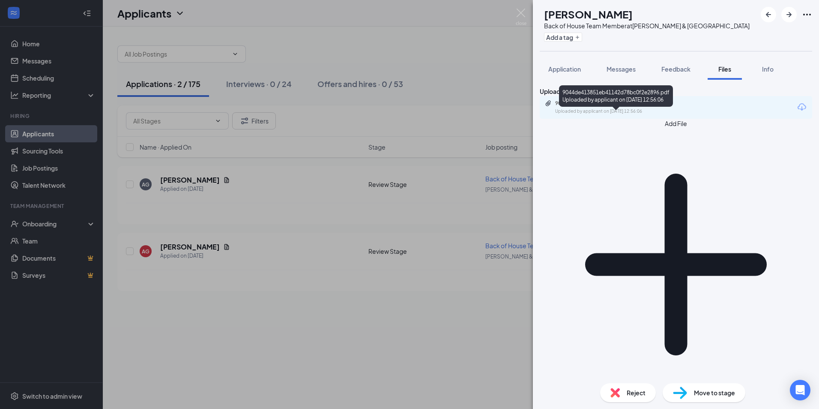
click at [635, 107] on div "9044de413851eb41142d78bc0f2e2896.pdf" at bounding box center [615, 103] width 120 height 7
click at [289, 156] on div "AG [PERSON_NAME] Back of House Team Member at [PERSON_NAME][GEOGRAPHIC_DATA] Ad…" at bounding box center [409, 204] width 819 height 409
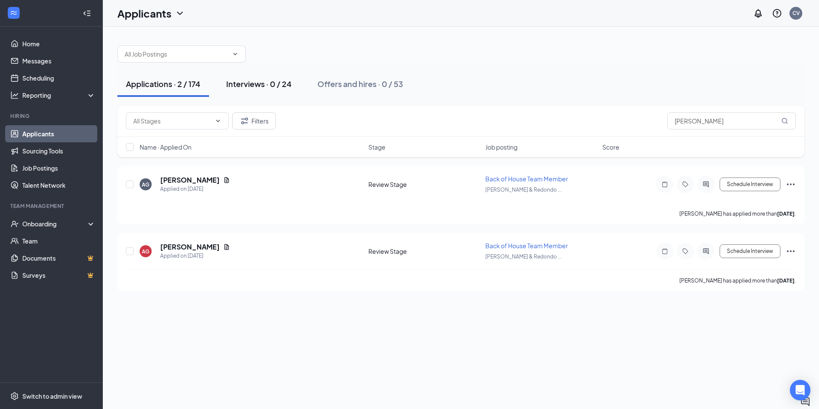
click at [263, 86] on div "Interviews · 0 / 24" at bounding box center [259, 83] width 66 height 11
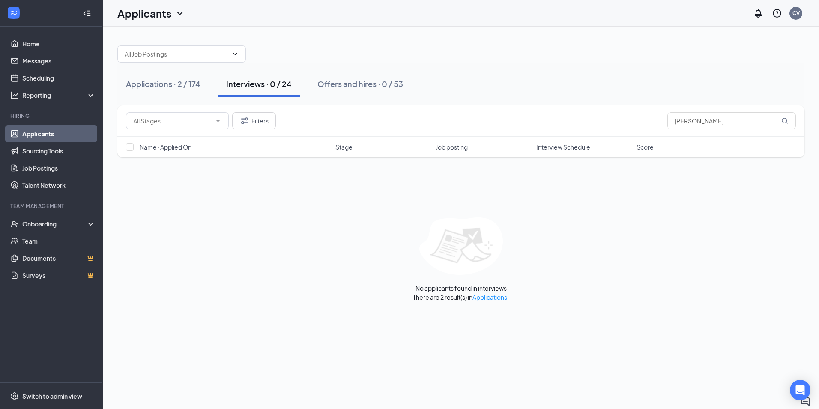
click at [216, 86] on div "Applications · 2 / 174 Interviews · 0 / 24 Offers and hires · 0 / 53" at bounding box center [460, 84] width 687 height 26
click at [195, 84] on div "Applications · 2 / 174" at bounding box center [163, 83] width 75 height 11
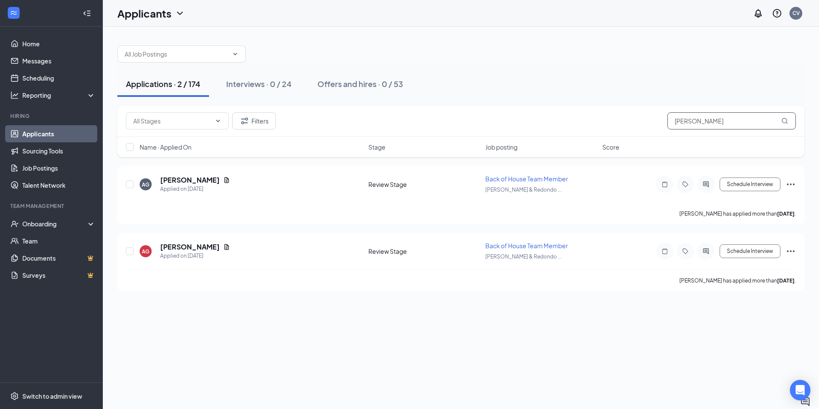
drag, startPoint x: 688, startPoint y: 123, endPoint x: 623, endPoint y: 124, distance: 65.6
click at [623, 124] on div "Filters [PERSON_NAME]" at bounding box center [461, 120] width 670 height 17
click at [593, 96] on div "Applications · 2 / 174 Interviews · 0 / 24 Offers and hires · 0 / 53" at bounding box center [460, 84] width 687 height 26
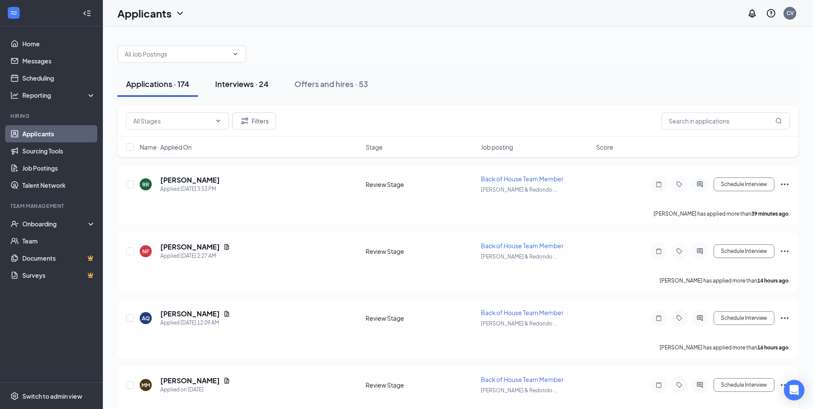
click at [244, 90] on button "Interviews · 24" at bounding box center [242, 84] width 71 height 26
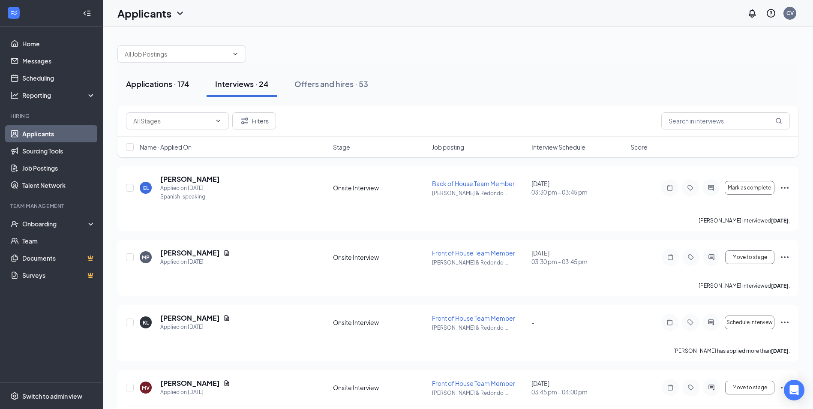
click at [191, 88] on button "Applications · 174" at bounding box center [157, 84] width 81 height 26
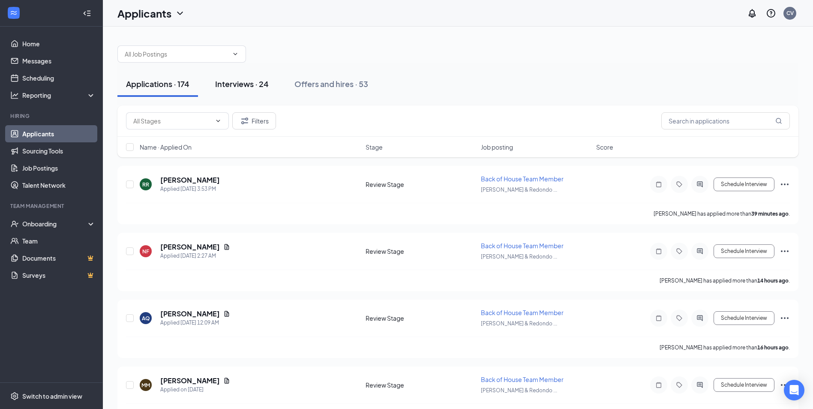
click at [253, 84] on div "Interviews · 24" at bounding box center [242, 83] width 54 height 11
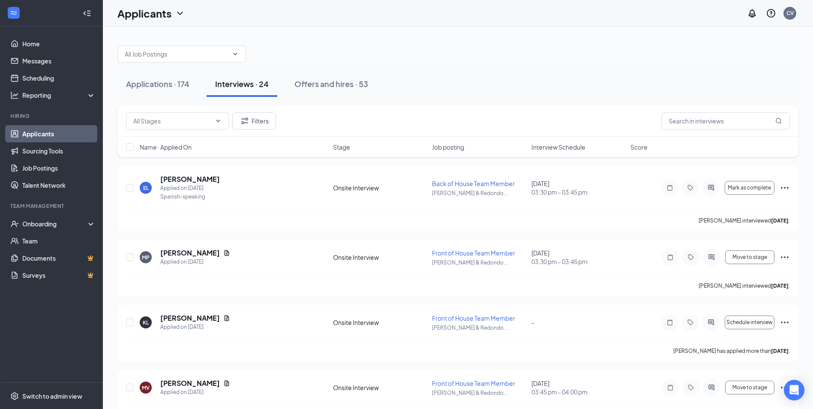
click at [540, 144] on span "Interview Schedule" at bounding box center [558, 147] width 54 height 9
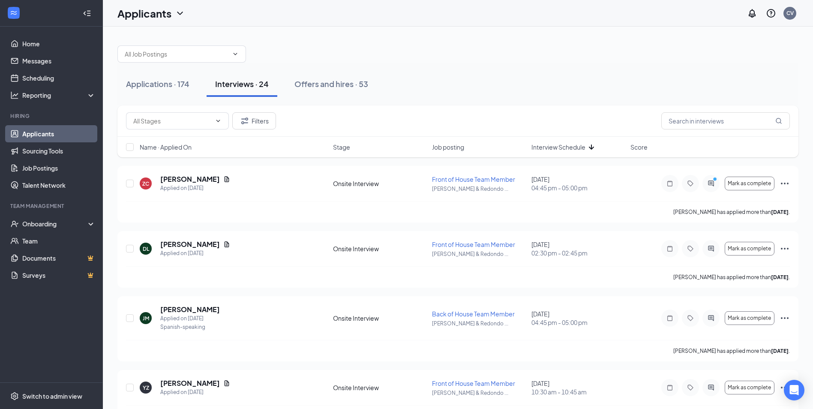
click at [541, 145] on span "Interview Schedule" at bounding box center [558, 147] width 54 height 9
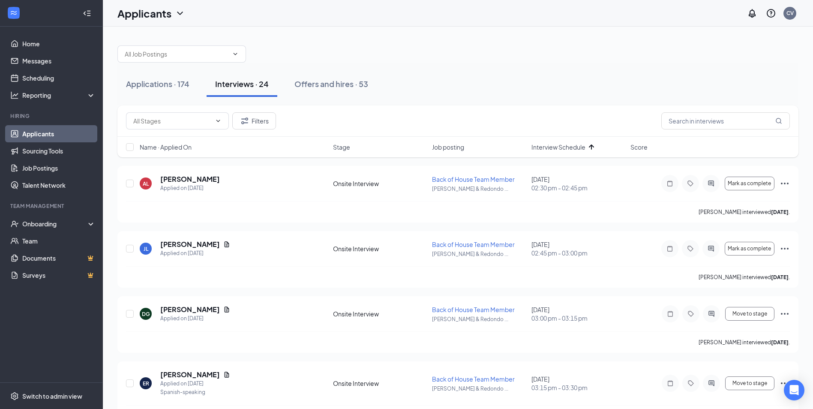
click at [530, 146] on div "Name · Applied On Stage Job posting Interview Schedule Score" at bounding box center [457, 147] width 681 height 21
click at [553, 147] on span "Interview Schedule" at bounding box center [558, 147] width 54 height 9
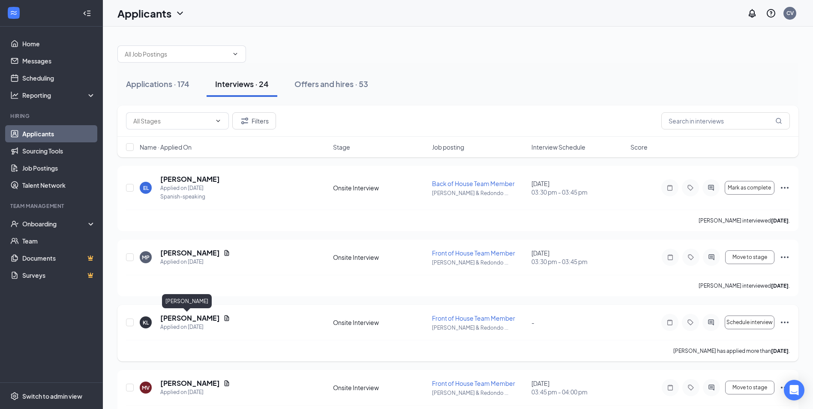
click at [193, 319] on h5 "[PERSON_NAME]" at bounding box center [190, 317] width 60 height 9
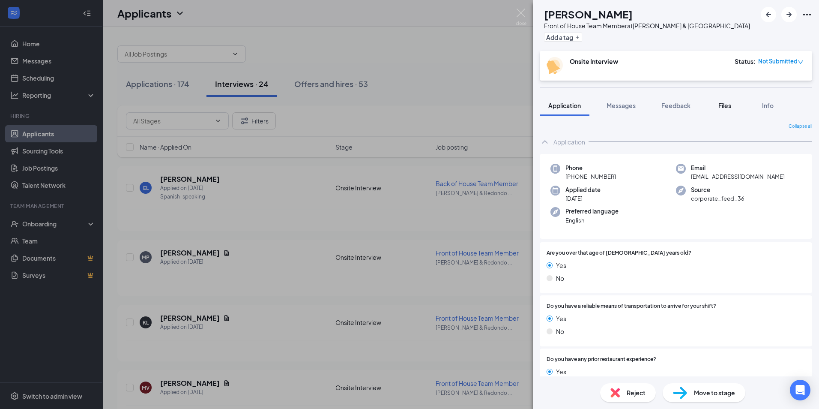
click at [727, 109] on span "Files" at bounding box center [725, 106] width 13 height 8
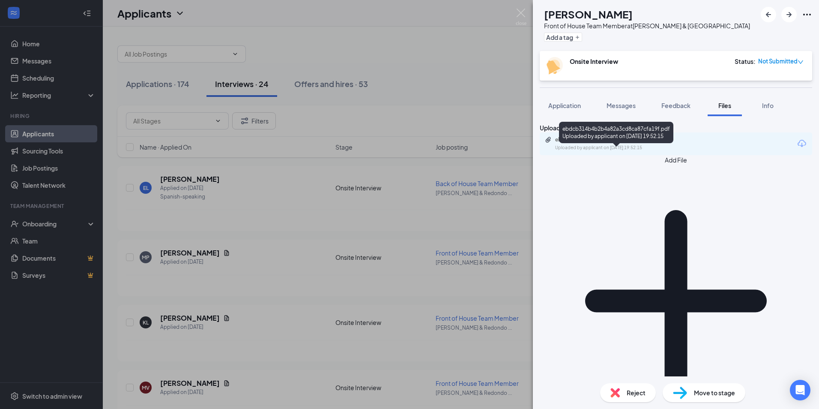
click at [648, 151] on div "Uploaded by applicant on [DATE] 19:52:15" at bounding box center [619, 147] width 129 height 7
click at [304, 114] on div "KL [PERSON_NAME] Front of House Team Member at [PERSON_NAME] & [GEOGRAPHIC_DATA…" at bounding box center [409, 204] width 819 height 409
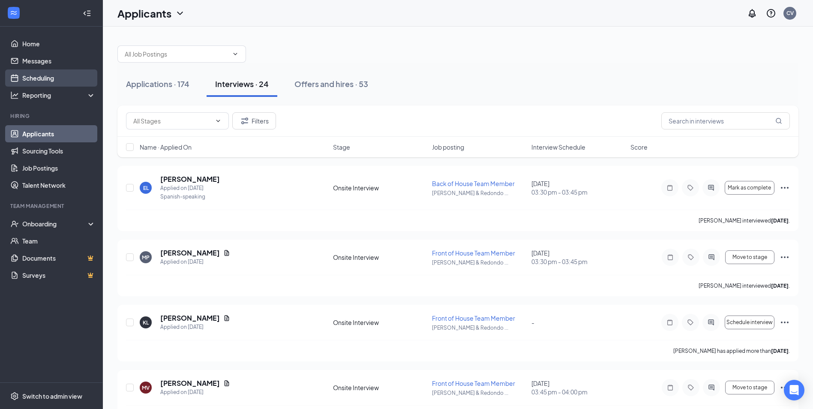
click at [55, 78] on link "Scheduling" at bounding box center [58, 77] width 73 height 17
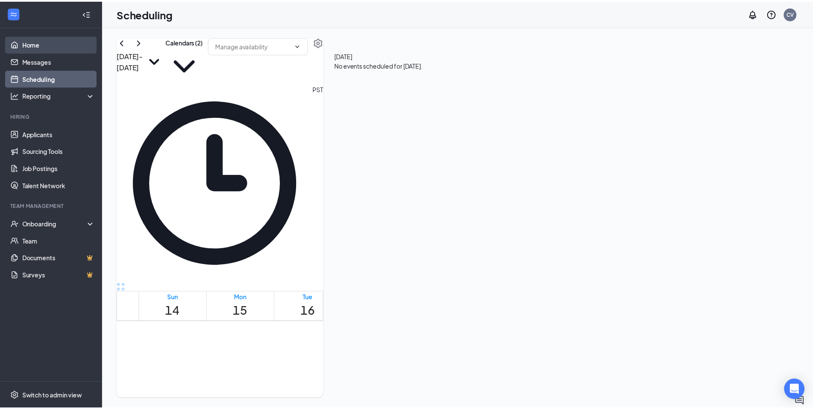
scroll to position [421, 0]
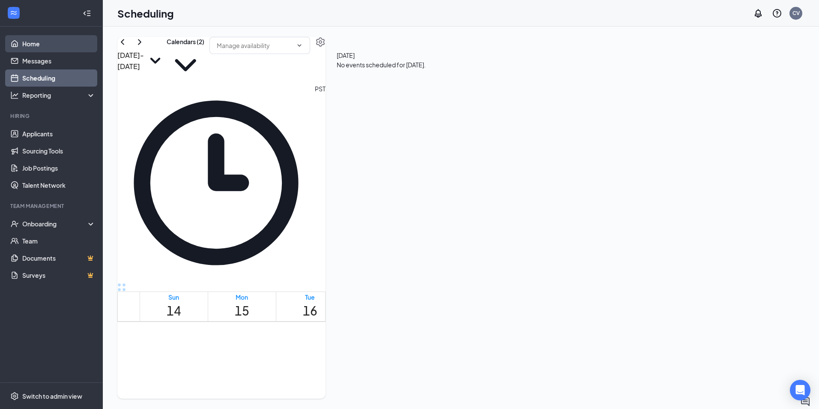
click at [57, 42] on link "Home" at bounding box center [58, 43] width 73 height 17
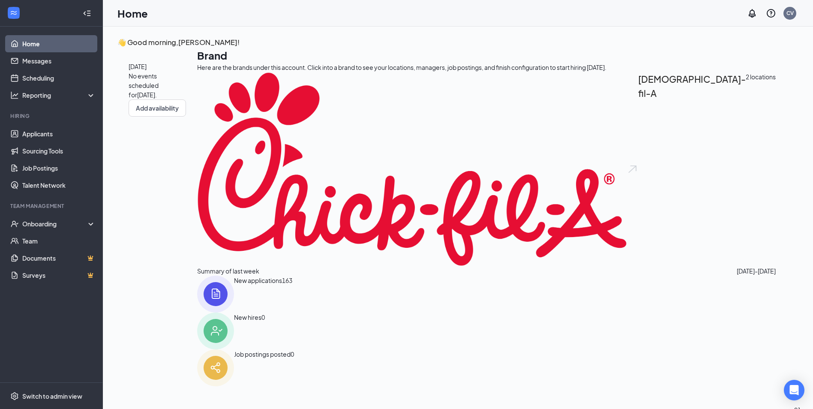
click at [60, 45] on link "Home" at bounding box center [58, 43] width 73 height 17
click at [60, 136] on link "Applicants" at bounding box center [58, 133] width 73 height 17
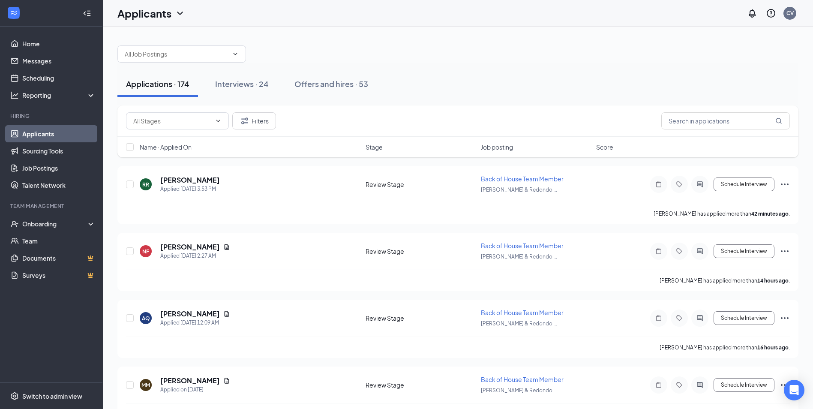
click at [448, 111] on div "Filters" at bounding box center [457, 120] width 681 height 31
